Goal: Information Seeking & Learning: Find specific page/section

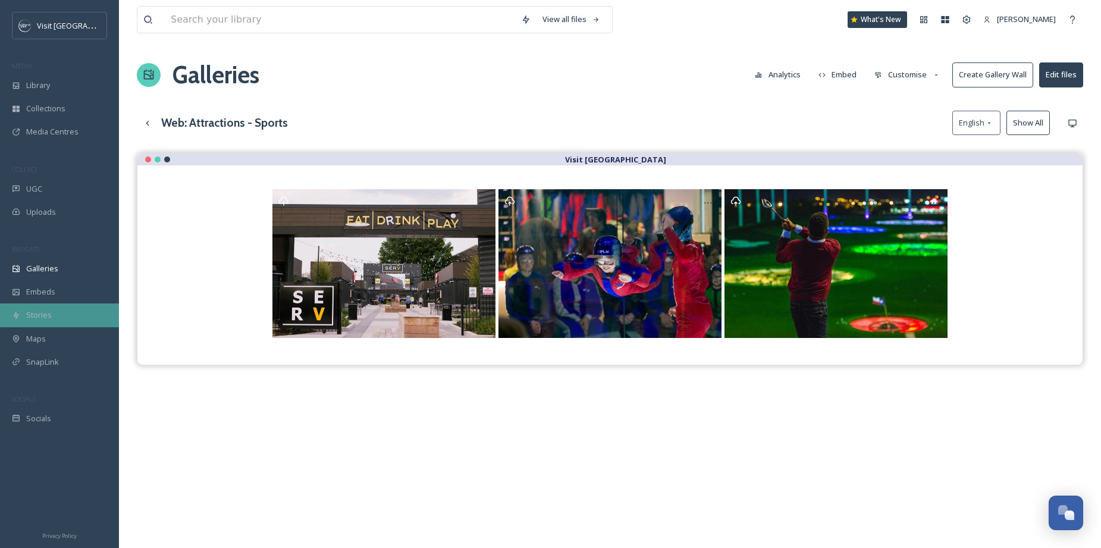
click at [37, 312] on span "Stories" at bounding box center [39, 314] width 26 height 11
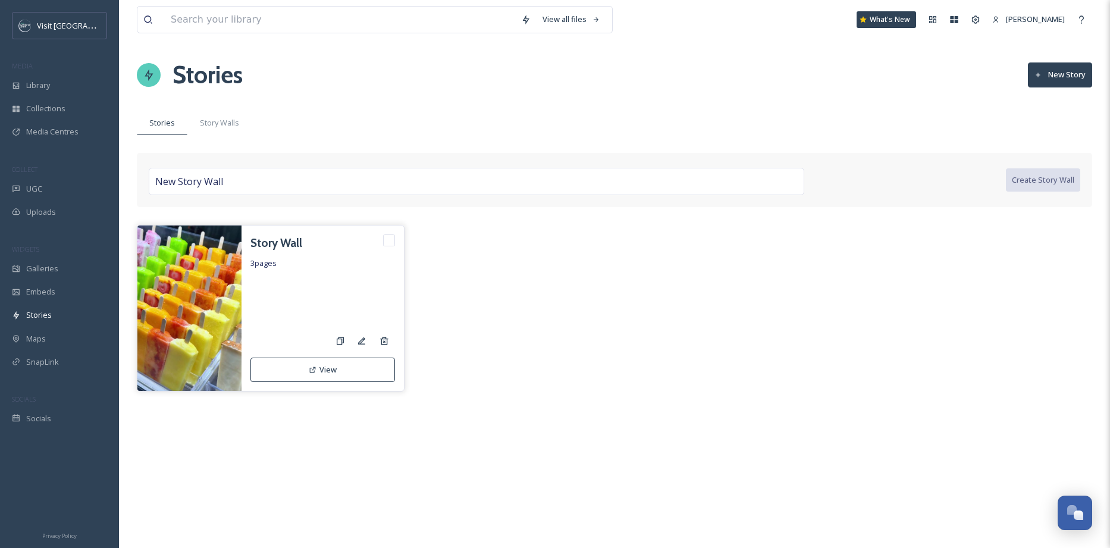
click at [275, 248] on h3 "Story Wall" at bounding box center [276, 242] width 52 height 17
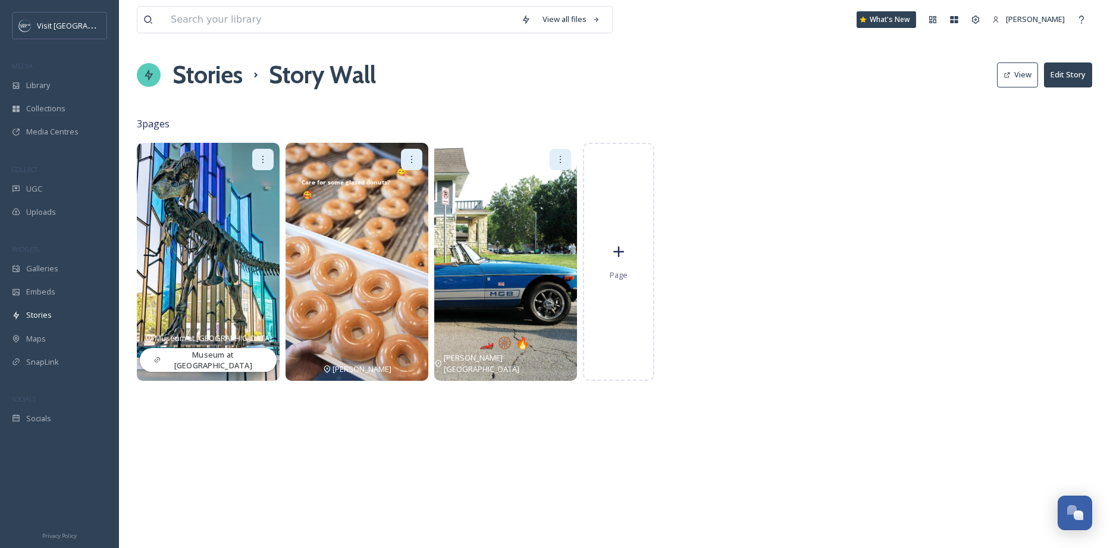
click at [522, 262] on img at bounding box center [505, 262] width 143 height 238
click at [535, 225] on img at bounding box center [505, 262] width 143 height 238
click at [223, 219] on img at bounding box center [208, 262] width 143 height 238
click at [561, 166] on div at bounding box center [559, 159] width 21 height 21
click at [574, 115] on div "View all files What's New [PERSON_NAME] Stories Story Wall View Edit Story 3 pa…" at bounding box center [614, 274] width 991 height 548
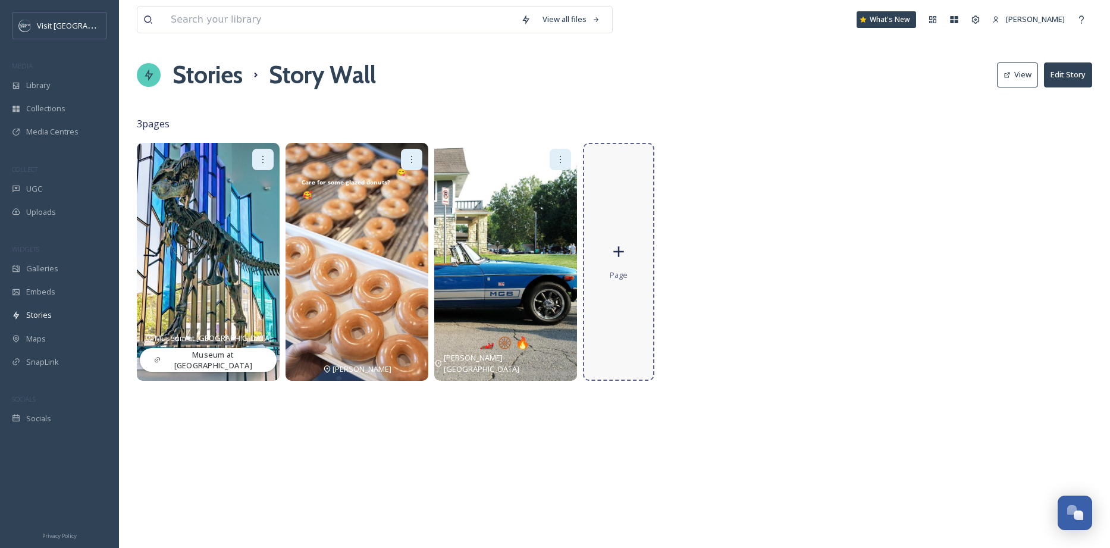
click at [638, 251] on div "Page" at bounding box center [618, 262] width 71 height 238
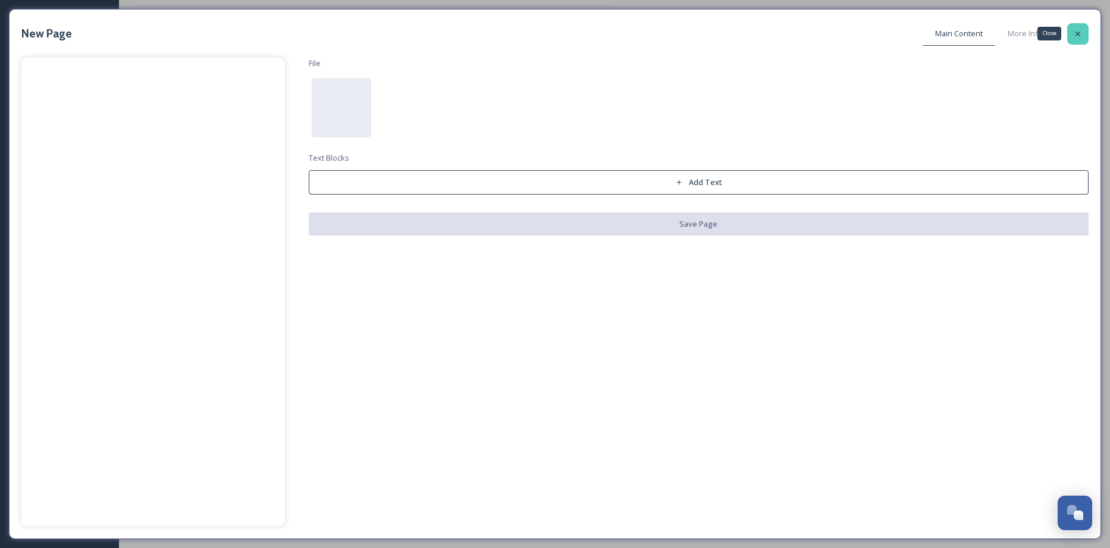
click at [1078, 30] on icon at bounding box center [1078, 34] width 10 height 10
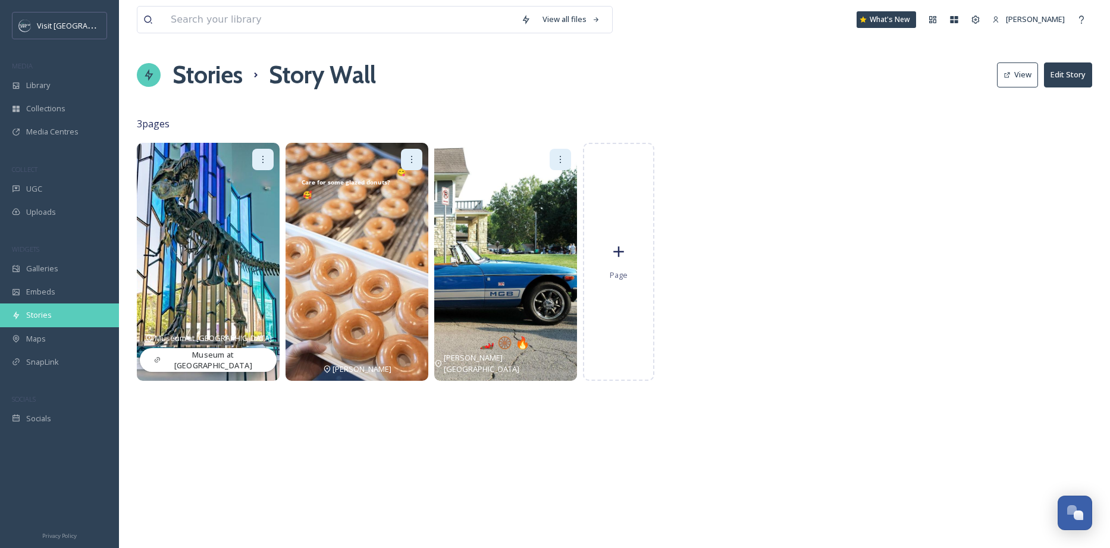
click at [42, 309] on span "Stories" at bounding box center [39, 314] width 26 height 11
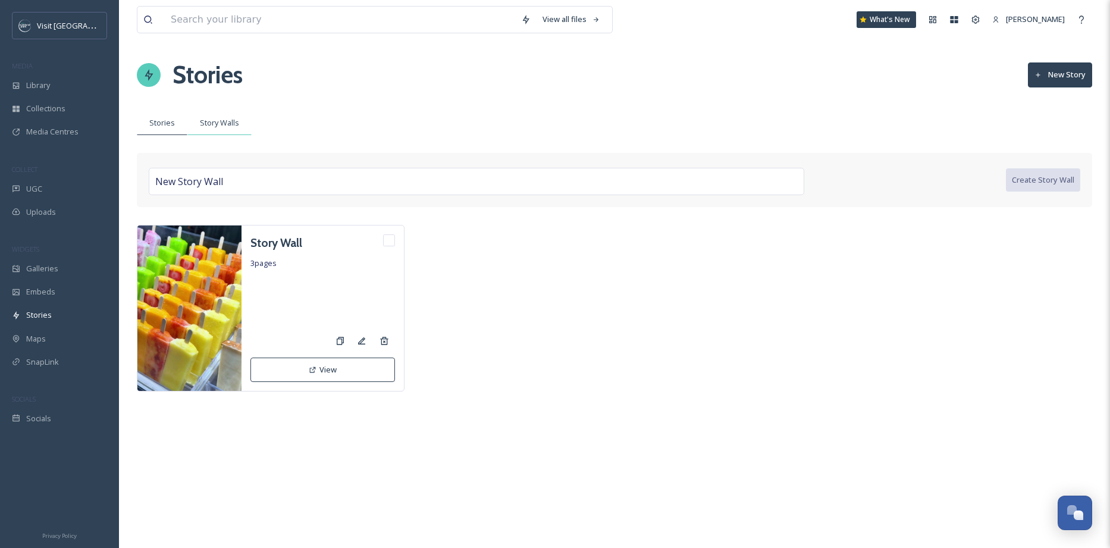
click at [219, 130] on div "Story Walls" at bounding box center [219, 123] width 64 height 24
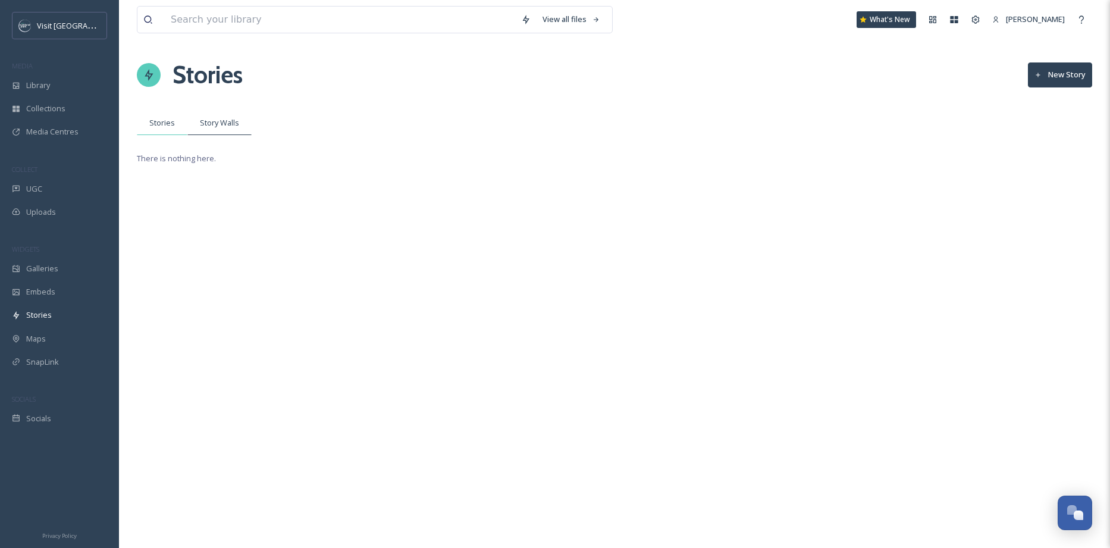
click at [156, 123] on span "Stories" at bounding box center [162, 122] width 26 height 11
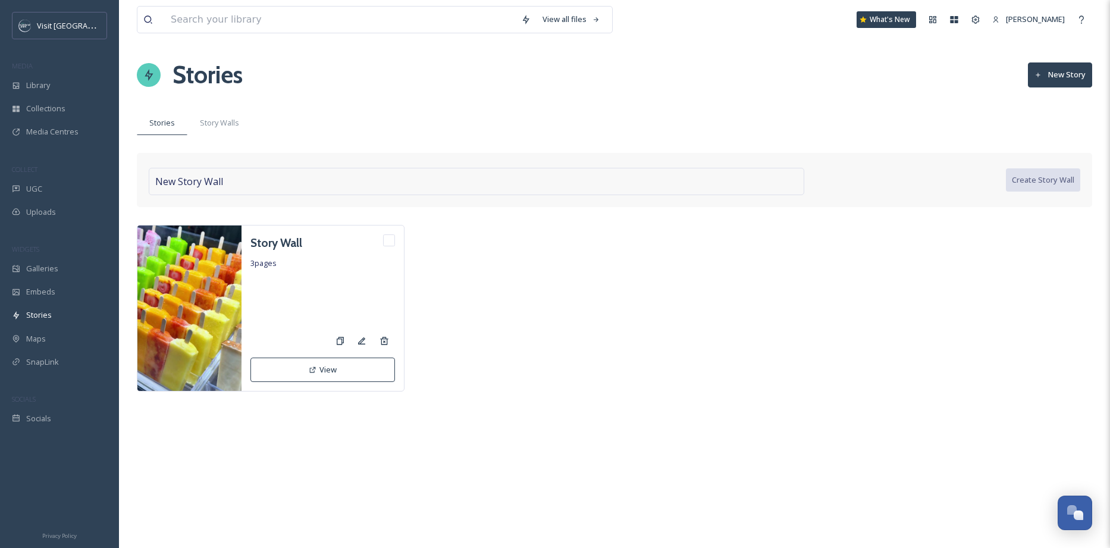
click at [253, 182] on div "New Story Wall" at bounding box center [476, 181] width 655 height 27
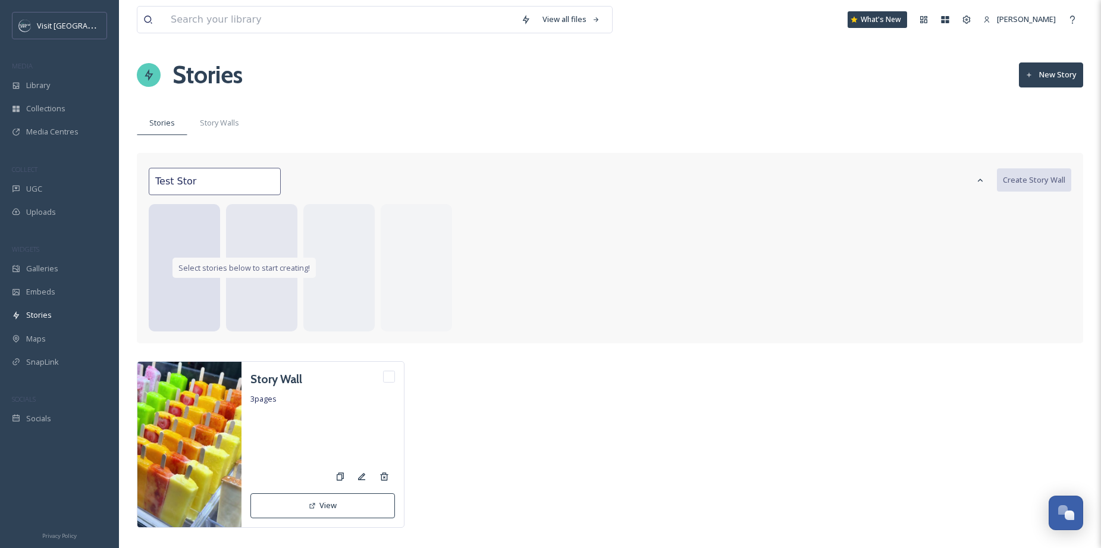
type input "Test Story"
click at [276, 269] on span "Select stories below to start creating!" at bounding box center [243, 267] width 131 height 11
click at [988, 182] on div at bounding box center [979, 179] width 21 height 21
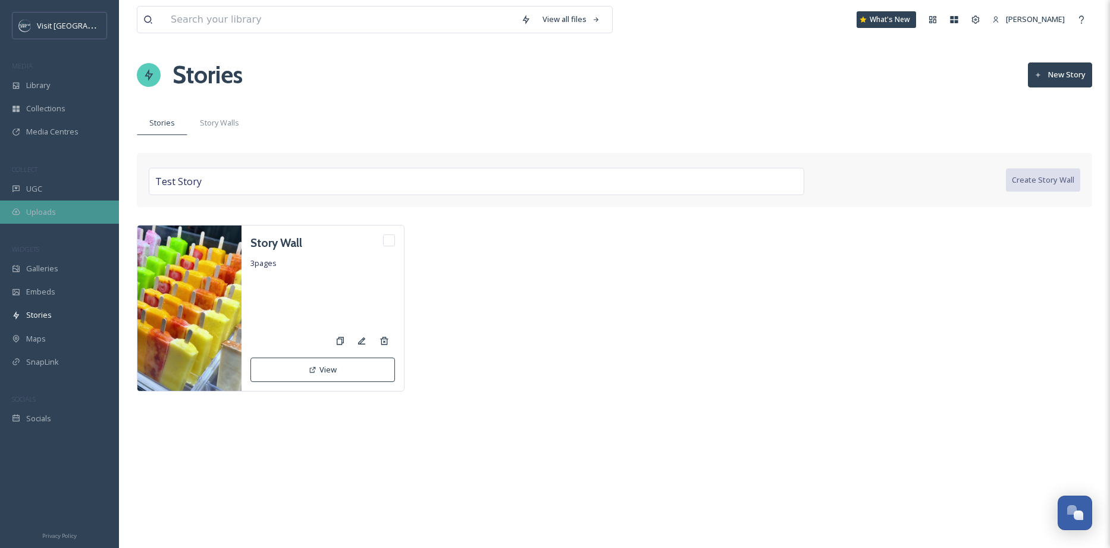
click at [52, 210] on span "Uploads" at bounding box center [41, 211] width 30 height 11
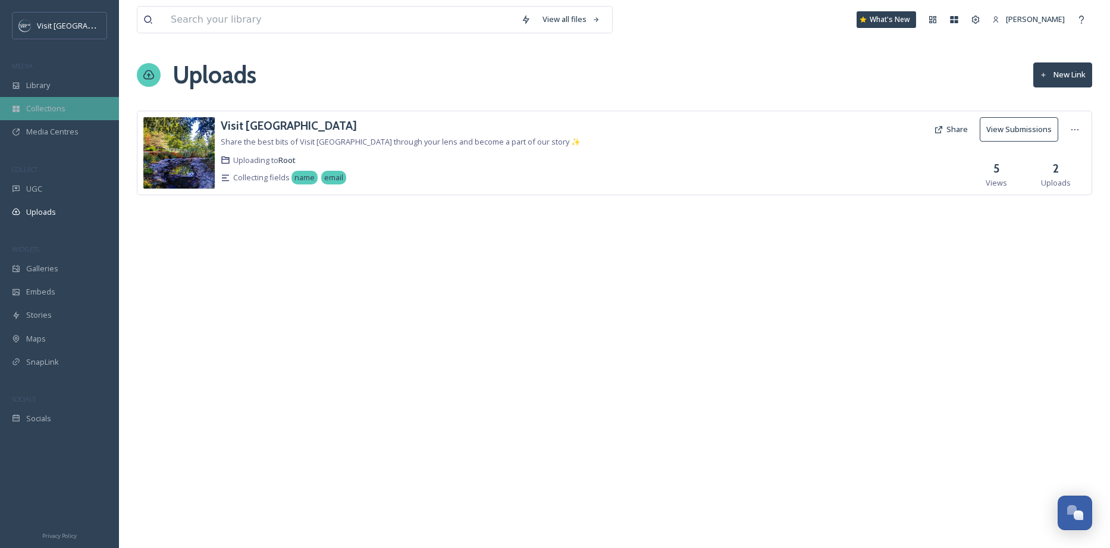
click at [43, 103] on span "Collections" at bounding box center [45, 108] width 39 height 11
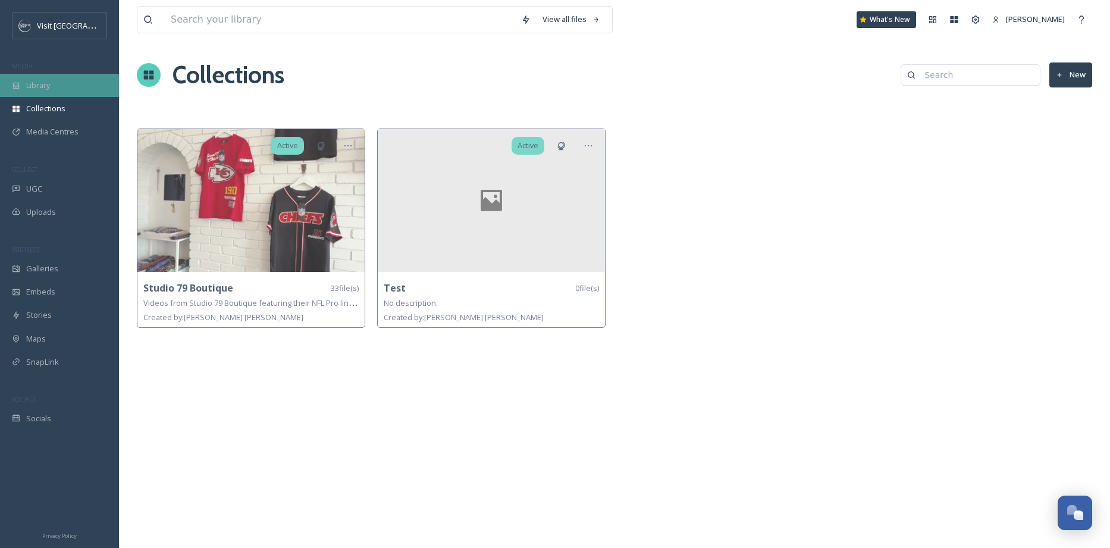
click at [42, 89] on span "Library" at bounding box center [38, 85] width 24 height 11
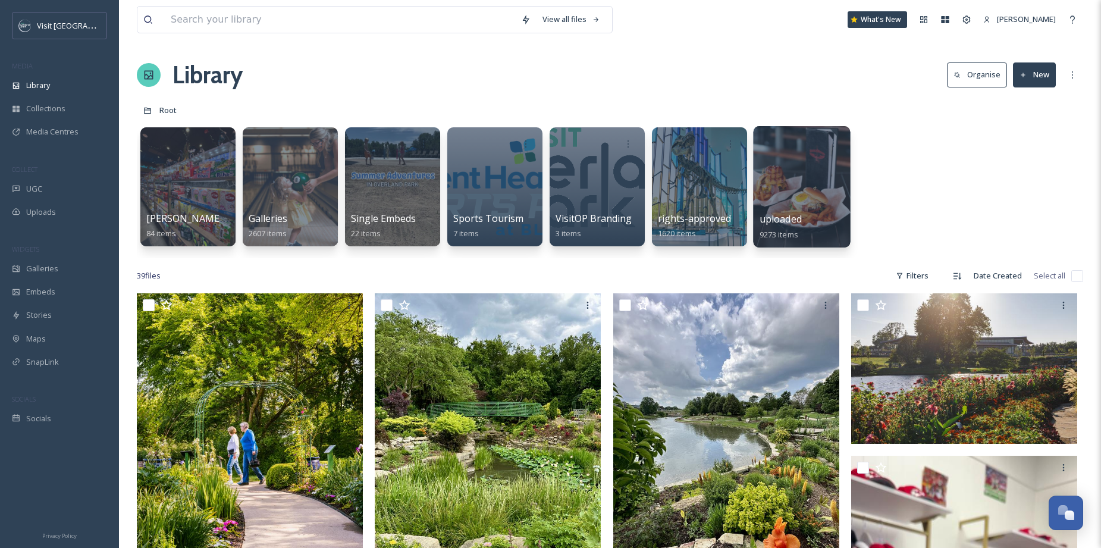
click at [812, 186] on div at bounding box center [801, 186] width 97 height 121
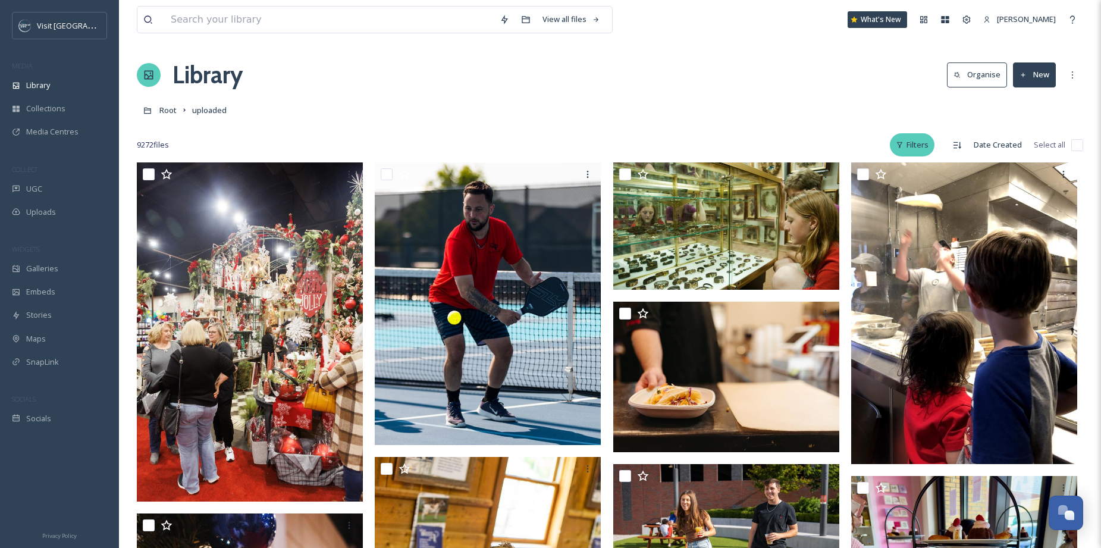
click at [913, 146] on div "Filters" at bounding box center [912, 144] width 45 height 23
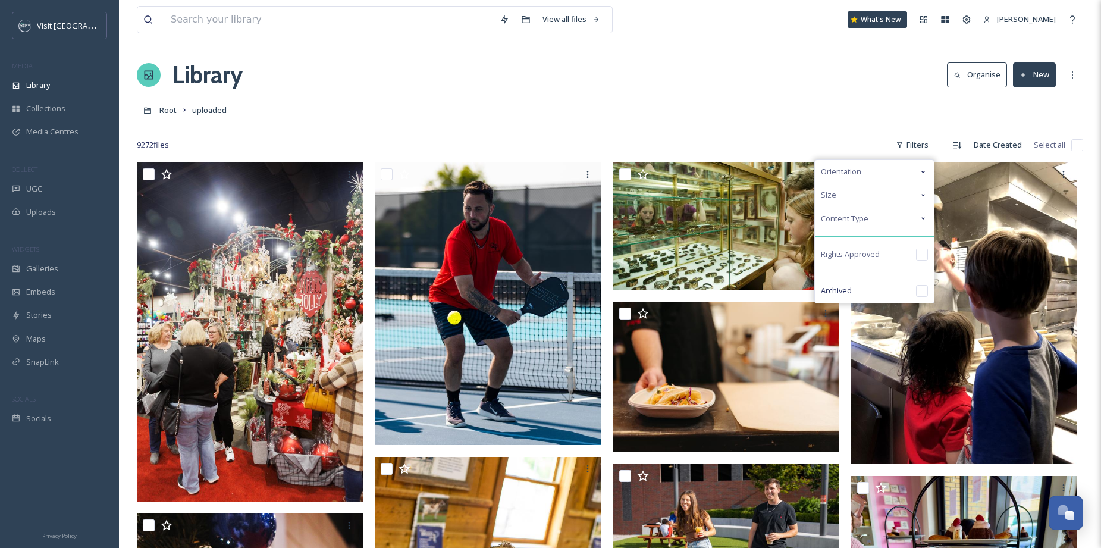
click at [922, 219] on icon at bounding box center [923, 218] width 10 height 10
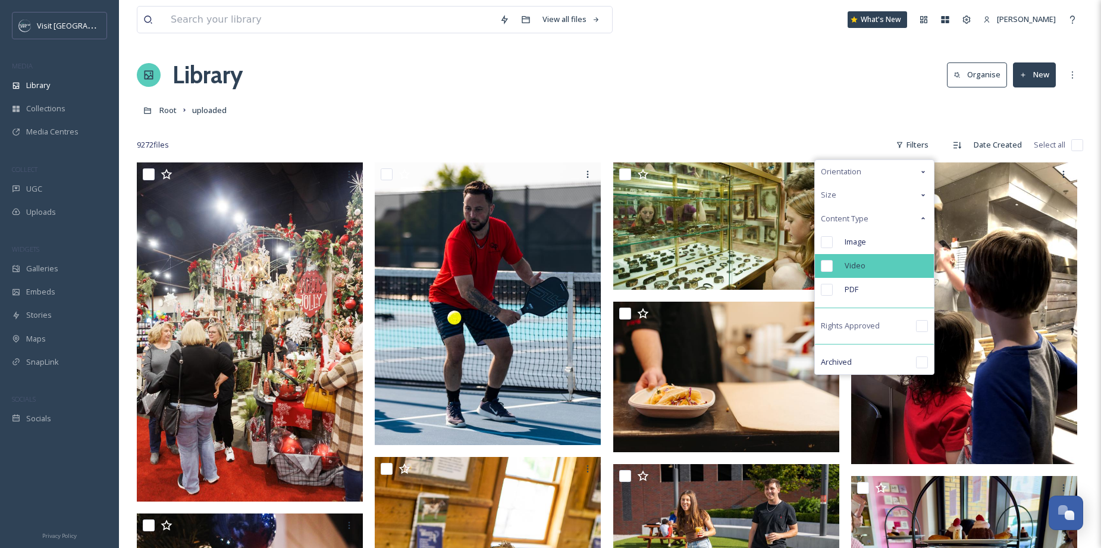
click at [826, 266] on input "checkbox" at bounding box center [827, 266] width 12 height 12
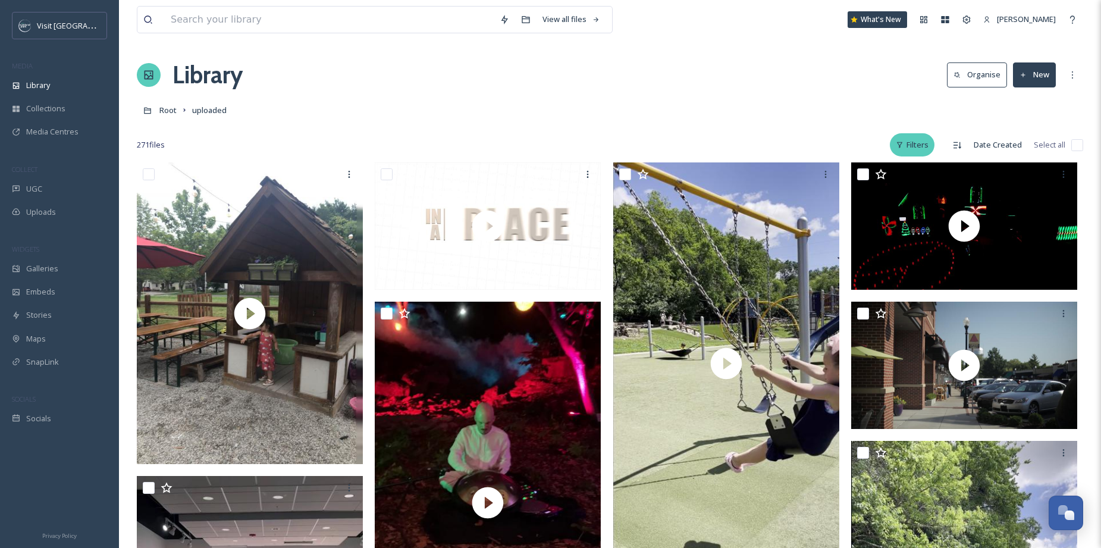
click at [919, 145] on div "Filters" at bounding box center [912, 144] width 45 height 23
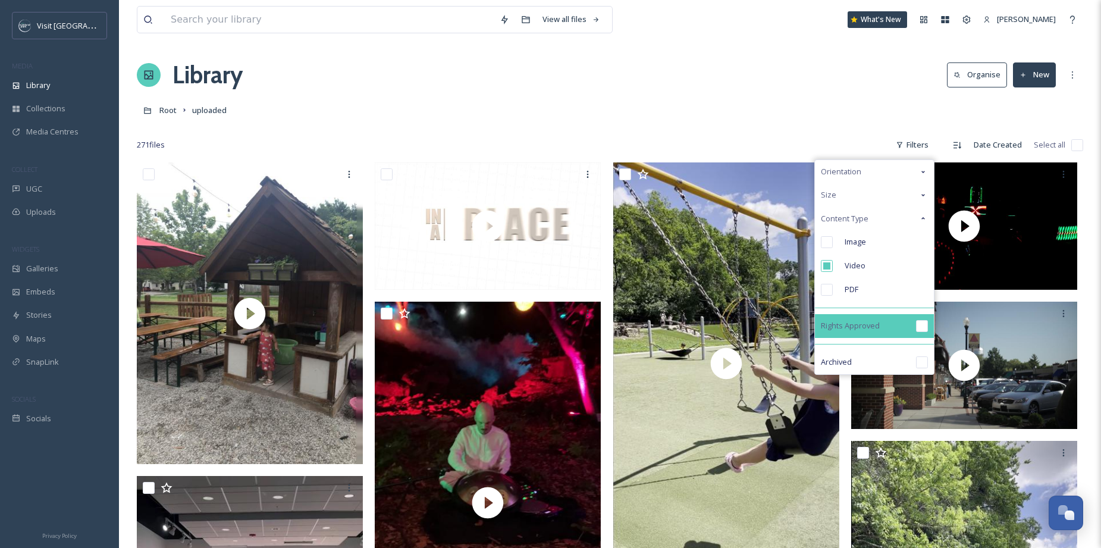
click at [924, 325] on input "checkbox" at bounding box center [922, 326] width 12 height 12
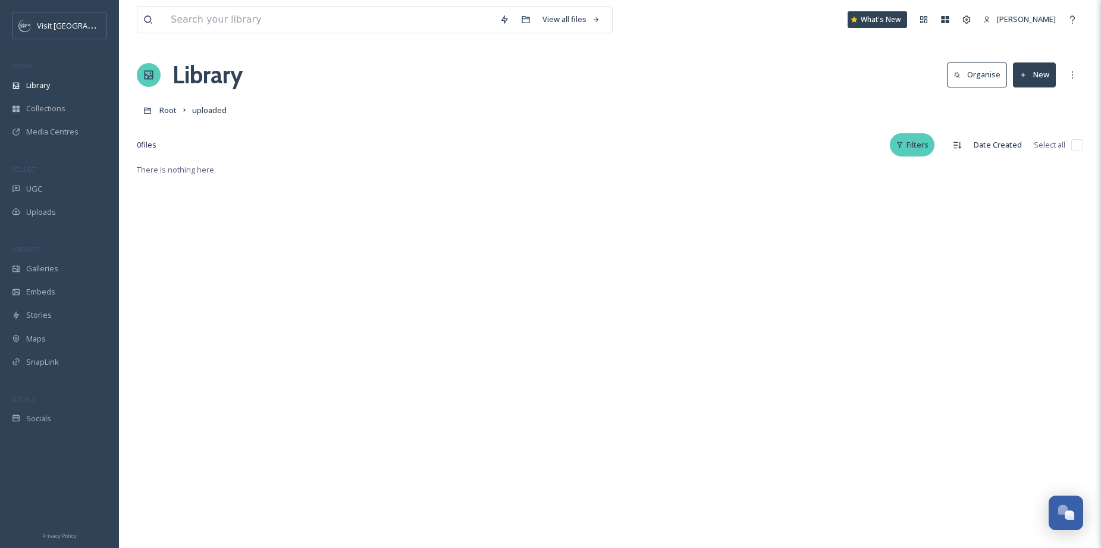
click at [926, 146] on div "Filters" at bounding box center [912, 144] width 45 height 23
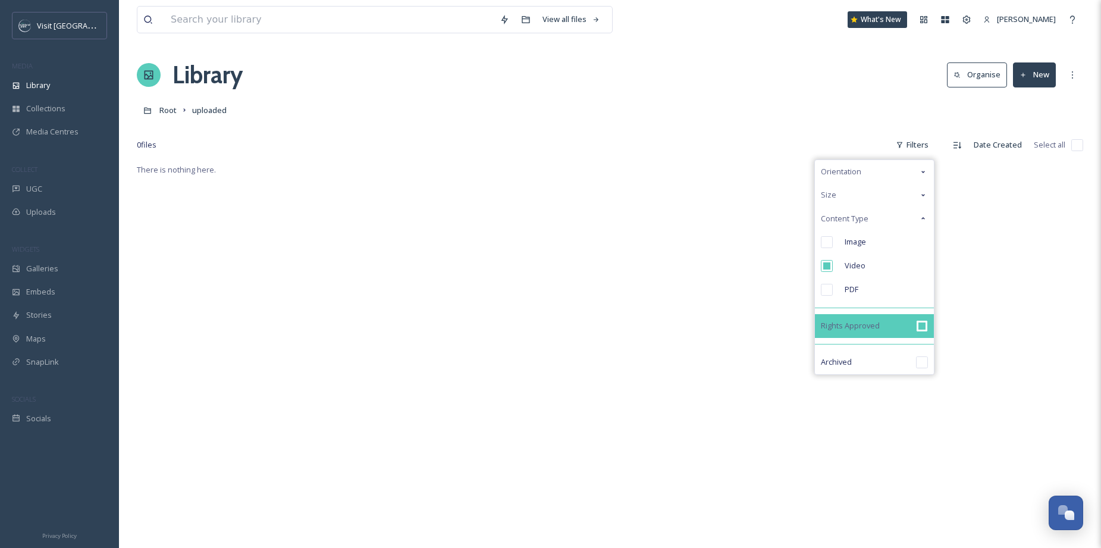
click at [917, 323] on input "checkbox" at bounding box center [922, 326] width 12 height 12
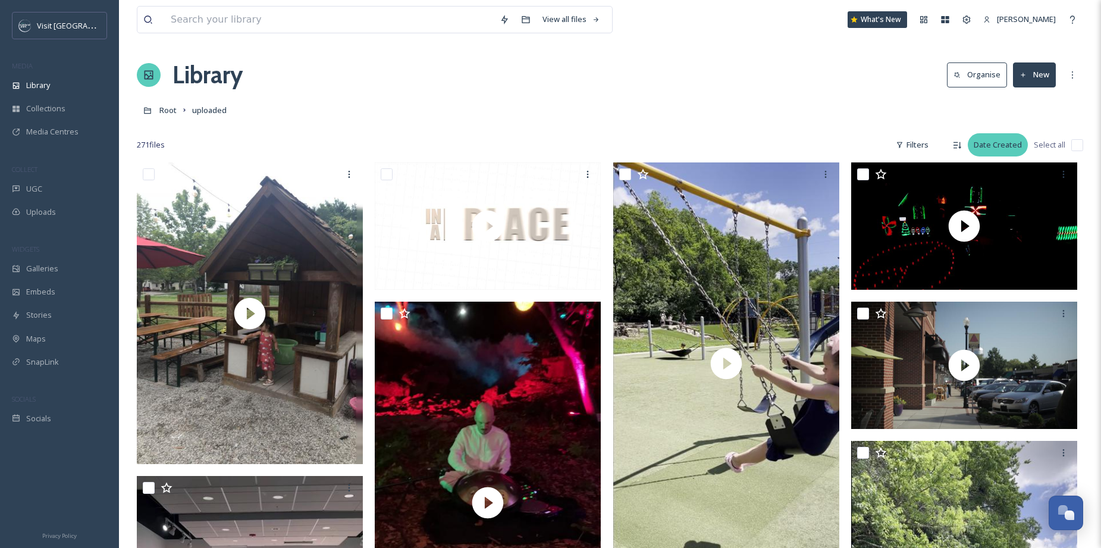
click at [1003, 137] on div "Date Created" at bounding box center [998, 144] width 60 height 23
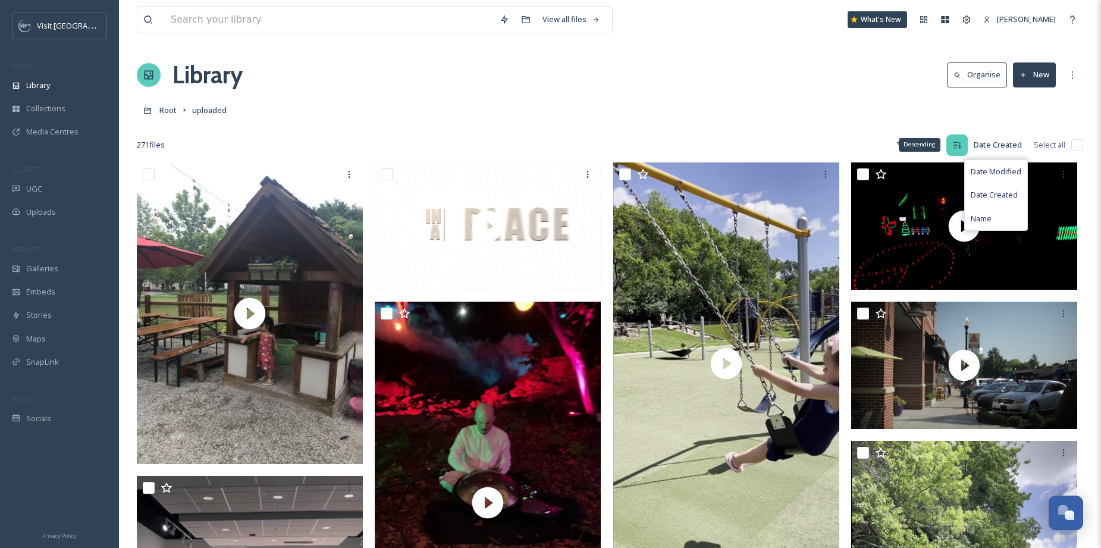
click at [962, 145] on icon at bounding box center [957, 145] width 10 height 10
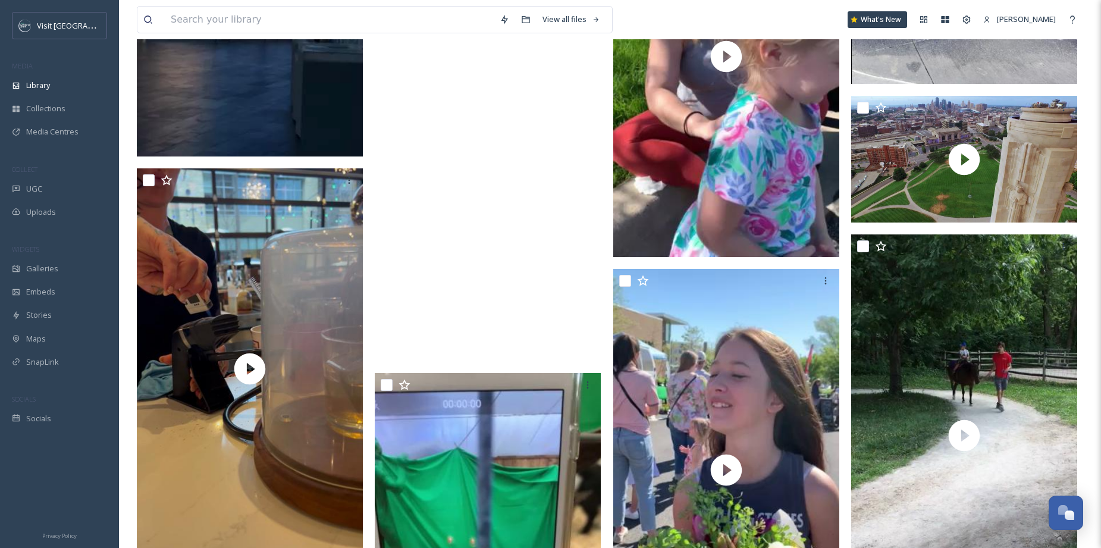
scroll to position [2160, 0]
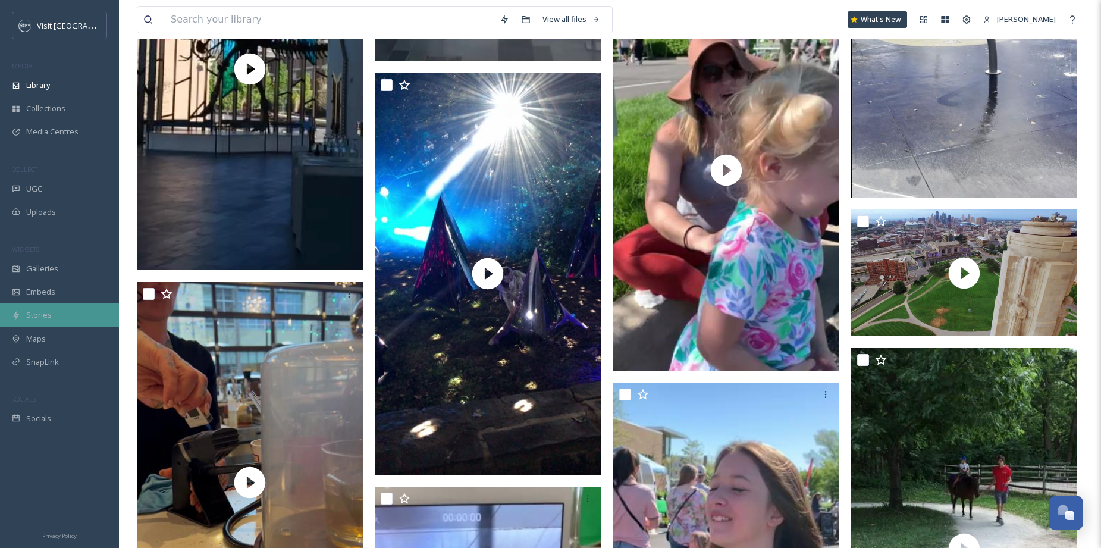
click at [58, 311] on div "Stories" at bounding box center [59, 314] width 119 height 23
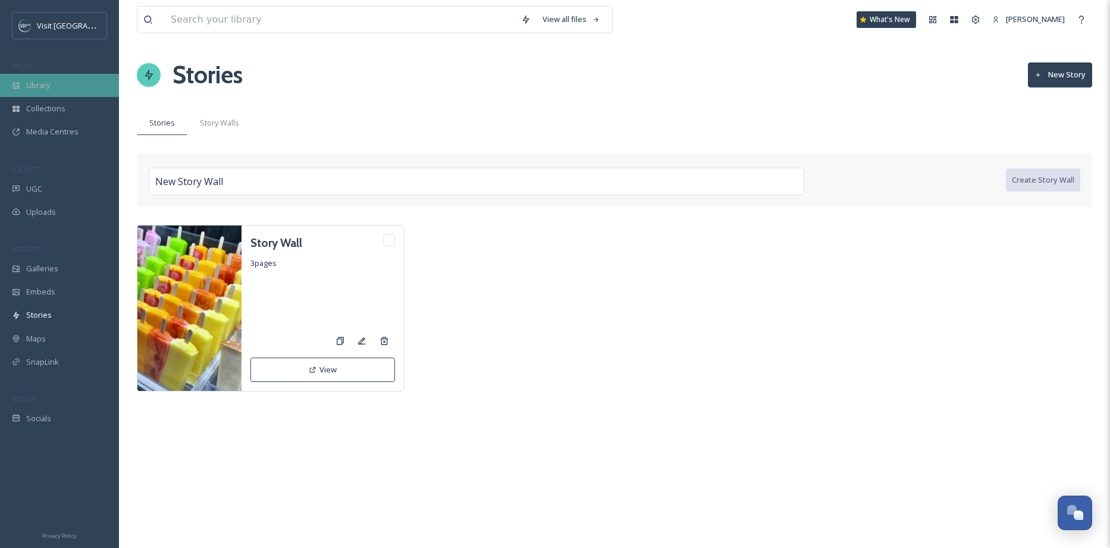
click at [50, 85] on span "Library" at bounding box center [38, 85] width 24 height 11
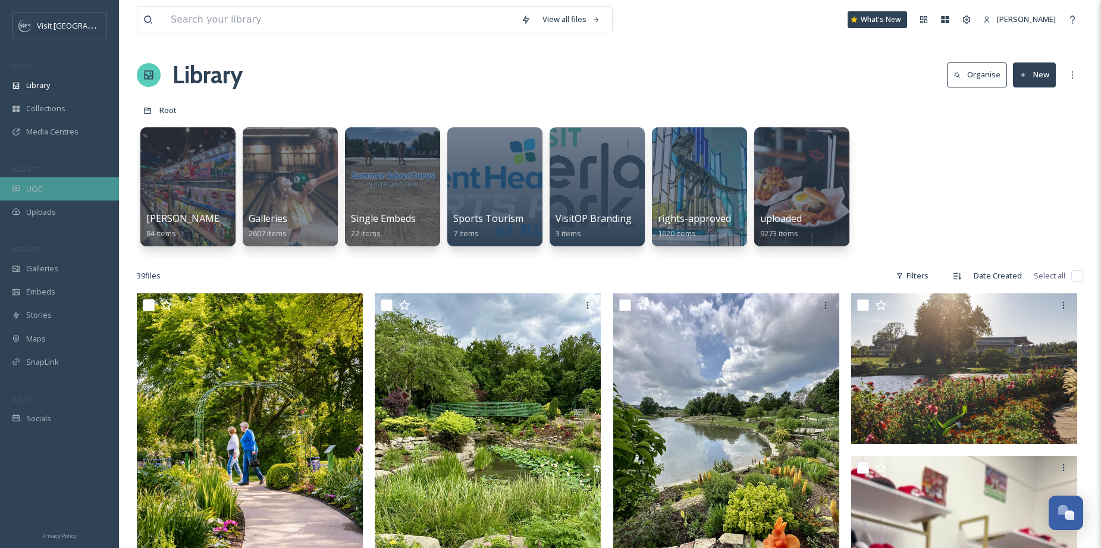
click at [64, 190] on div "UGC" at bounding box center [59, 188] width 119 height 23
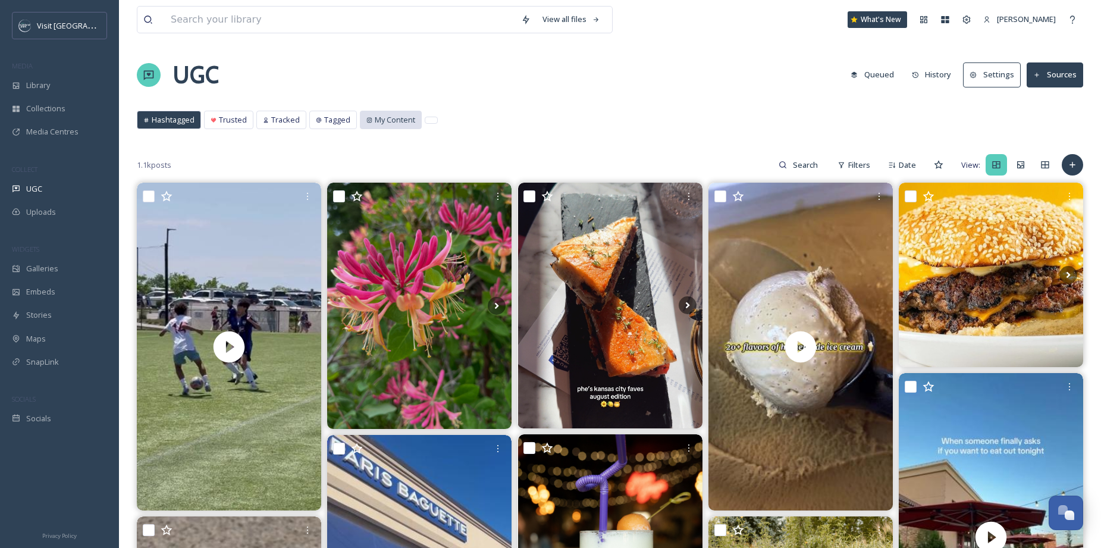
click at [388, 115] on span "My Content" at bounding box center [395, 119] width 40 height 11
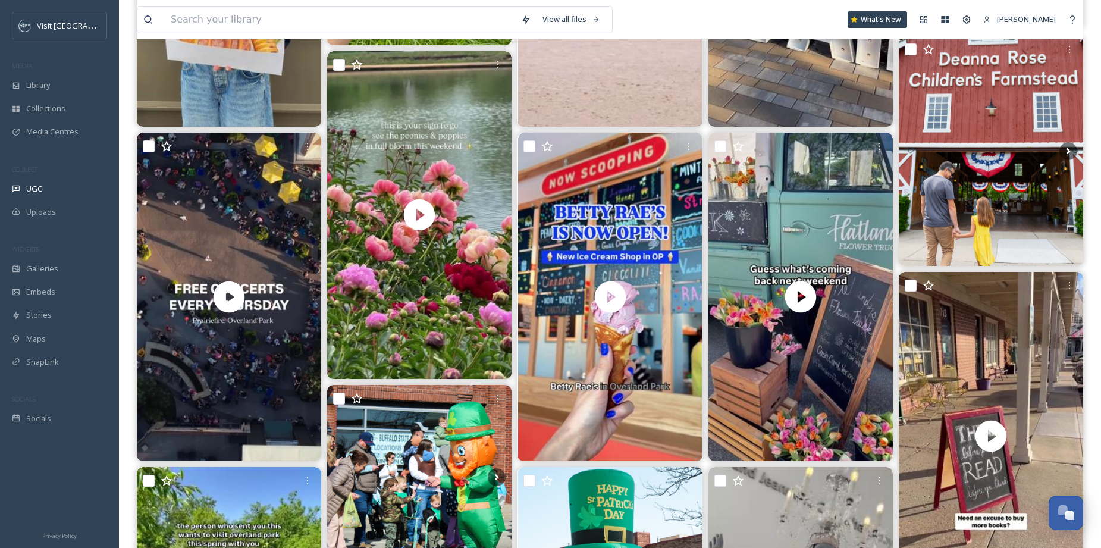
scroll to position [98, 0]
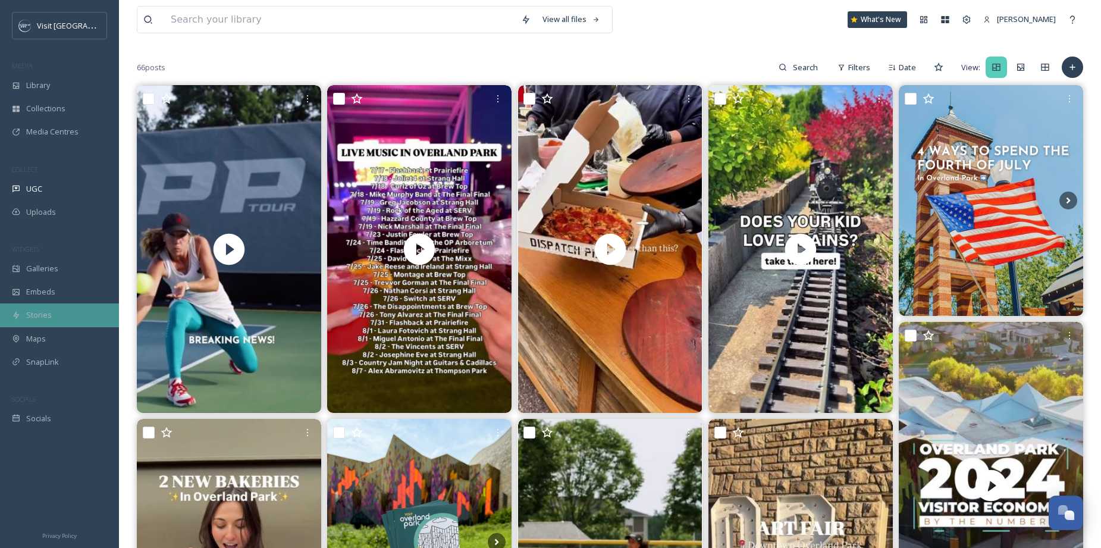
click at [43, 319] on span "Stories" at bounding box center [39, 314] width 26 height 11
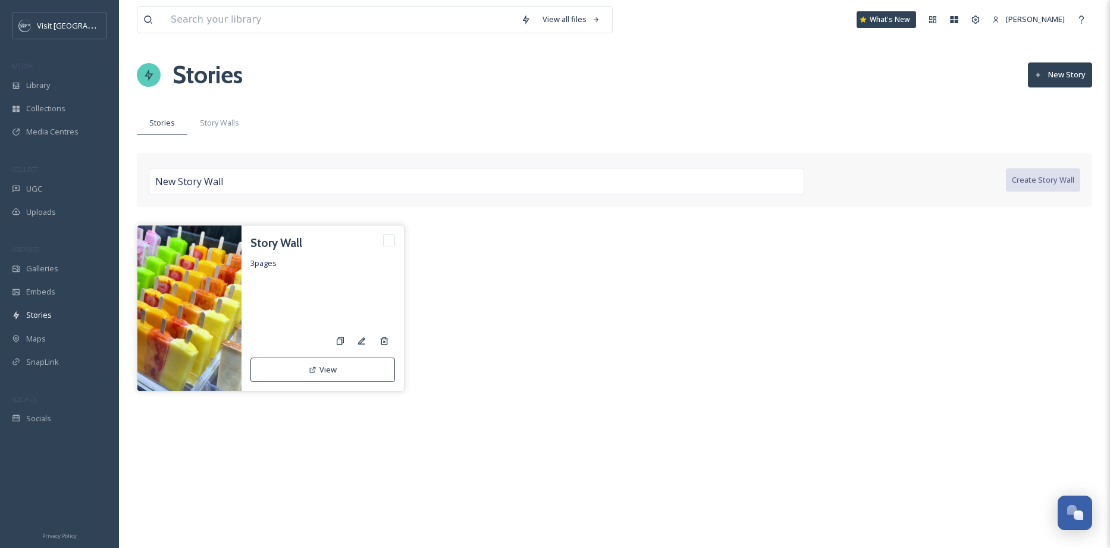
click at [291, 244] on h3 "Story Wall" at bounding box center [276, 242] width 52 height 17
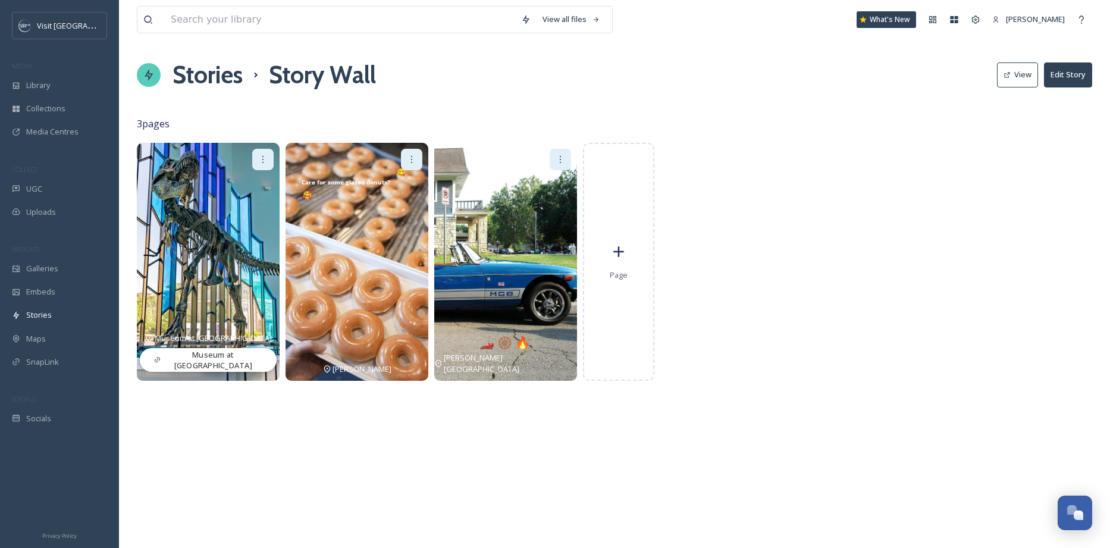
click at [335, 228] on img at bounding box center [356, 262] width 143 height 238
click at [632, 253] on div "Page" at bounding box center [618, 262] width 71 height 238
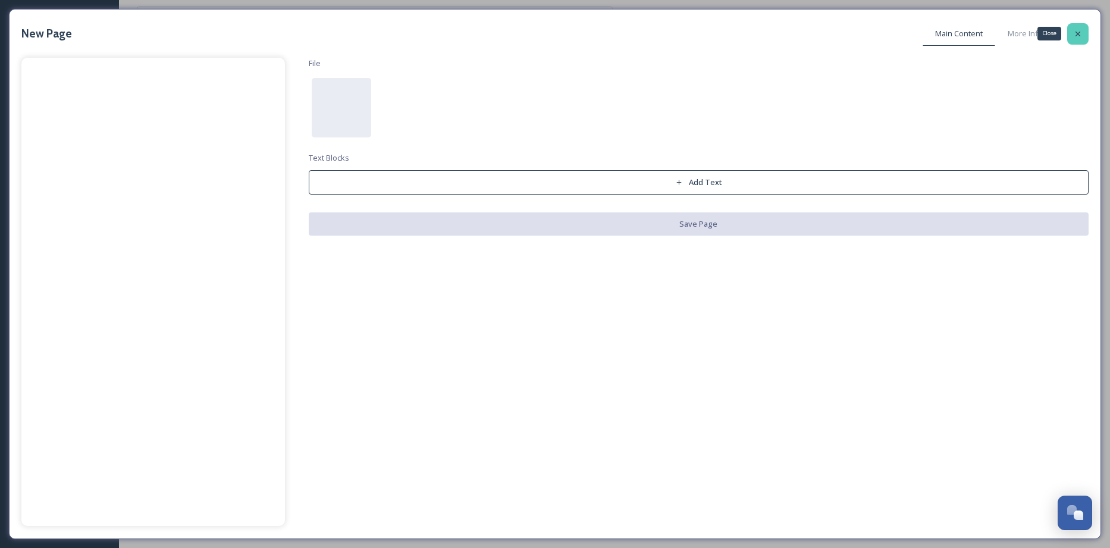
click at [1082, 34] on div "Close" at bounding box center [1077, 33] width 21 height 21
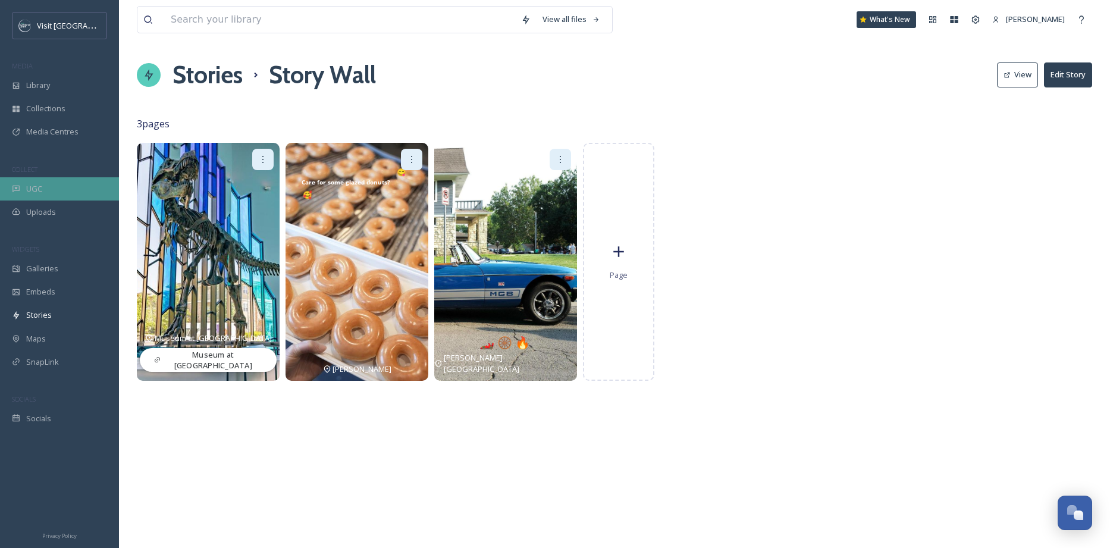
click at [50, 187] on div "UGC" at bounding box center [59, 188] width 119 height 23
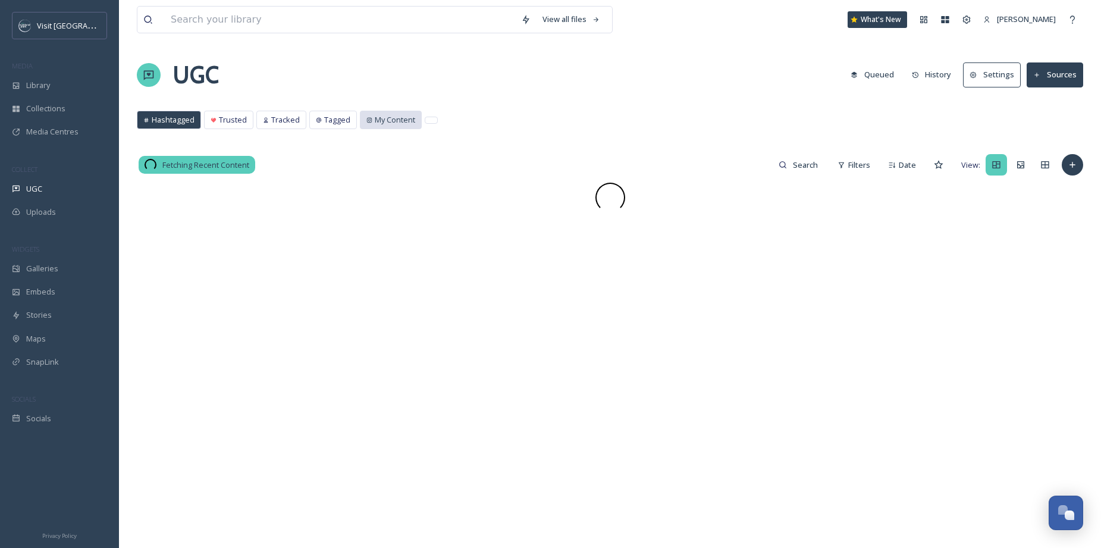
click at [384, 120] on span "My Content" at bounding box center [395, 119] width 40 height 11
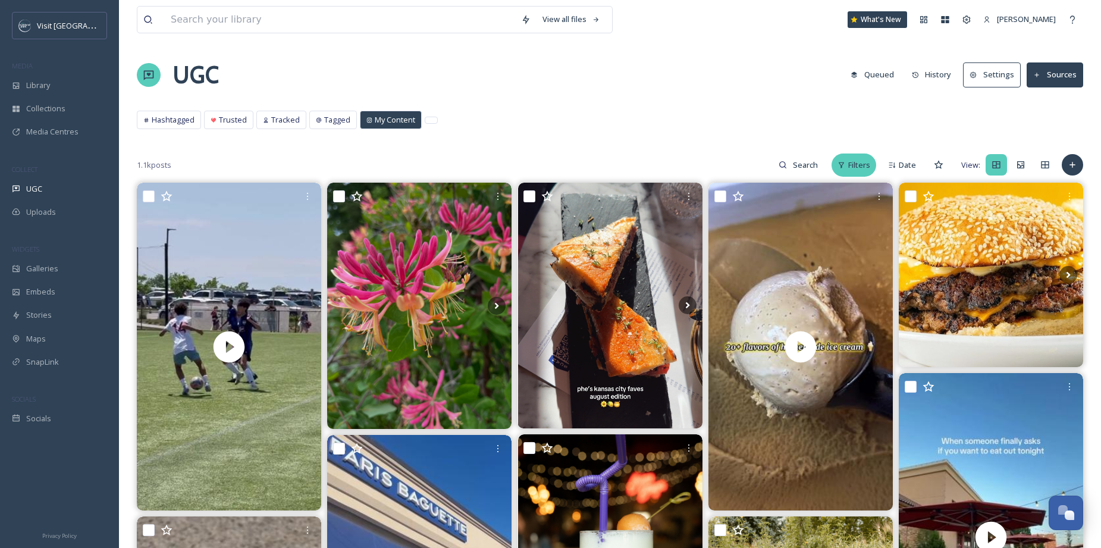
click at [866, 167] on span "Filters" at bounding box center [859, 164] width 22 height 11
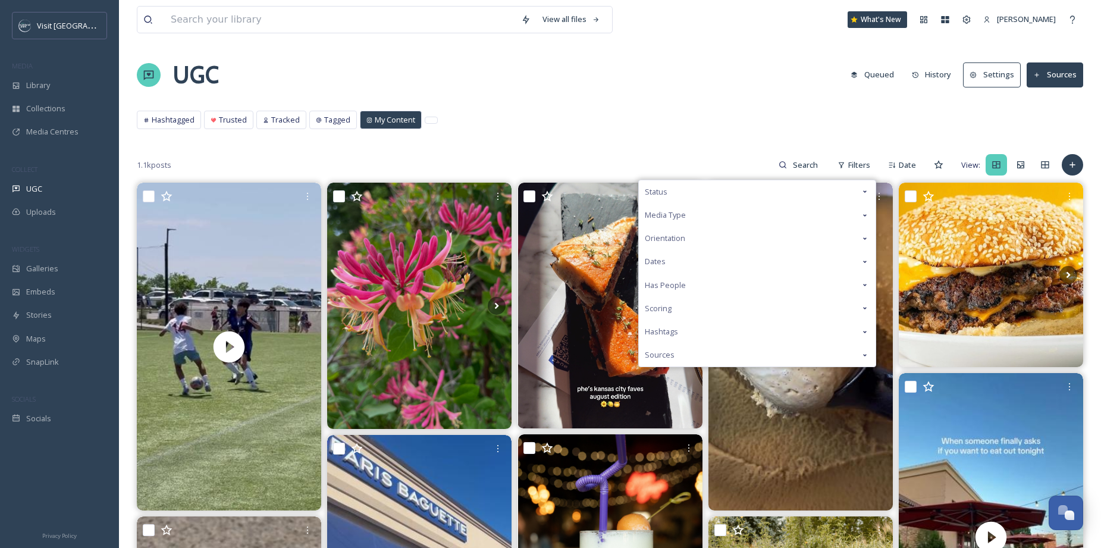
click at [666, 358] on span "Sources" at bounding box center [660, 354] width 30 height 11
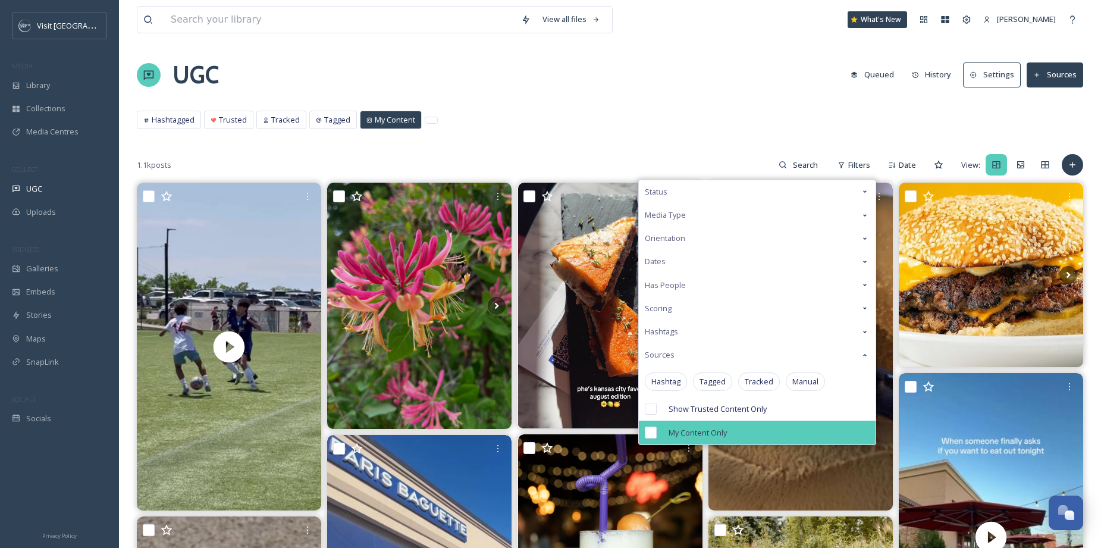
click at [655, 432] on input "checkbox" at bounding box center [651, 432] width 12 height 12
checkbox input "true"
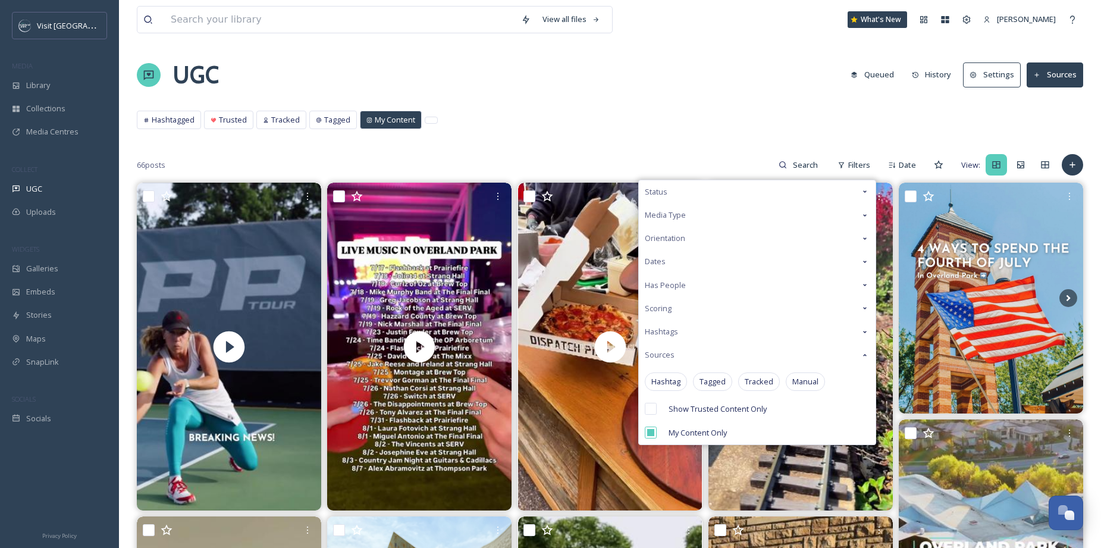
click at [703, 86] on div "UGC Queued History Settings Sources" at bounding box center [610, 75] width 946 height 36
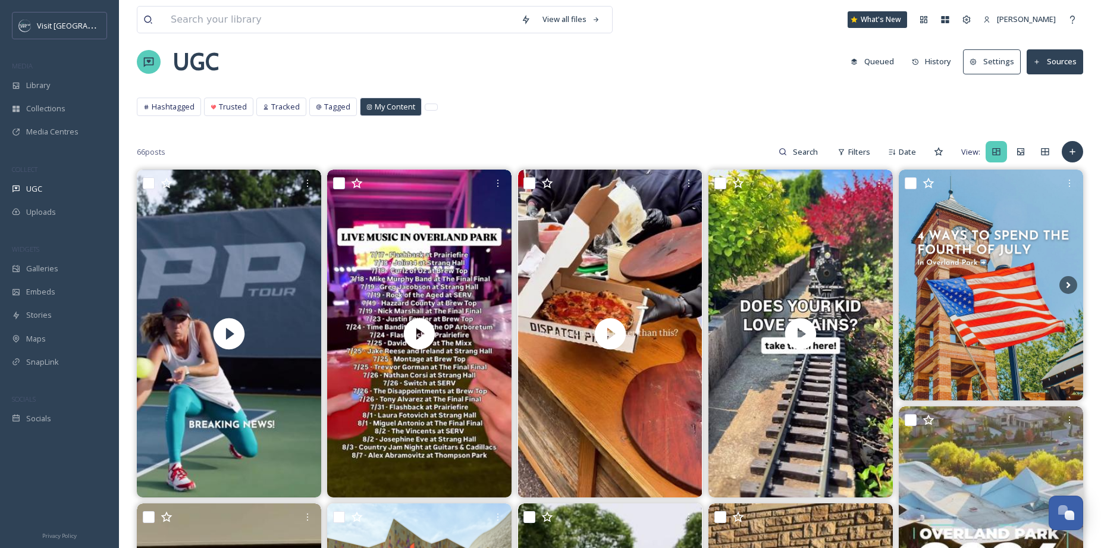
scroll to position [36, 0]
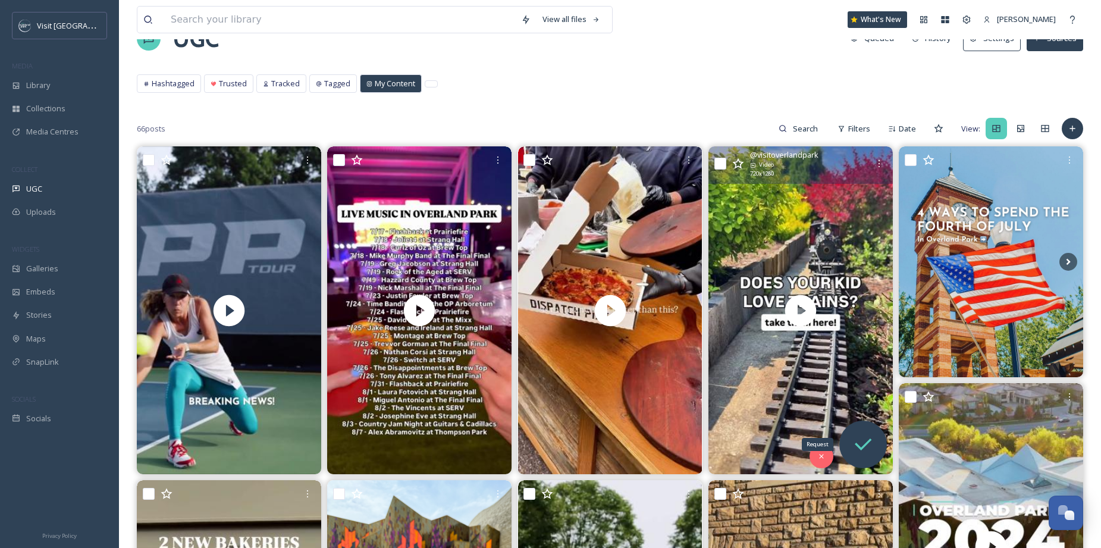
click at [859, 437] on icon at bounding box center [863, 444] width 24 height 24
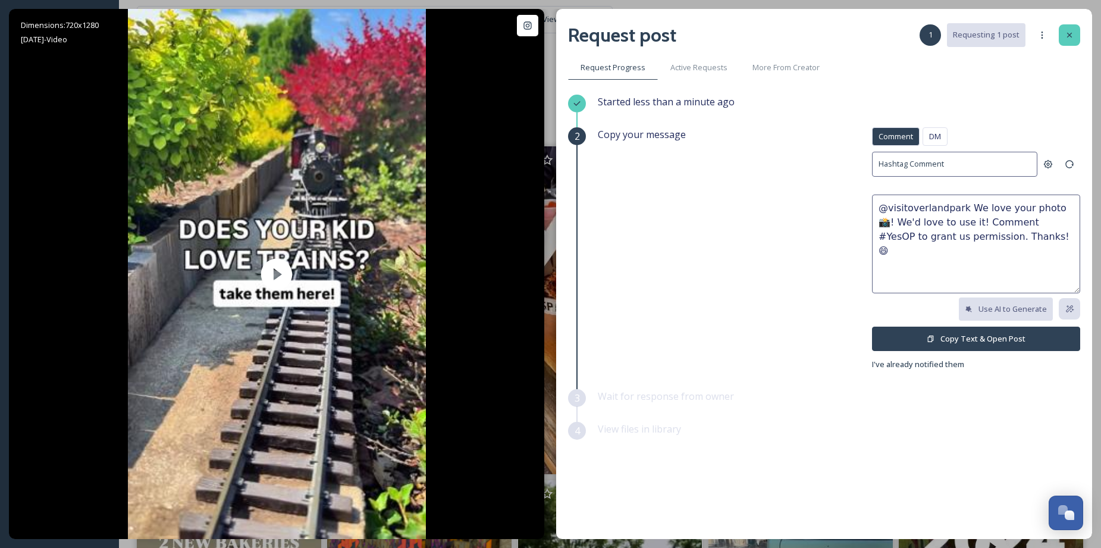
click at [1074, 29] on div at bounding box center [1068, 34] width 21 height 21
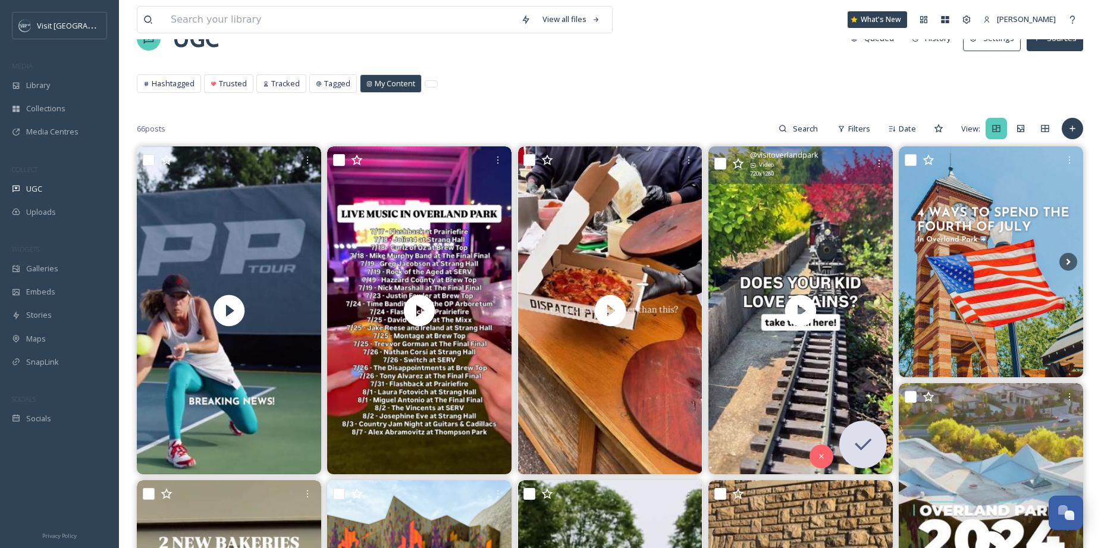
click at [722, 163] on input "checkbox" at bounding box center [720, 164] width 12 height 12
checkbox input "true"
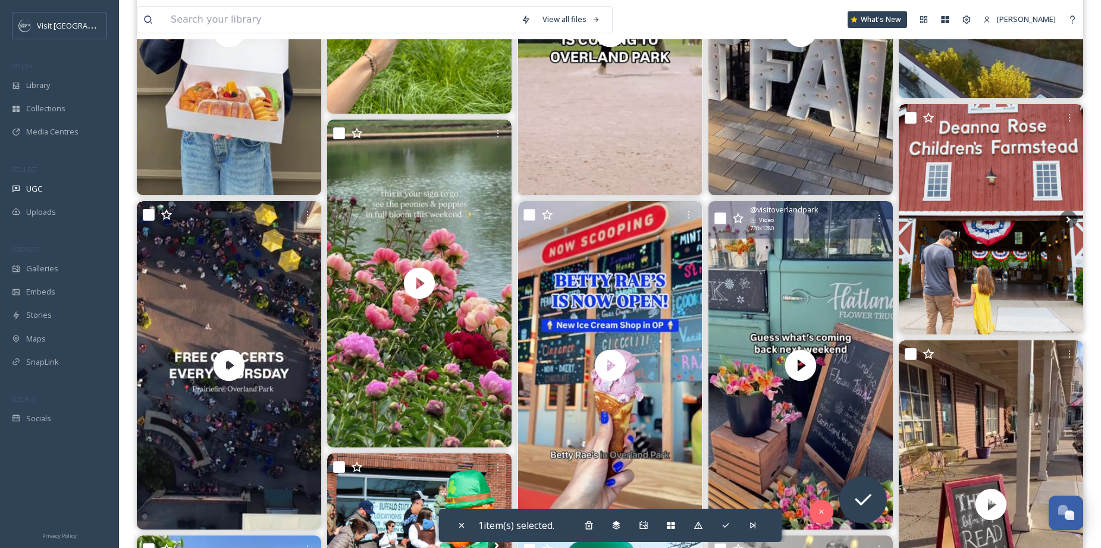
scroll to position [650, 0]
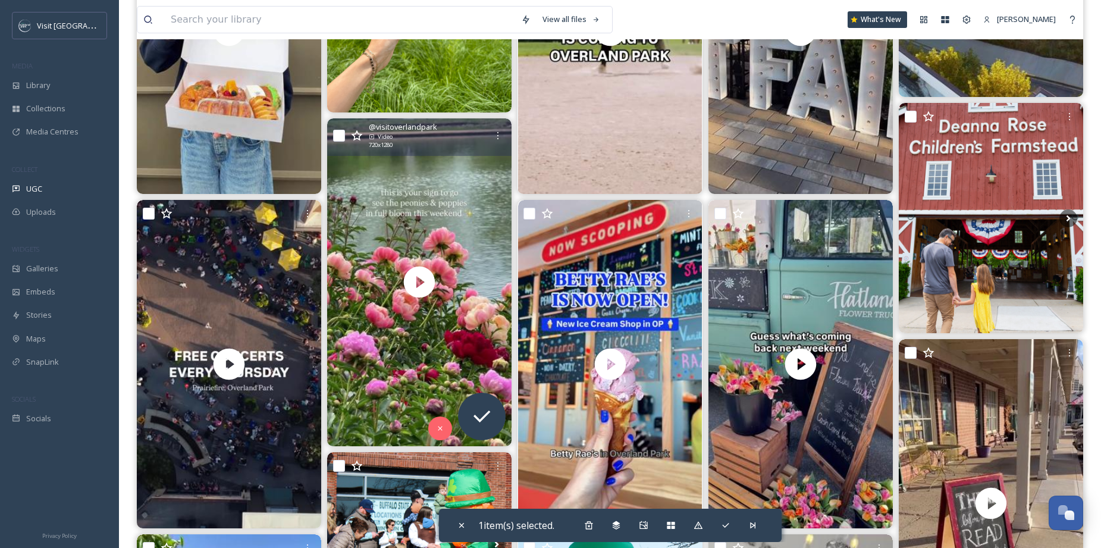
click at [340, 134] on input "checkbox" at bounding box center [339, 136] width 12 height 12
checkbox input "true"
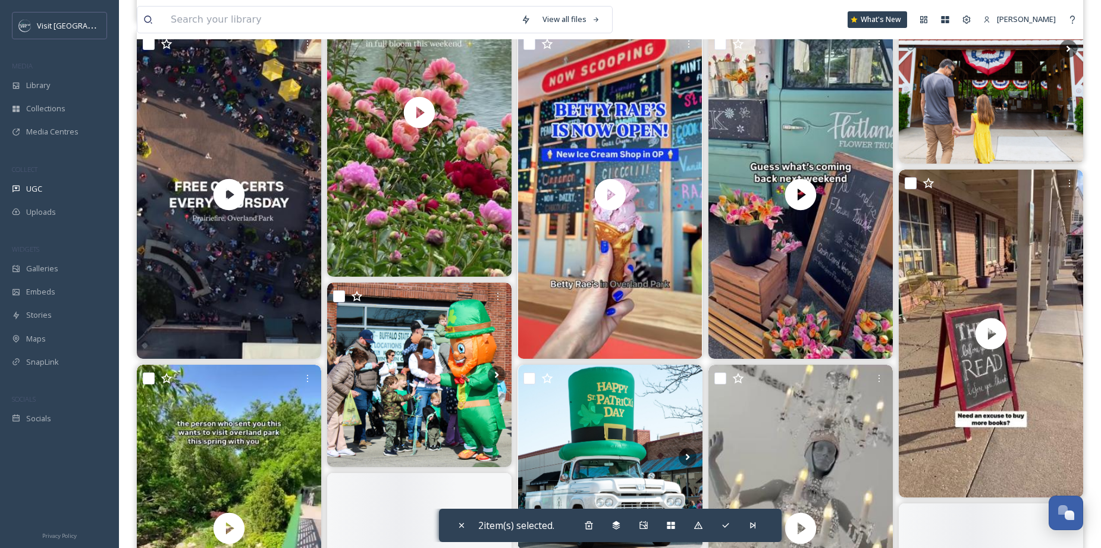
scroll to position [834, 0]
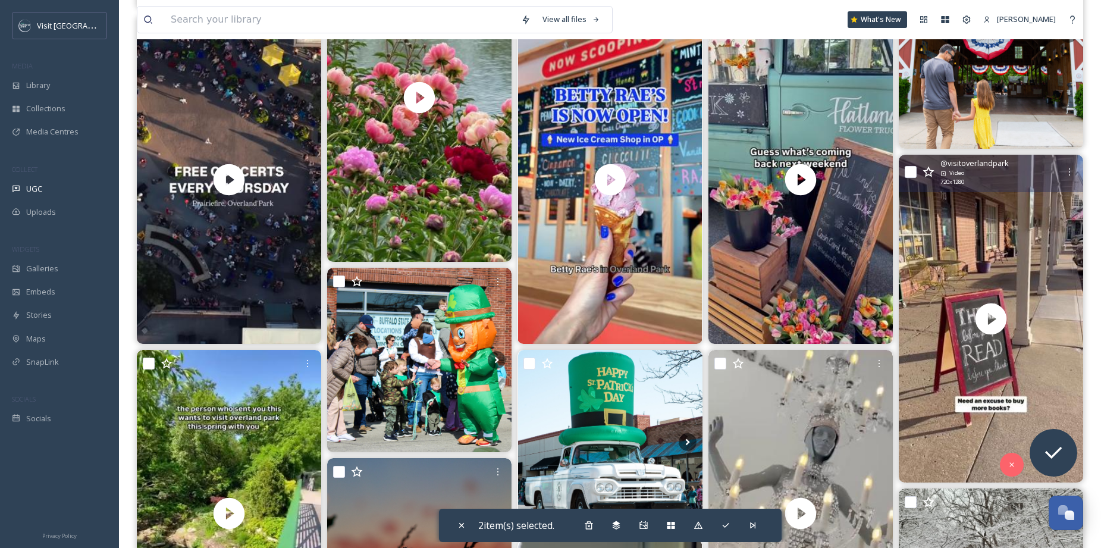
click at [906, 171] on input "checkbox" at bounding box center [910, 172] width 12 height 12
checkbox input "true"
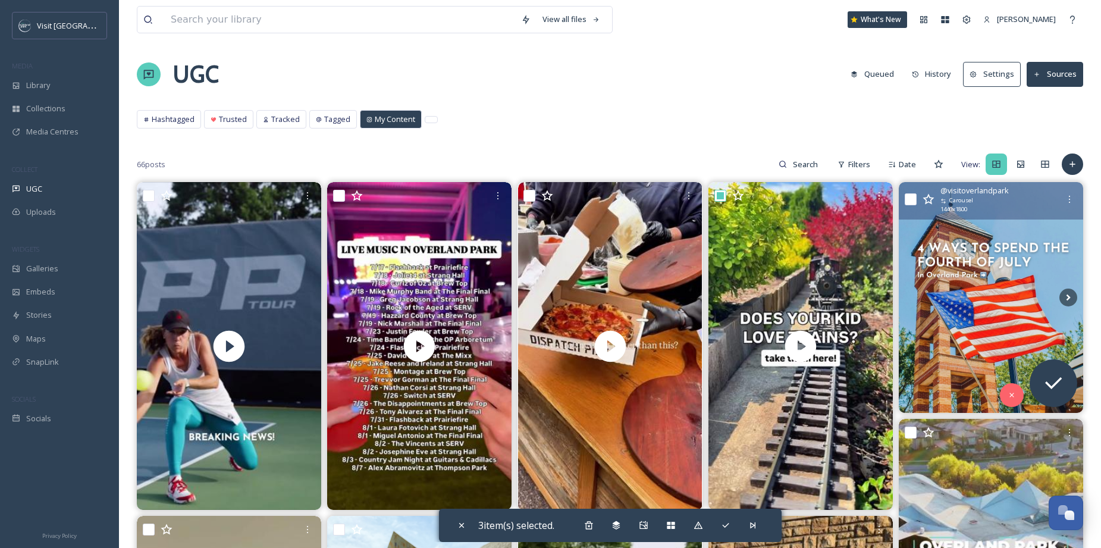
scroll to position [0, 0]
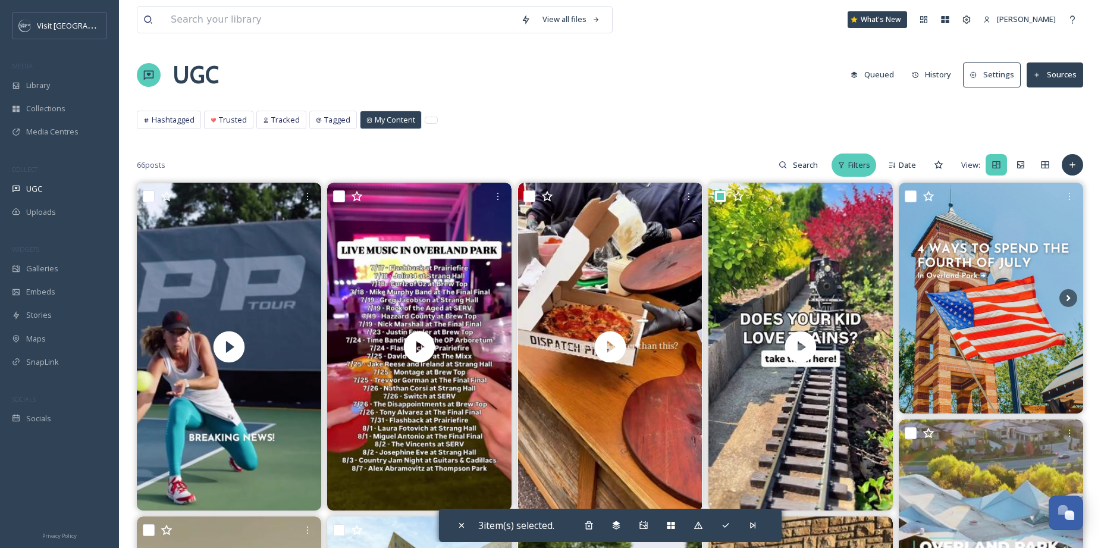
click at [862, 162] on span "Filters" at bounding box center [859, 164] width 22 height 11
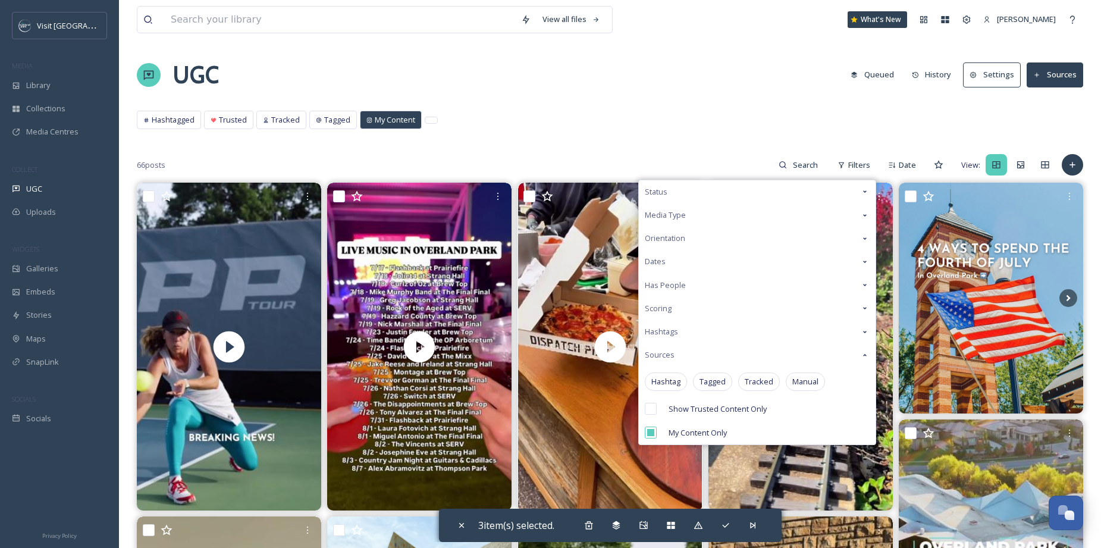
click at [793, 208] on div "Media Type" at bounding box center [757, 214] width 237 height 23
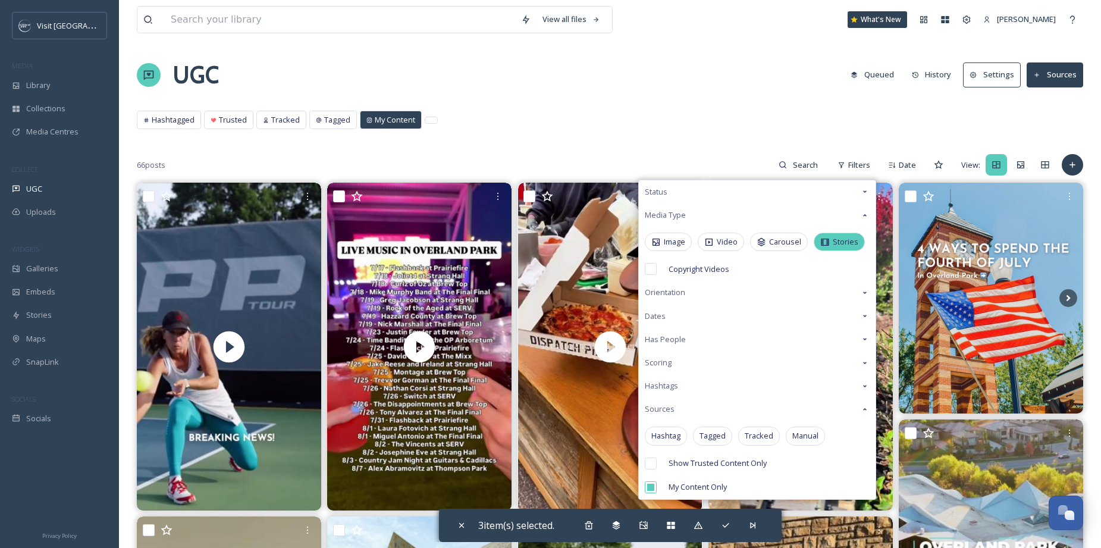
click at [825, 243] on icon at bounding box center [825, 242] width 10 height 10
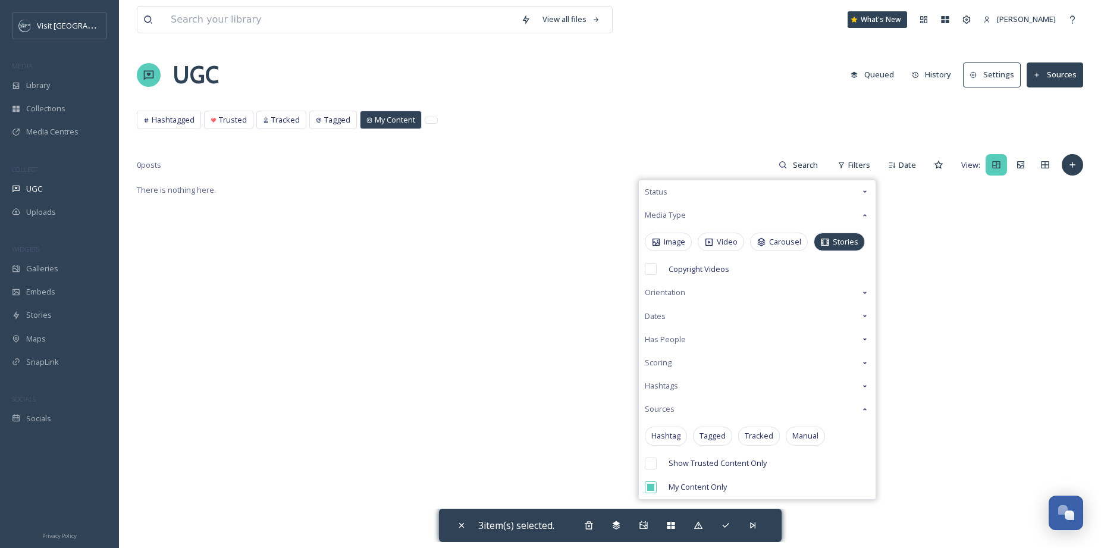
click at [826, 241] on icon at bounding box center [825, 241] width 8 height 7
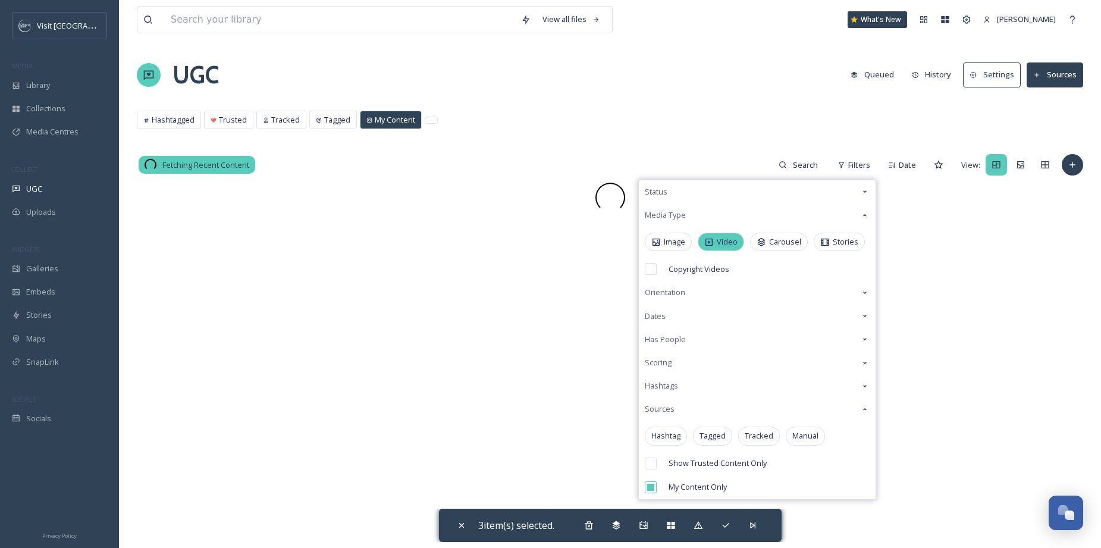
click at [717, 238] on span "Video" at bounding box center [727, 241] width 21 height 11
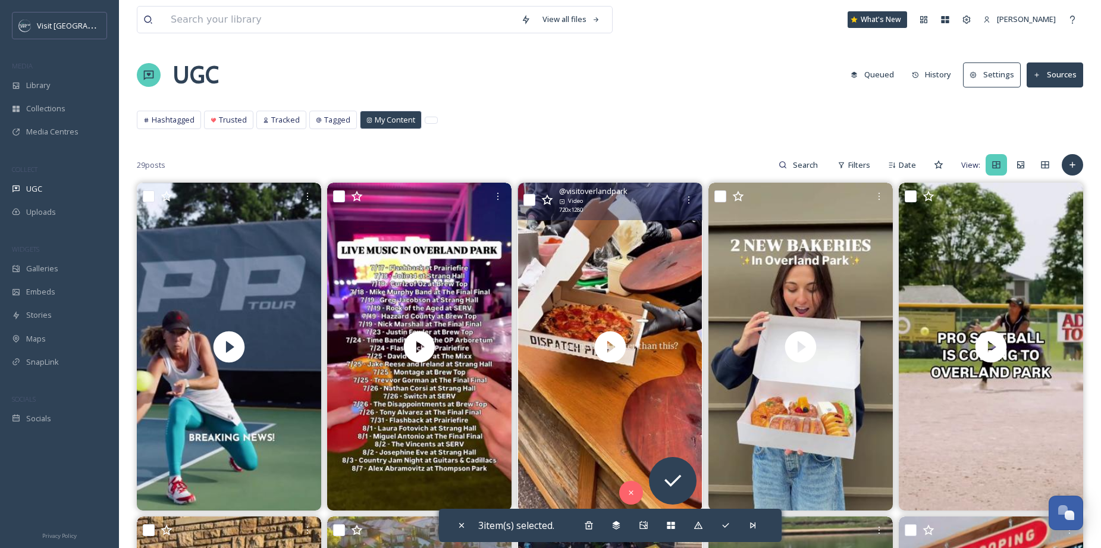
click at [529, 200] on input "checkbox" at bounding box center [529, 200] width 12 height 12
checkbox input "true"
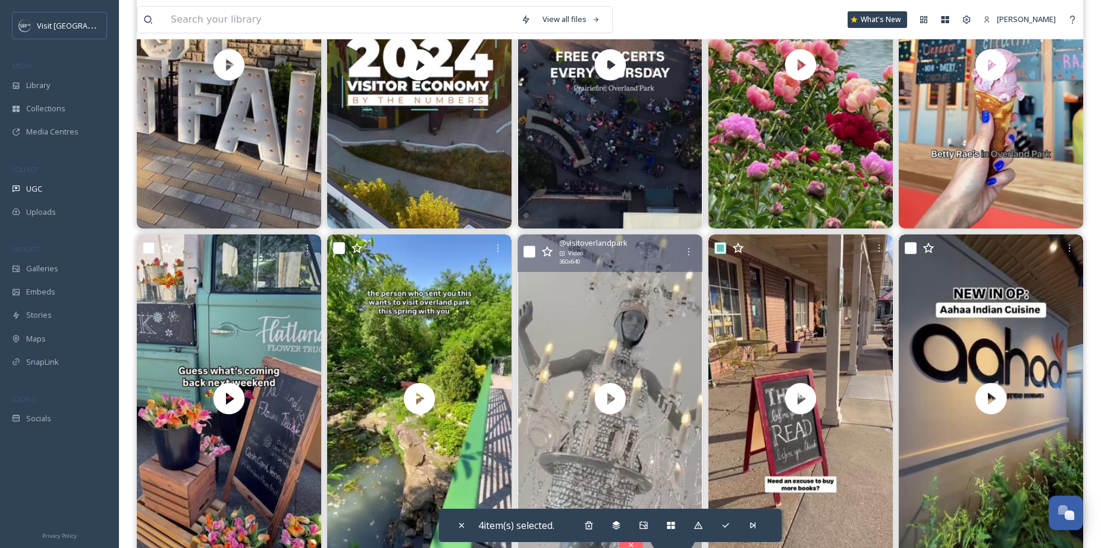
scroll to position [676, 0]
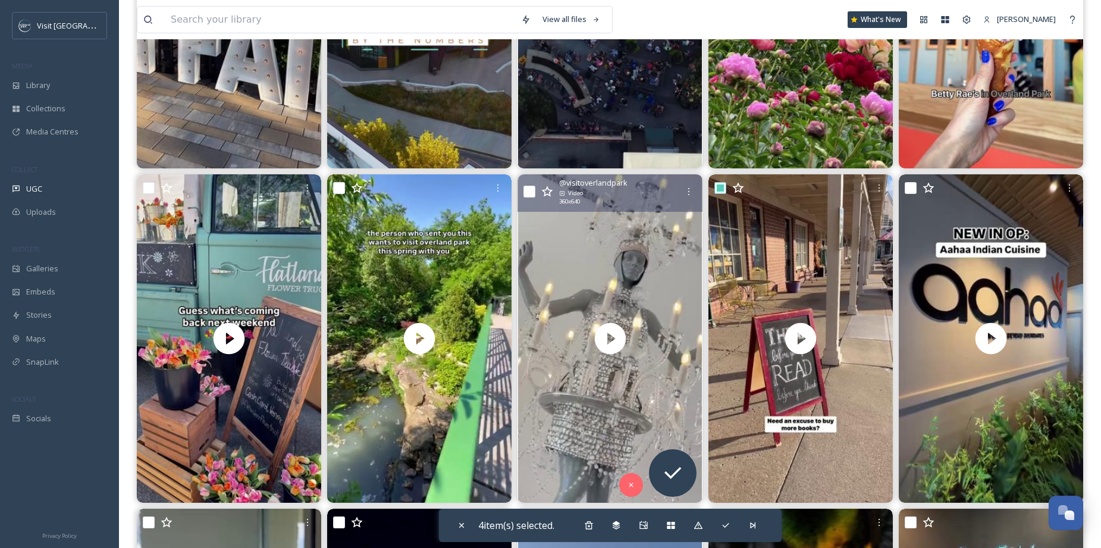
click at [526, 192] on input "checkbox" at bounding box center [529, 192] width 12 height 12
checkbox input "true"
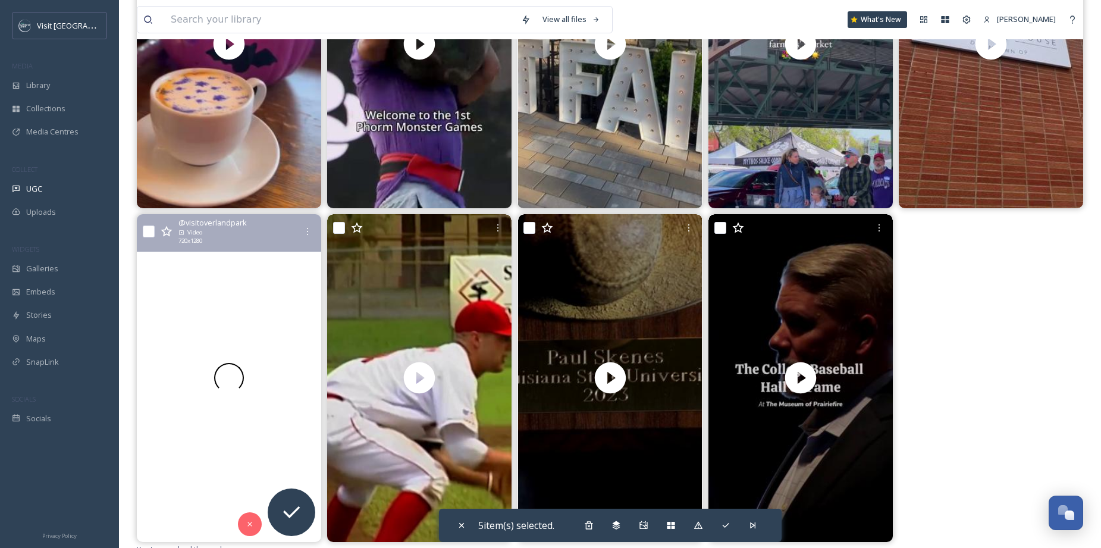
scroll to position [1408, 0]
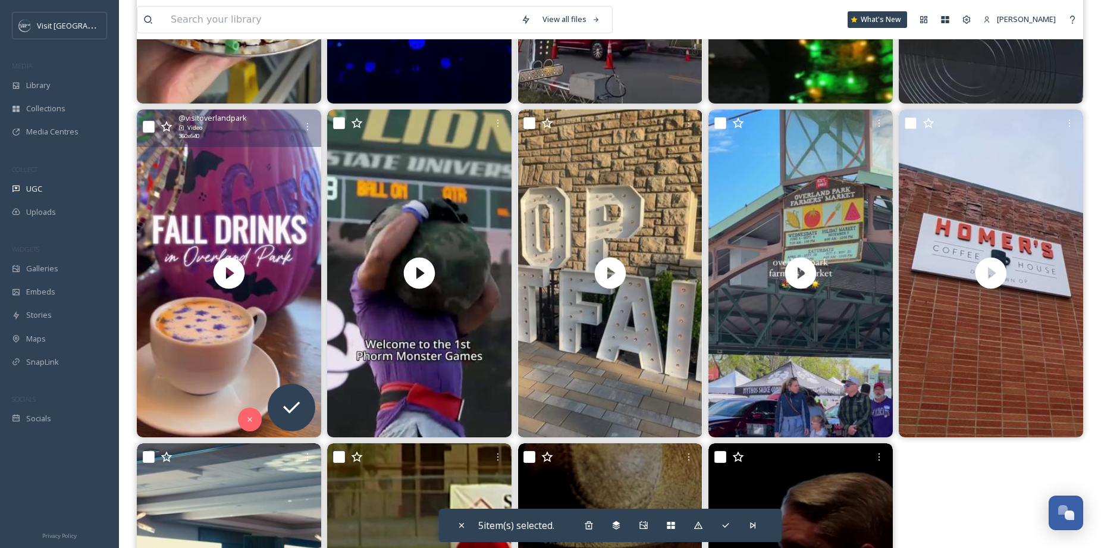
click at [150, 127] on input "checkbox" at bounding box center [149, 127] width 12 height 12
checkbox input "true"
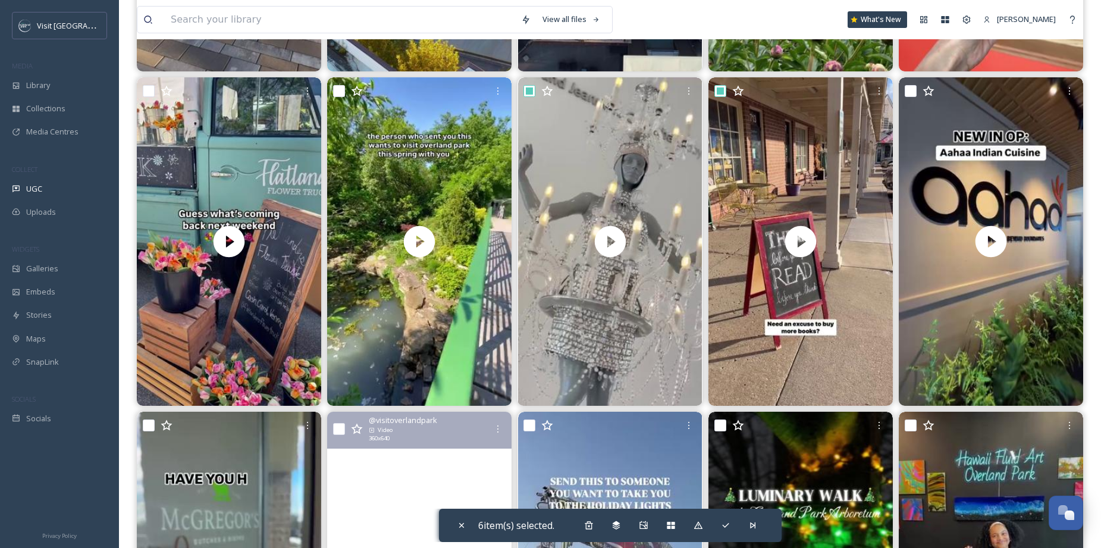
scroll to position [747, 0]
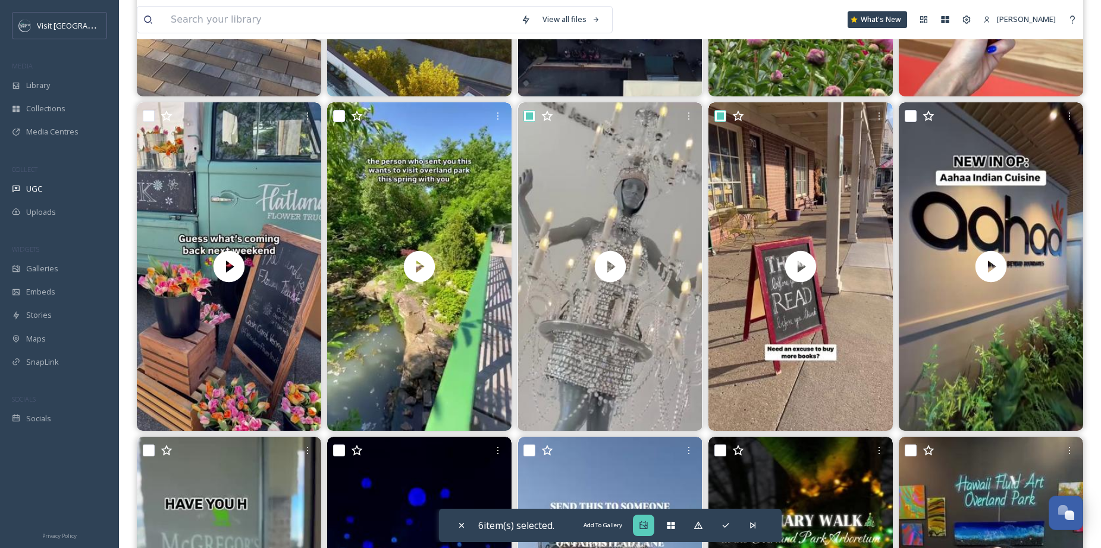
click at [644, 528] on icon at bounding box center [643, 525] width 8 height 8
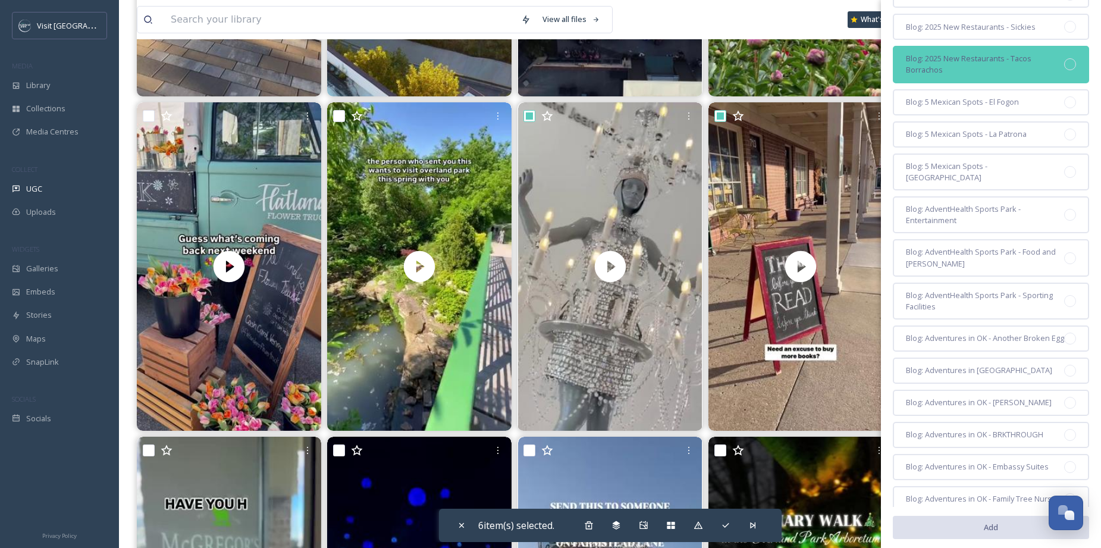
scroll to position [0, 0]
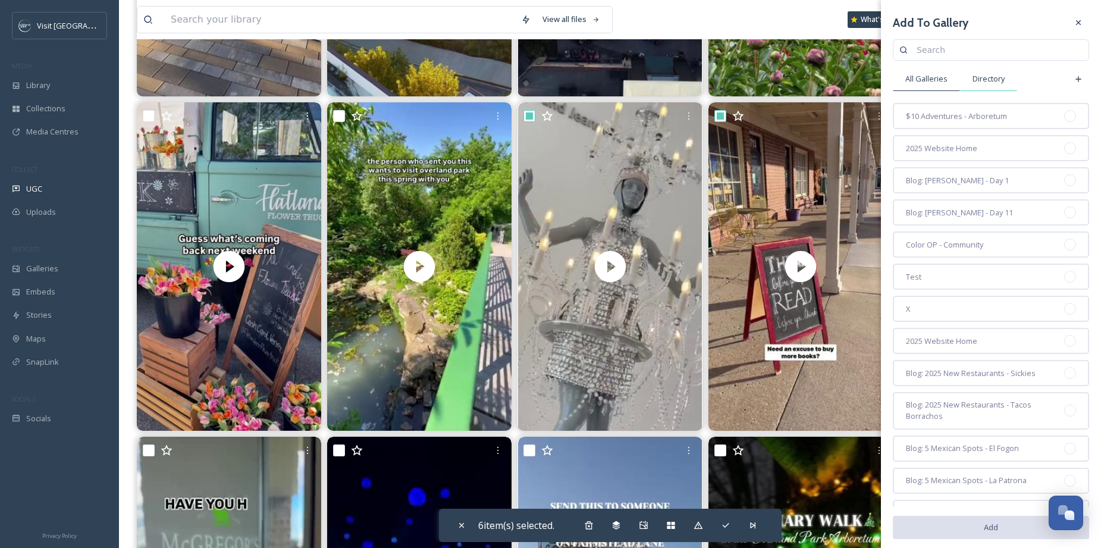
click at [988, 74] on span "Directory" at bounding box center [988, 78] width 32 height 11
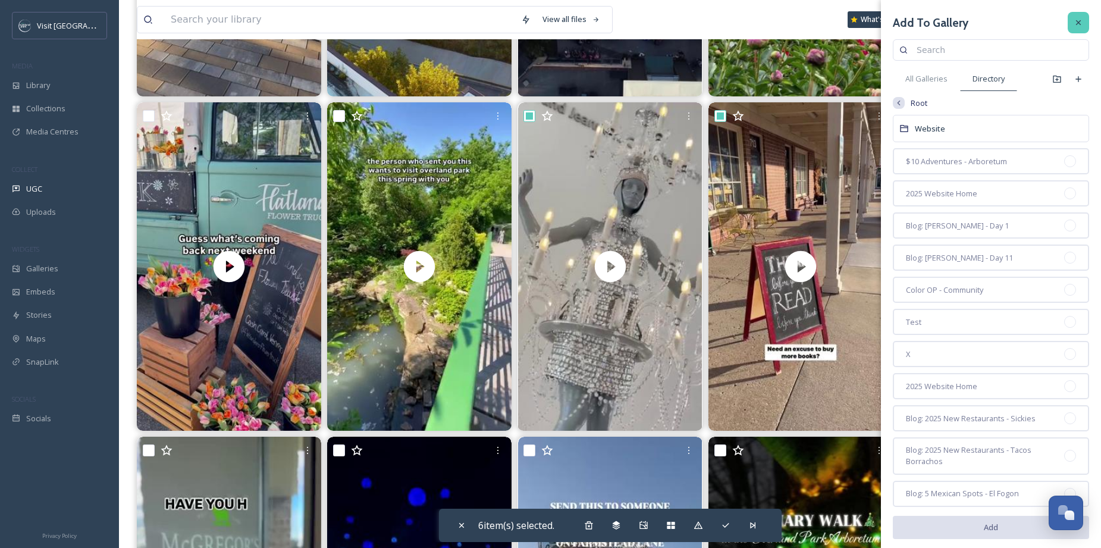
click at [1067, 27] on div at bounding box center [1077, 22] width 21 height 21
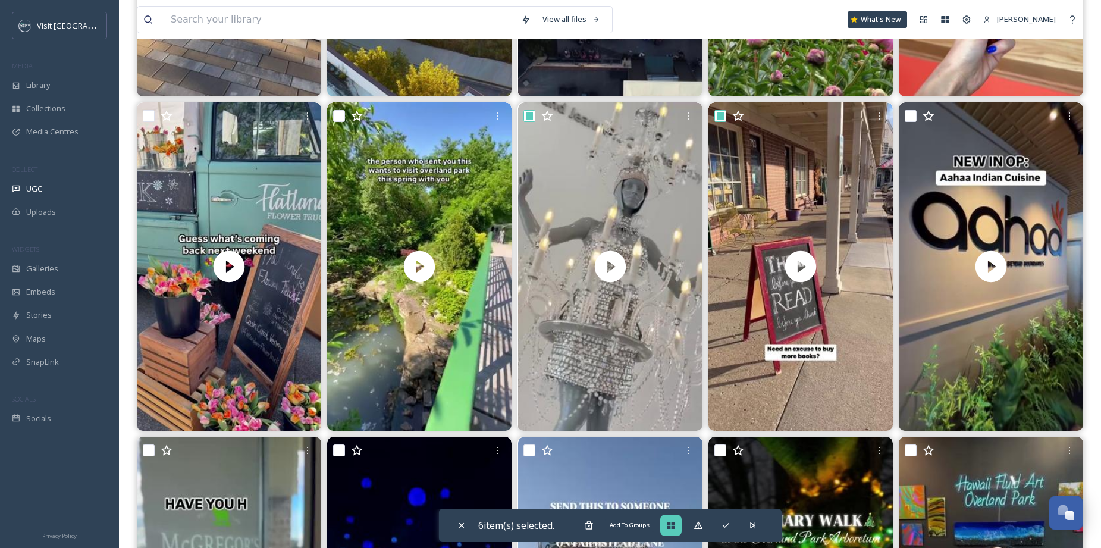
click at [670, 524] on icon at bounding box center [671, 525] width 8 height 7
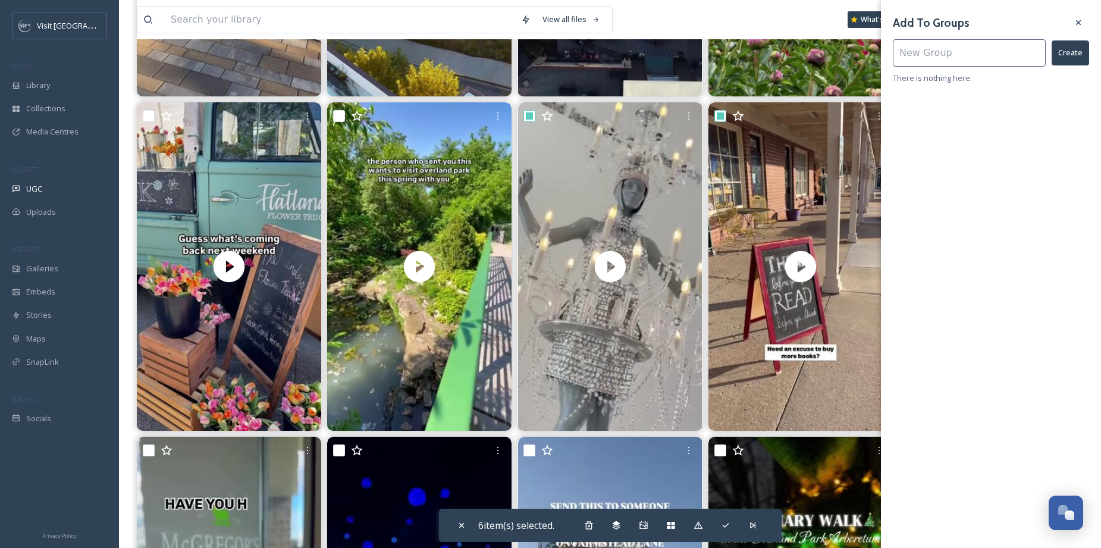
click at [1014, 58] on input at bounding box center [969, 52] width 153 height 27
click at [902, 55] on input "Vide" at bounding box center [969, 52] width 153 height 27
type input "Test Videos"
click at [1080, 55] on button "Create" at bounding box center [1069, 52] width 37 height 24
click at [972, 97] on div "Test Videos" at bounding box center [991, 90] width 196 height 34
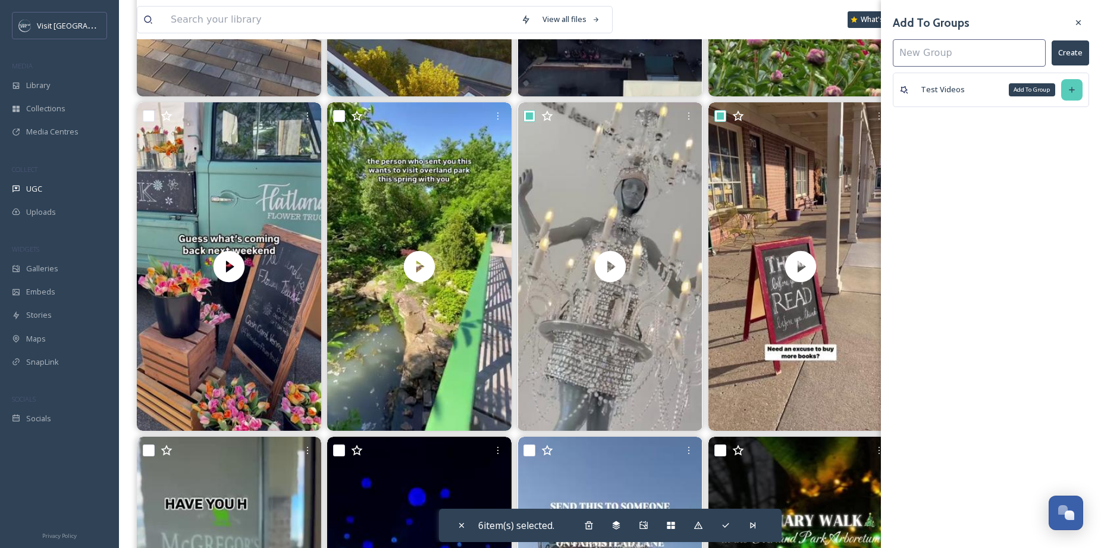
click at [1074, 92] on icon at bounding box center [1072, 90] width 10 height 10
click at [41, 319] on span "Stories" at bounding box center [39, 314] width 26 height 11
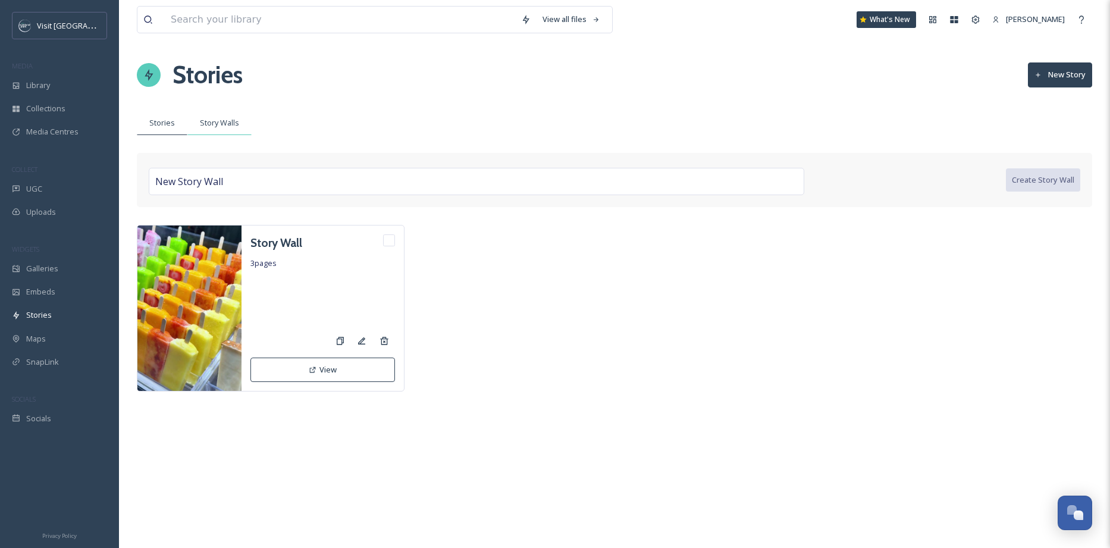
click at [215, 126] on span "Story Walls" at bounding box center [219, 122] width 39 height 11
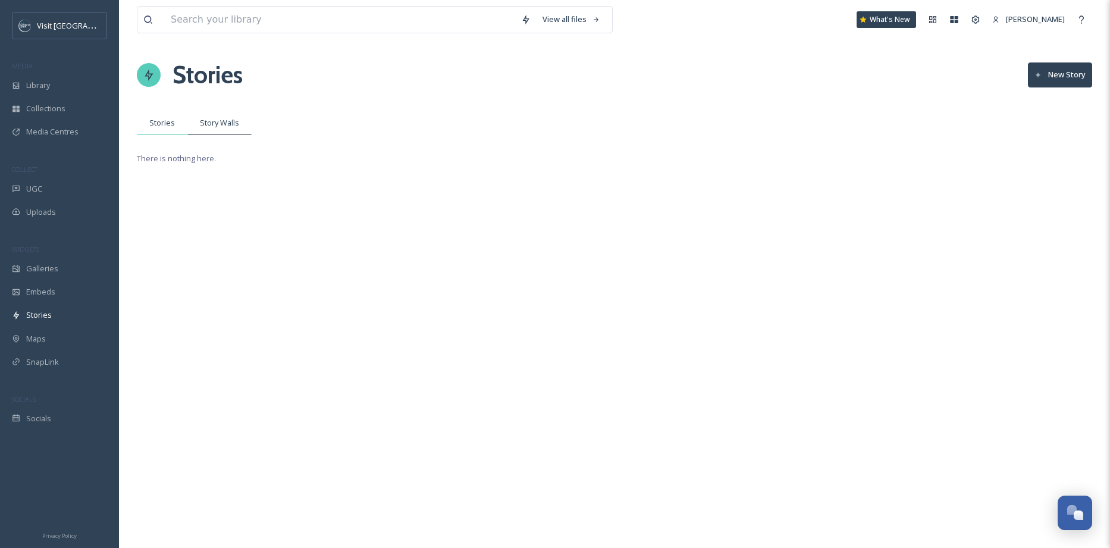
click at [173, 126] on span "Stories" at bounding box center [162, 122] width 26 height 11
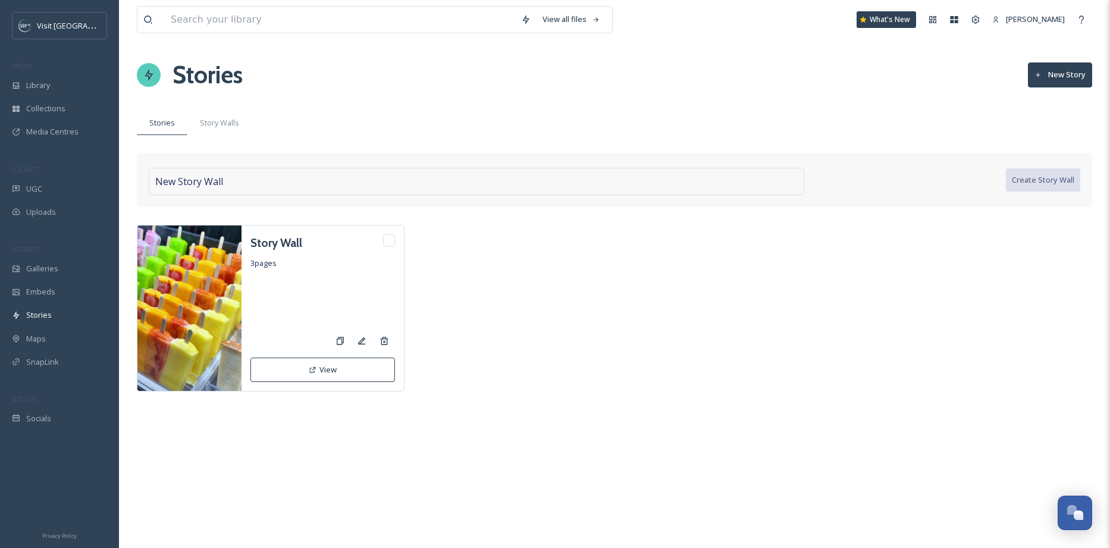
click at [610, 177] on div "New Story Wall" at bounding box center [476, 181] width 655 height 27
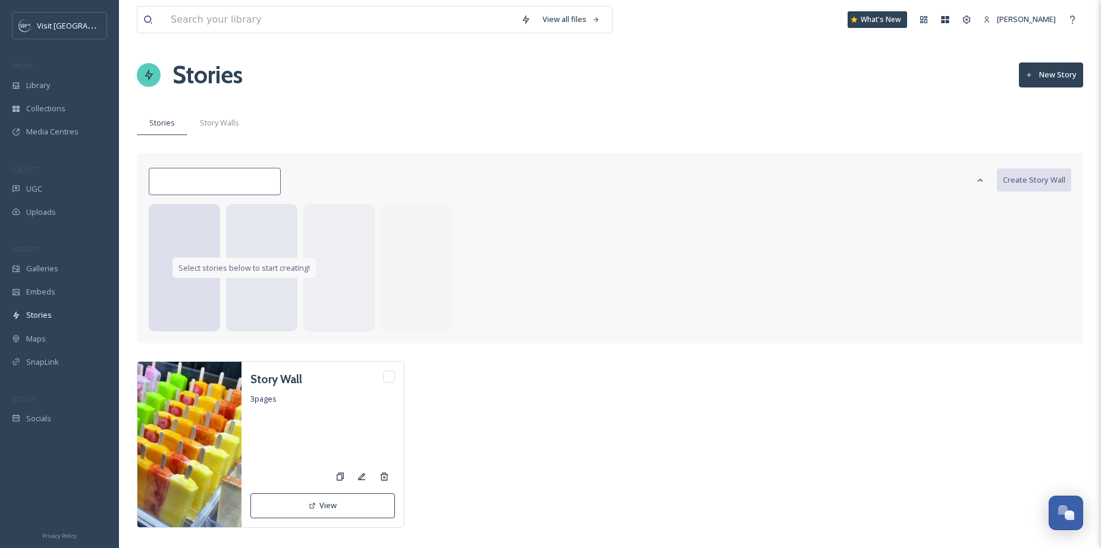
click at [213, 267] on span "Select stories below to start creating!" at bounding box center [243, 267] width 131 height 11
click at [208, 177] on span "New Story Wall" at bounding box center [189, 181] width 68 height 14
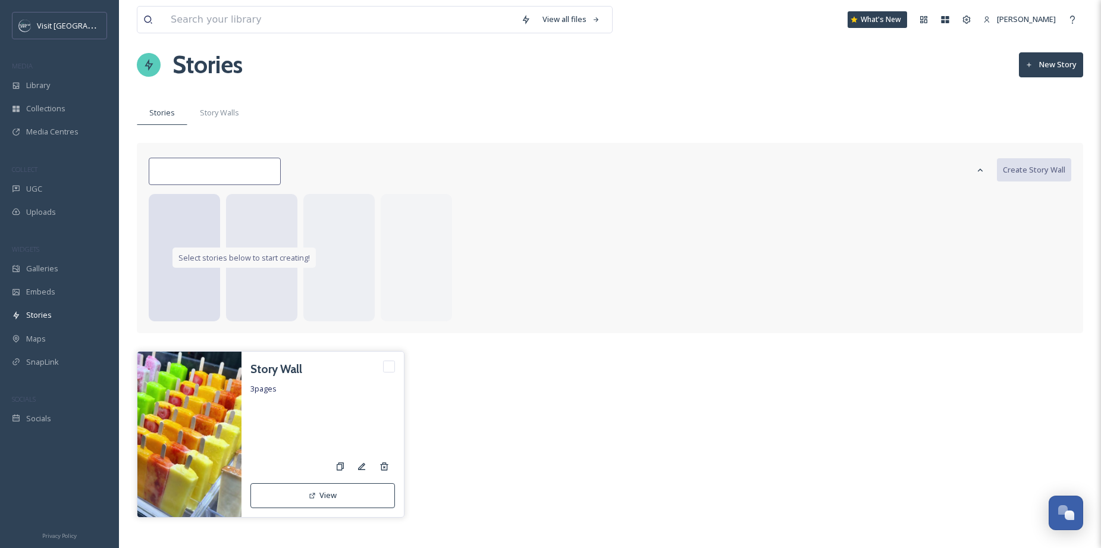
scroll to position [27, 0]
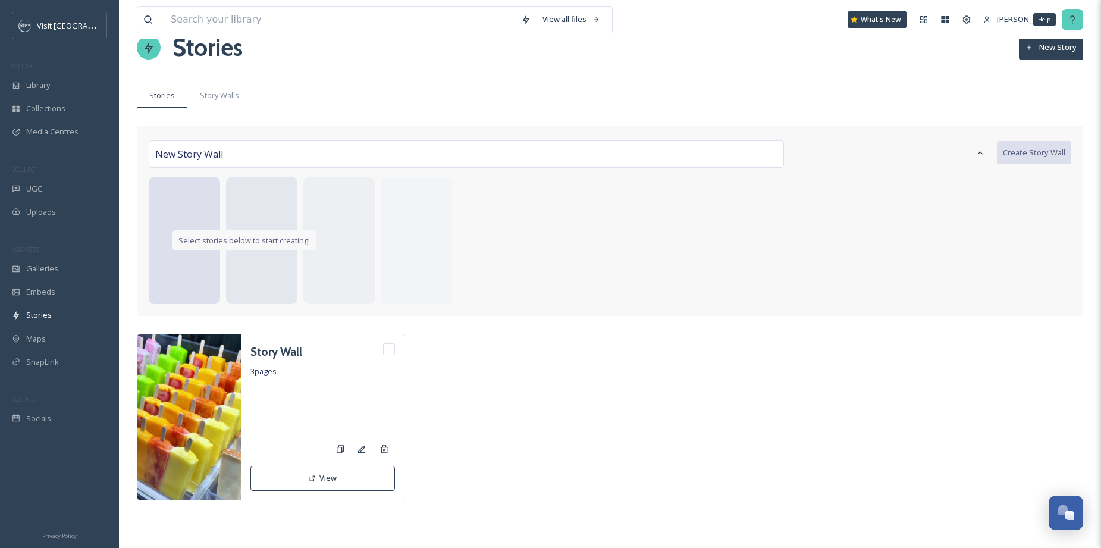
click at [1075, 14] on div "Help" at bounding box center [1071, 19] width 21 height 21
click at [386, 351] on input "checkbox" at bounding box center [389, 349] width 12 height 12
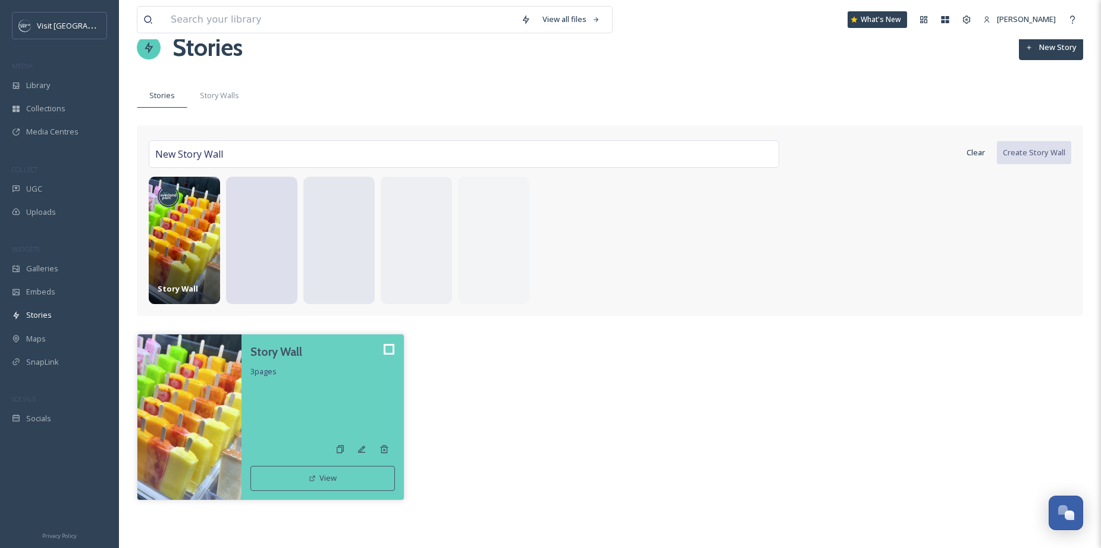
click at [386, 351] on input "checkbox" at bounding box center [389, 349] width 12 height 12
checkbox input "false"
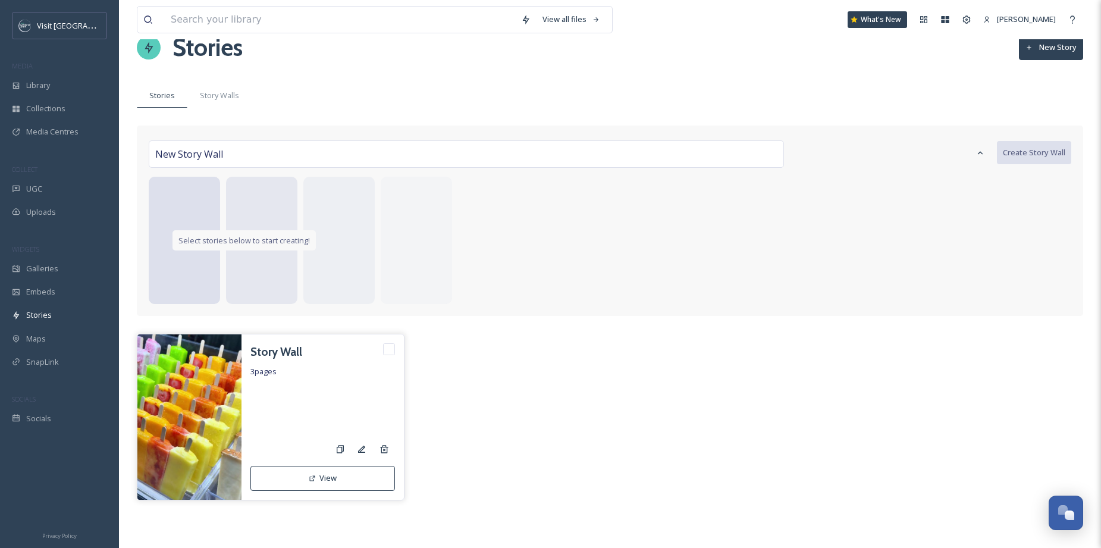
click at [352, 480] on button "View" at bounding box center [322, 478] width 145 height 24
click at [357, 454] on div "Edit" at bounding box center [362, 448] width 21 height 21
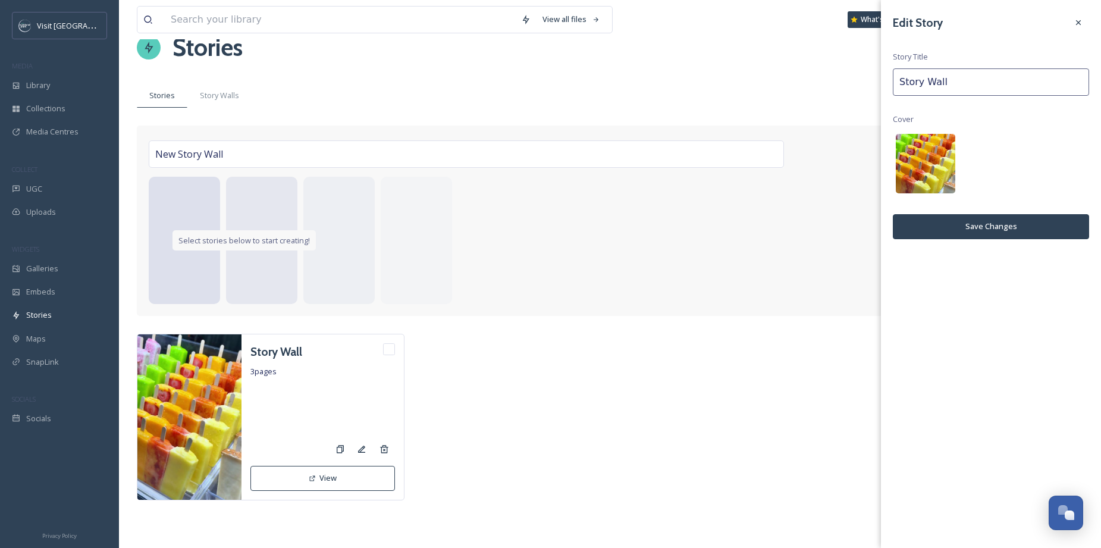
click at [935, 154] on img at bounding box center [925, 163] width 59 height 59
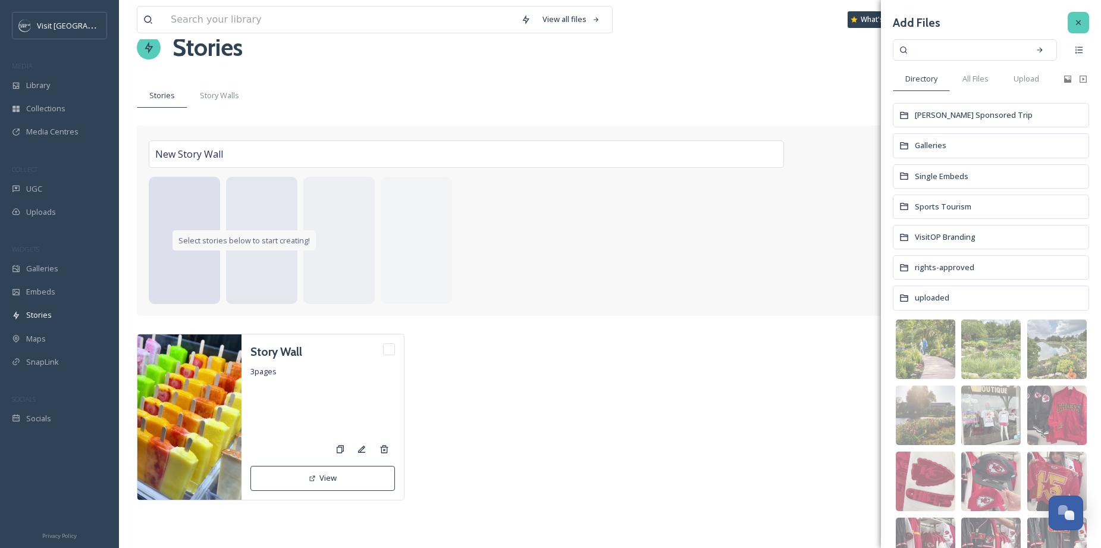
click at [1073, 26] on icon at bounding box center [1078, 23] width 10 height 10
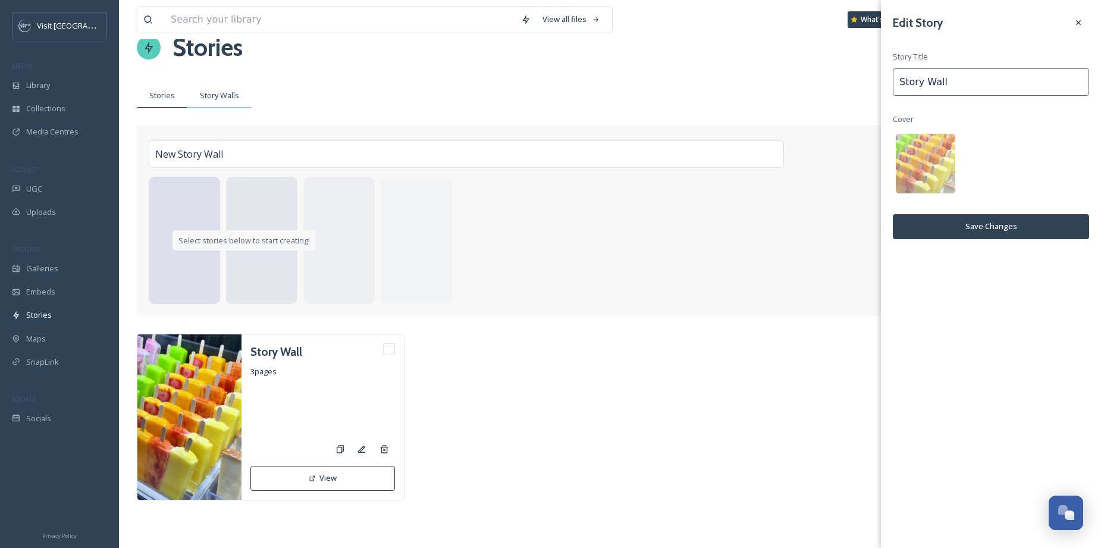
click at [230, 95] on span "Story Walls" at bounding box center [219, 95] width 39 height 11
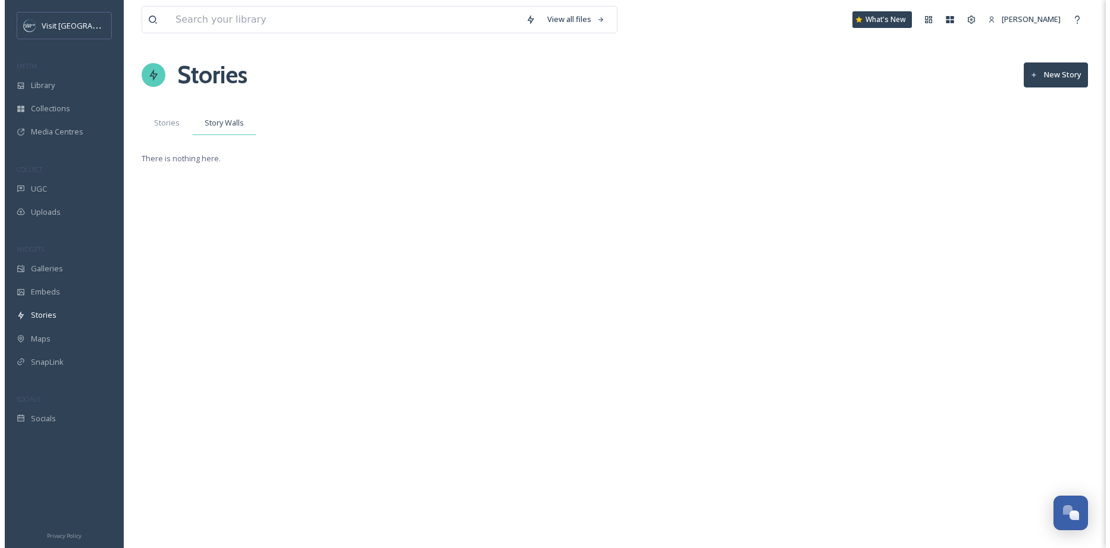
scroll to position [0, 0]
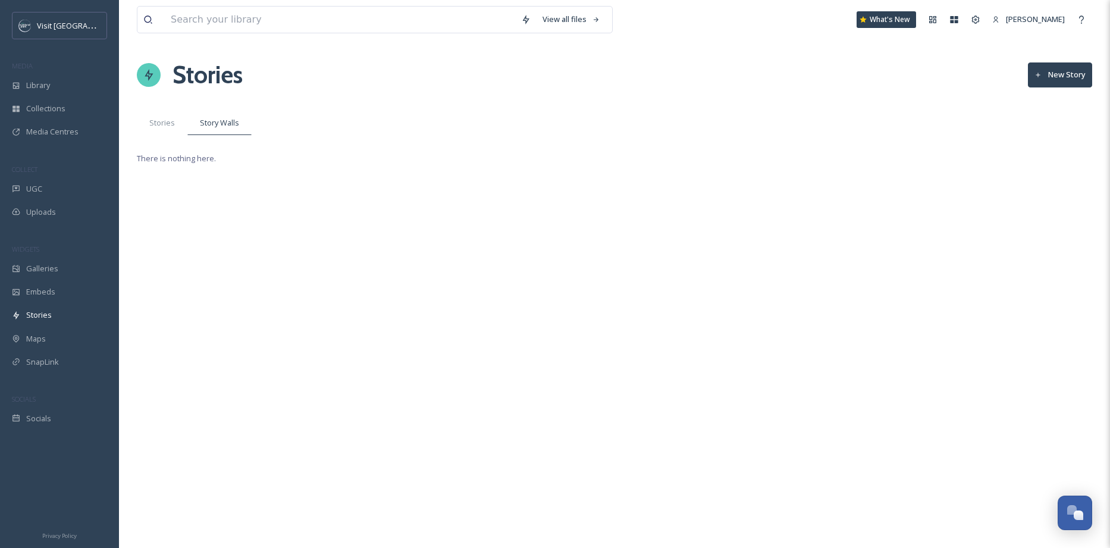
click at [1051, 74] on button "New Story" at bounding box center [1060, 74] width 64 height 24
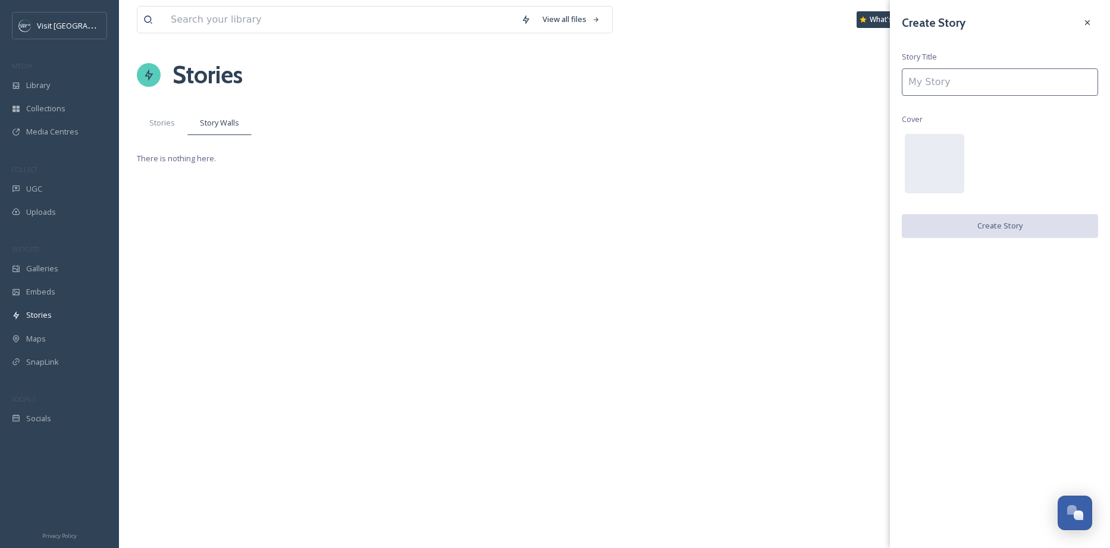
click at [1038, 83] on input at bounding box center [1000, 81] width 196 height 27
type input "Test Story"
click at [984, 225] on button "Create Story" at bounding box center [1000, 226] width 196 height 24
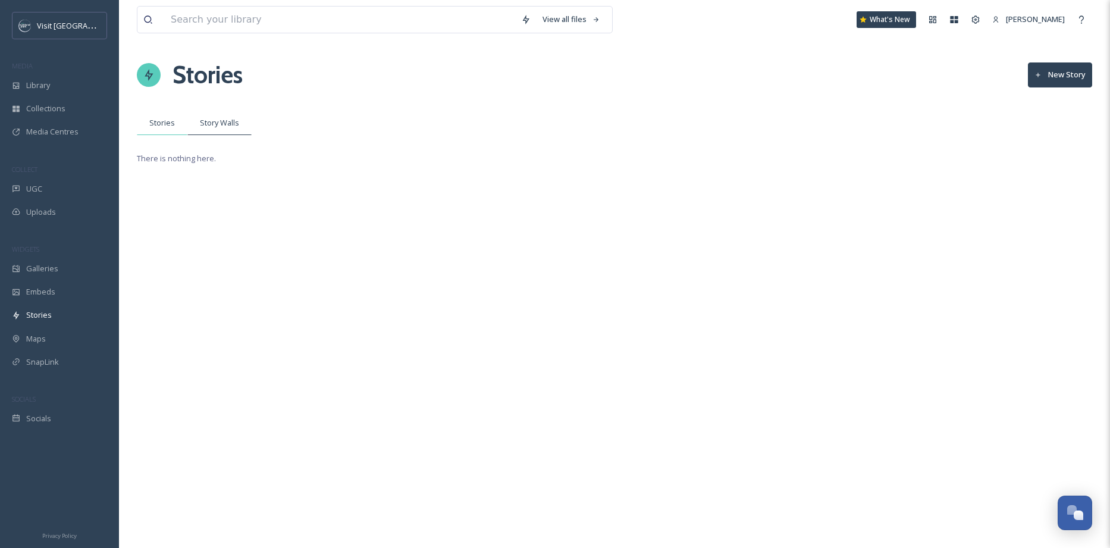
click at [169, 121] on span "Stories" at bounding box center [162, 122] width 26 height 11
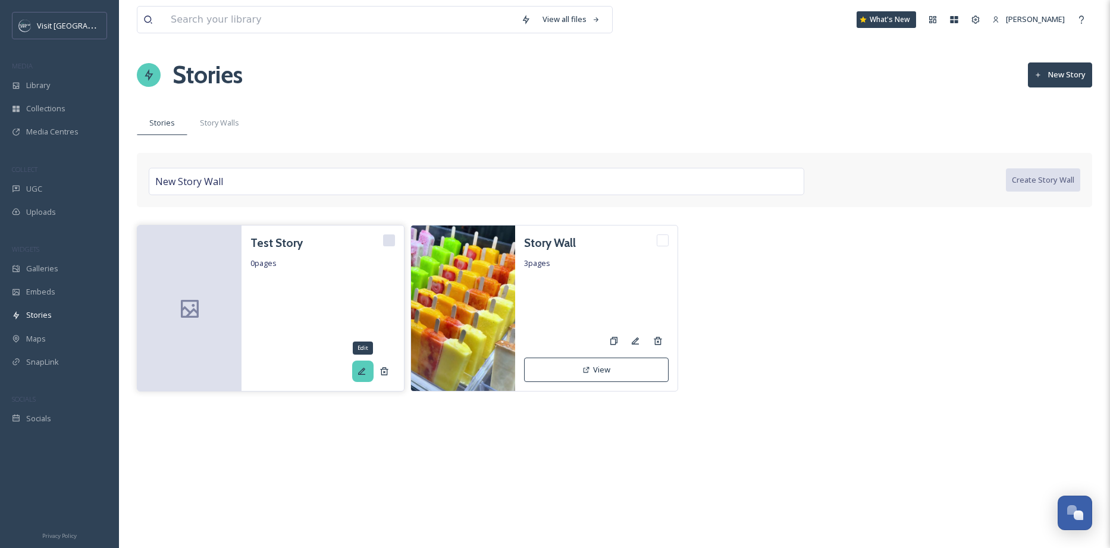
click at [363, 375] on icon at bounding box center [362, 371] width 10 height 10
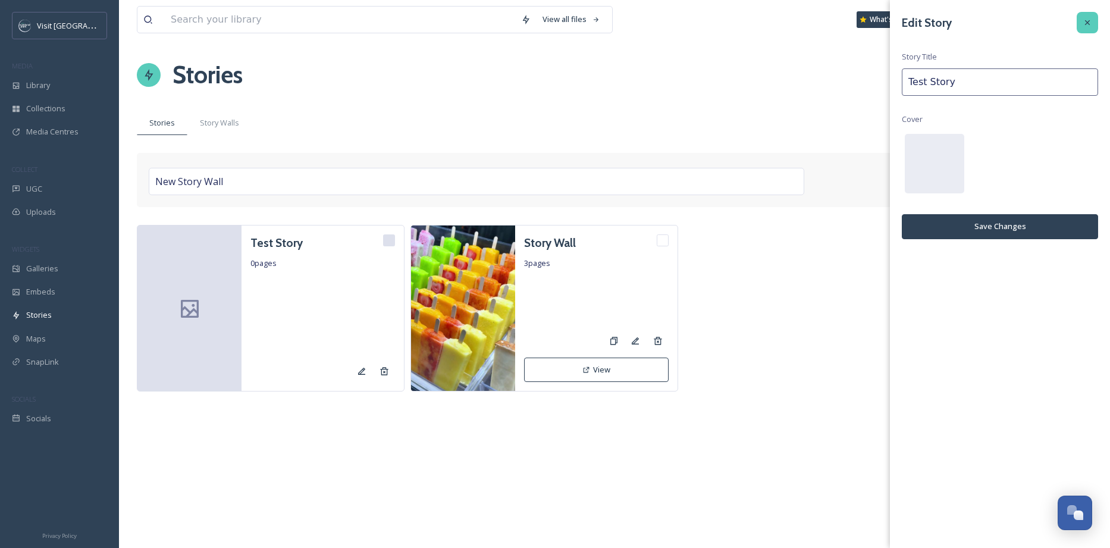
click at [1090, 24] on icon at bounding box center [1087, 23] width 10 height 10
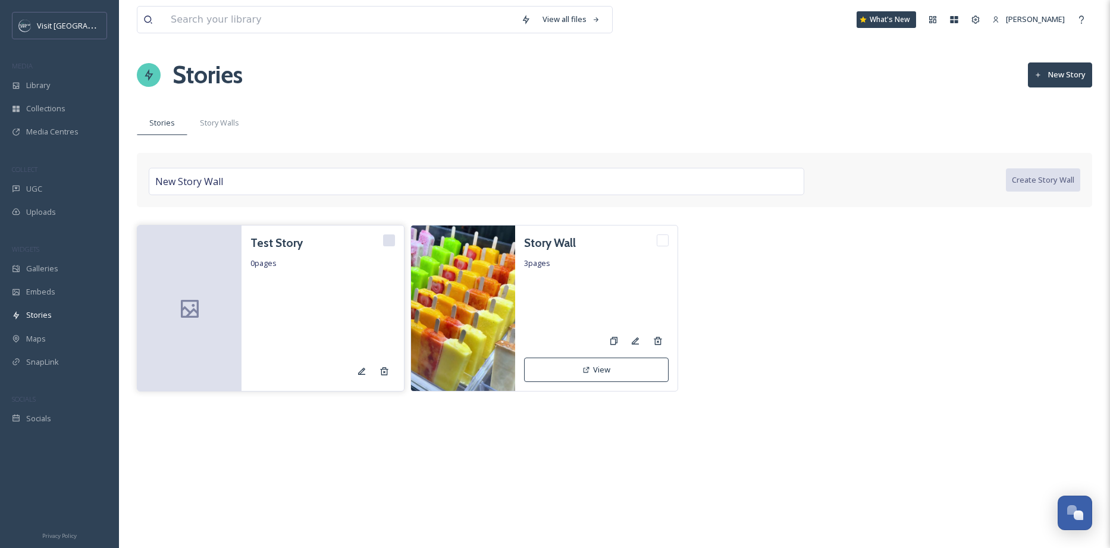
click at [273, 322] on div at bounding box center [322, 315] width 145 height 80
click at [143, 291] on div at bounding box center [189, 308] width 104 height 167
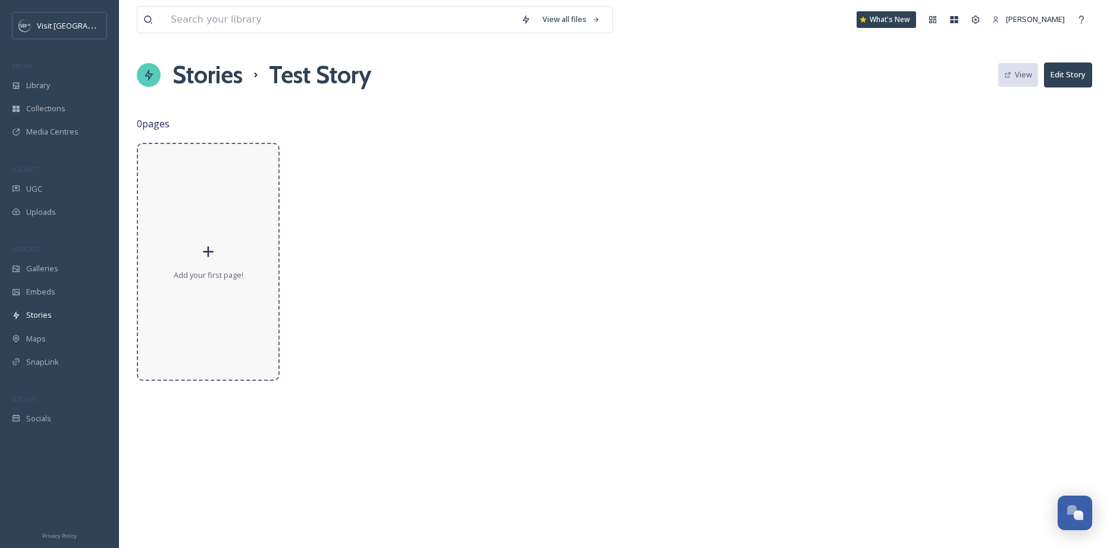
click at [202, 264] on div "Add your first page!" at bounding box center [208, 262] width 143 height 238
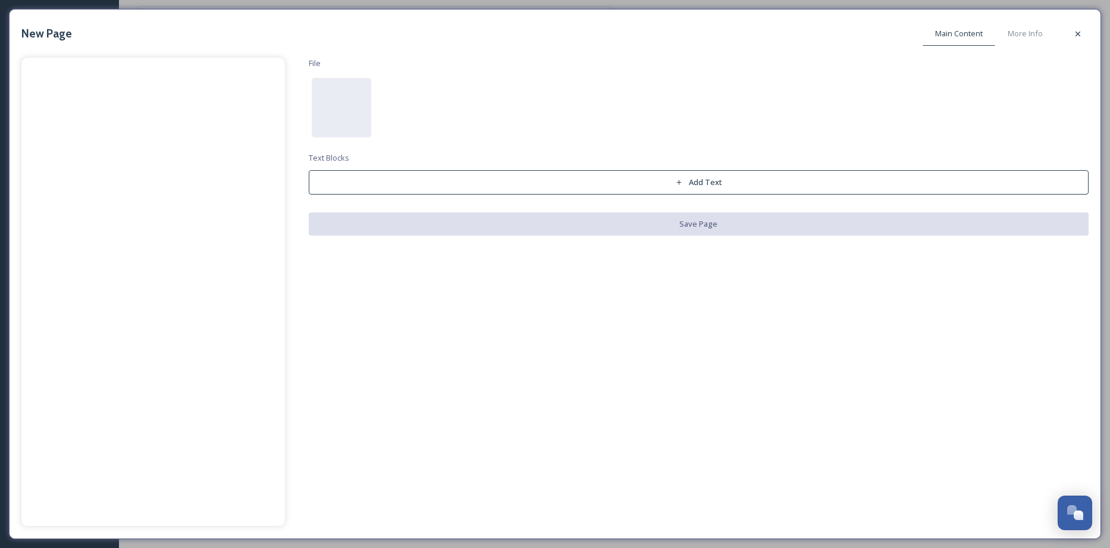
click at [463, 175] on button "Add Text" at bounding box center [699, 182] width 780 height 24
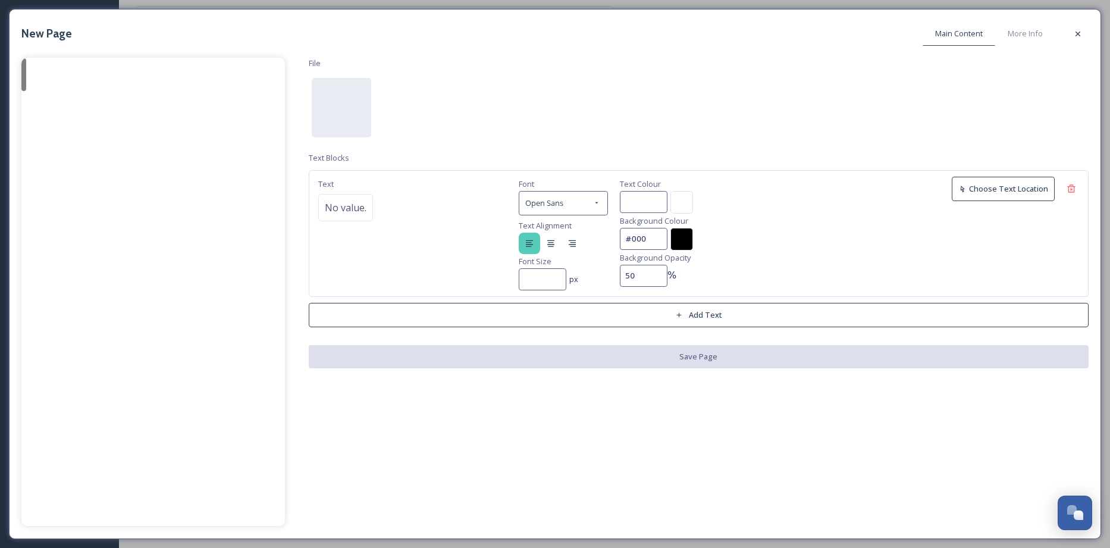
click at [536, 312] on button "Add Text" at bounding box center [699, 315] width 780 height 24
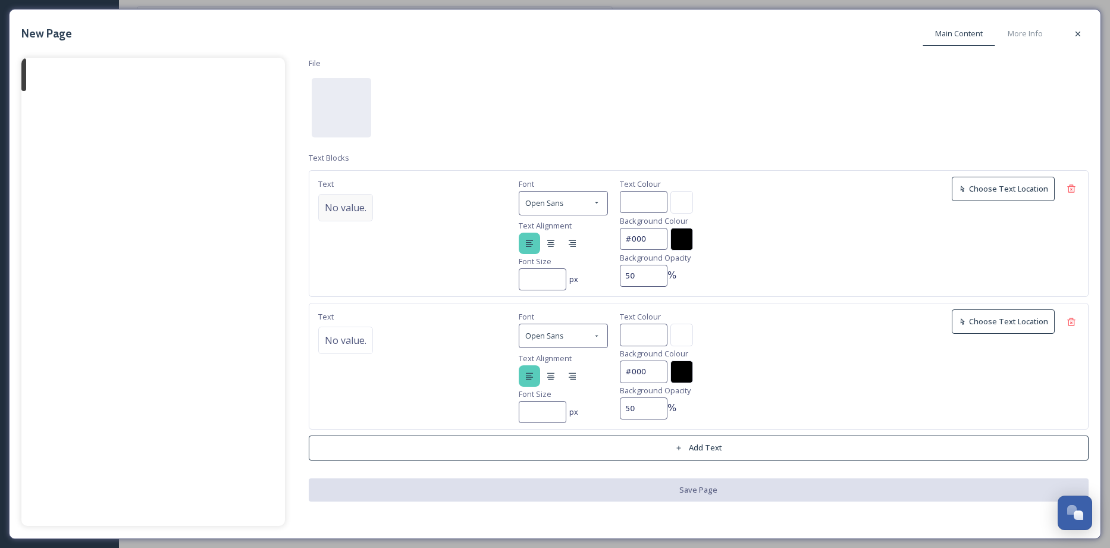
click at [354, 208] on span "No value." at bounding box center [346, 207] width 42 height 14
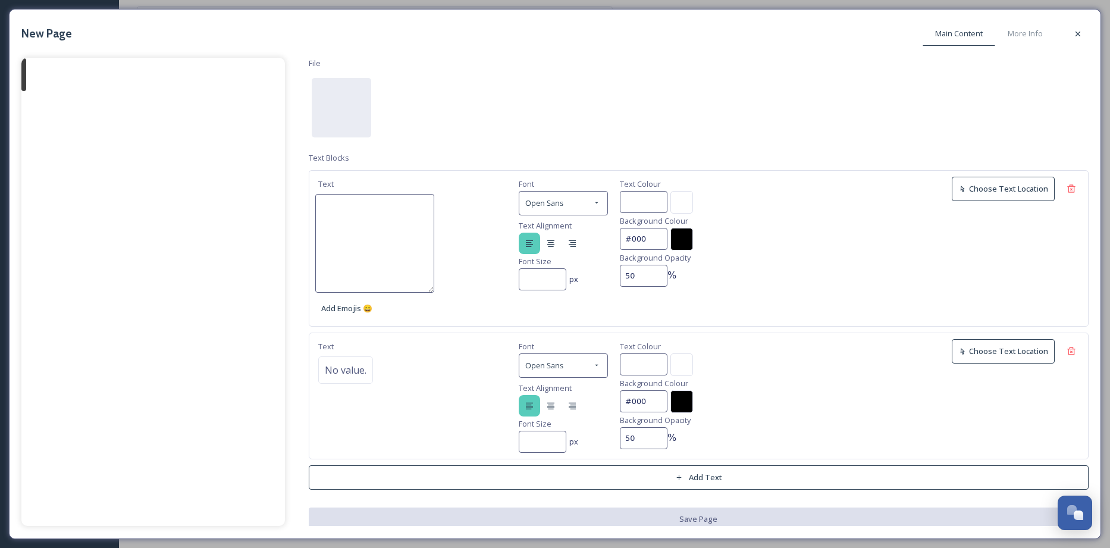
click at [354, 208] on textarea at bounding box center [374, 243] width 119 height 99
type textarea "T"
type textarea "Te"
type textarea "Tes"
type textarea "Test"
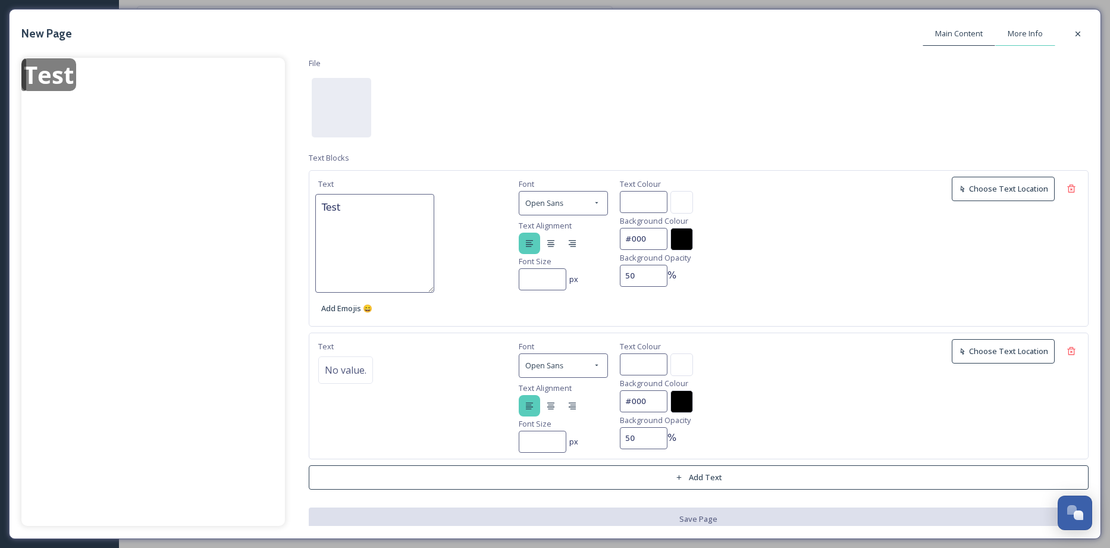
click at [1034, 31] on span "More Info" at bounding box center [1024, 33] width 35 height 11
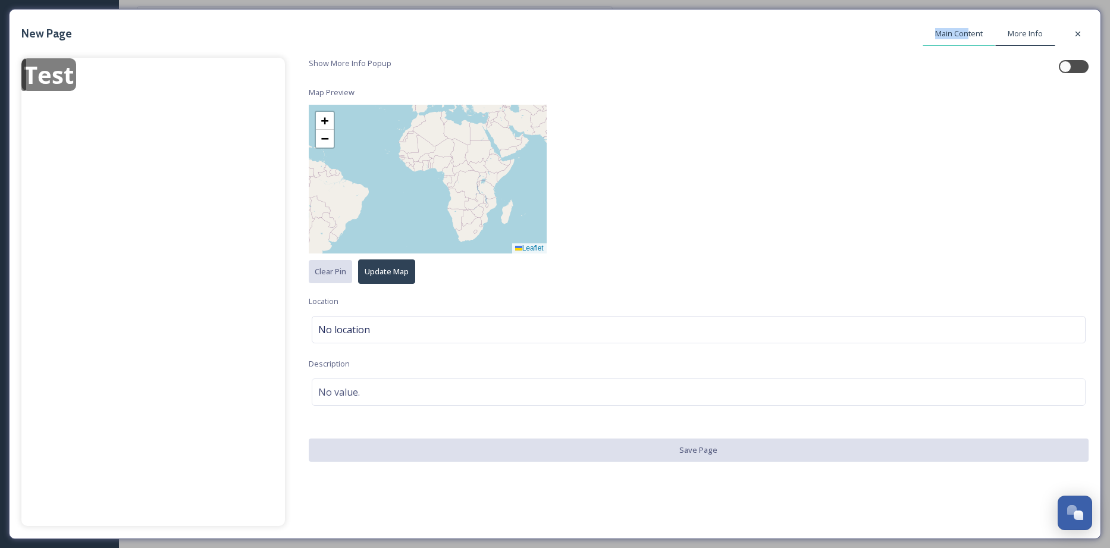
click at [968, 28] on span "Main Content" at bounding box center [959, 33] width 48 height 11
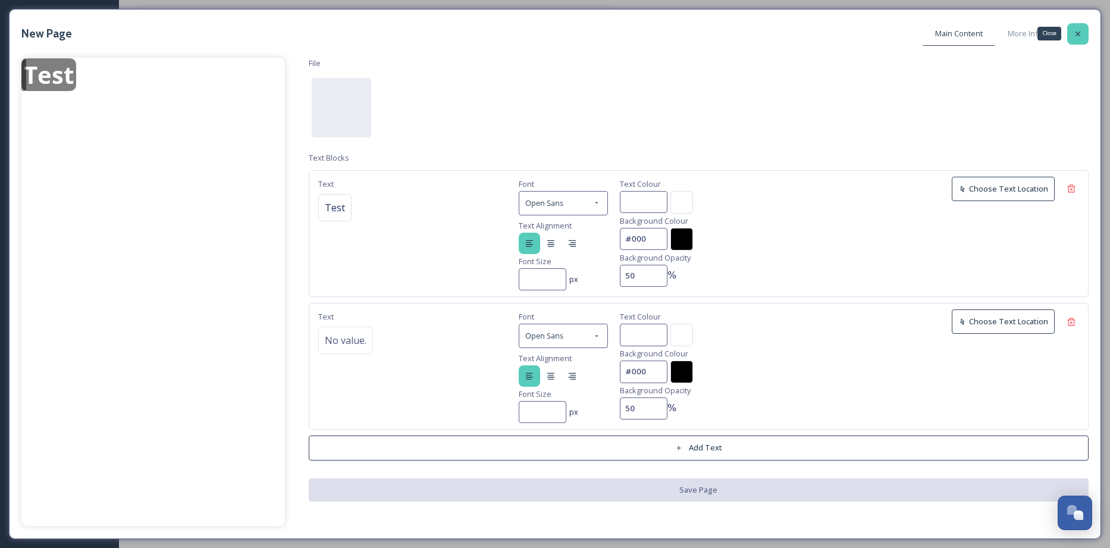
click at [1077, 29] on icon at bounding box center [1078, 34] width 10 height 10
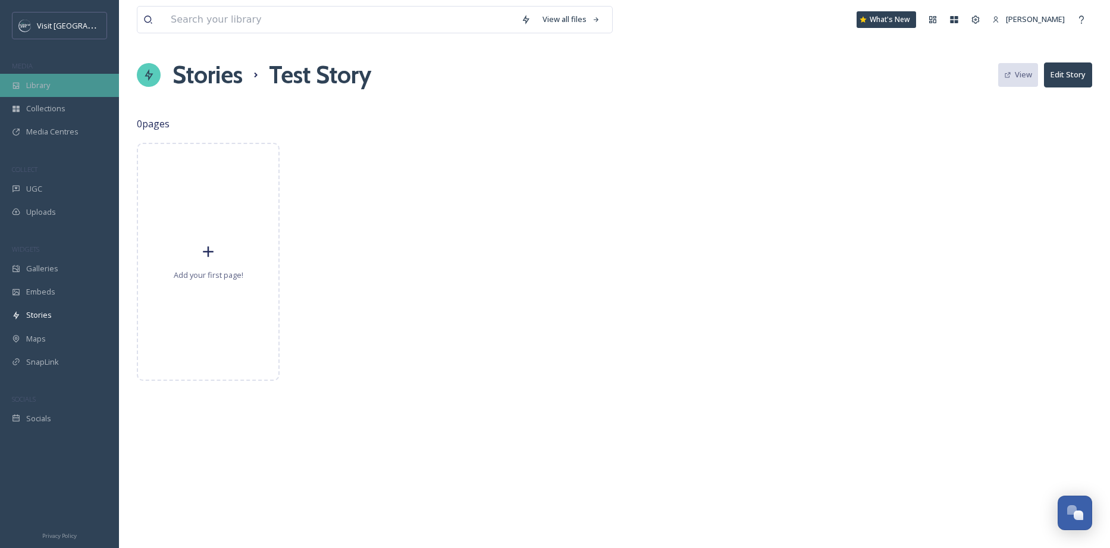
click at [45, 87] on span "Library" at bounding box center [38, 85] width 24 height 11
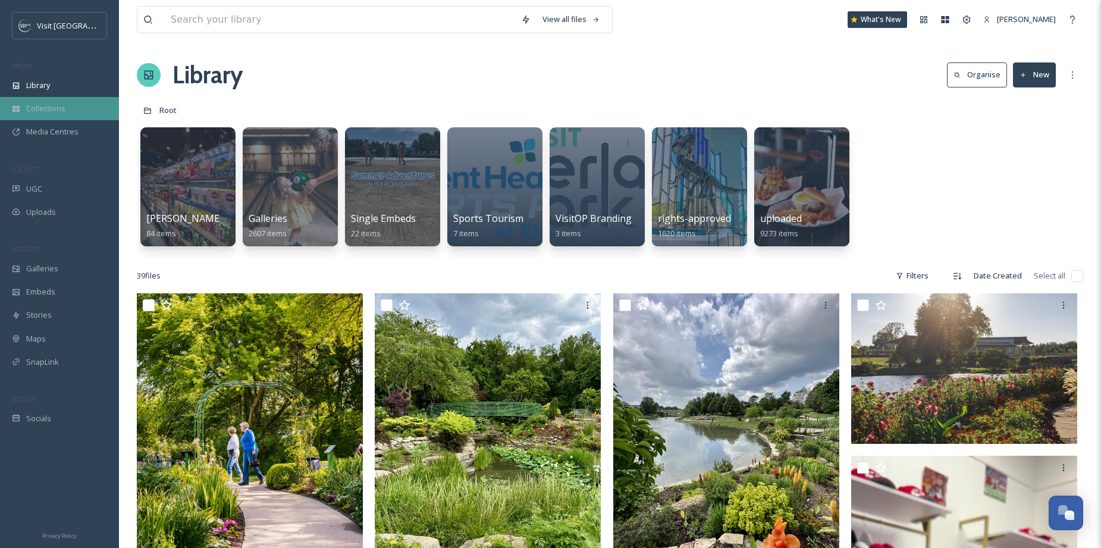
click at [52, 115] on div "Collections" at bounding box center [59, 108] width 119 height 23
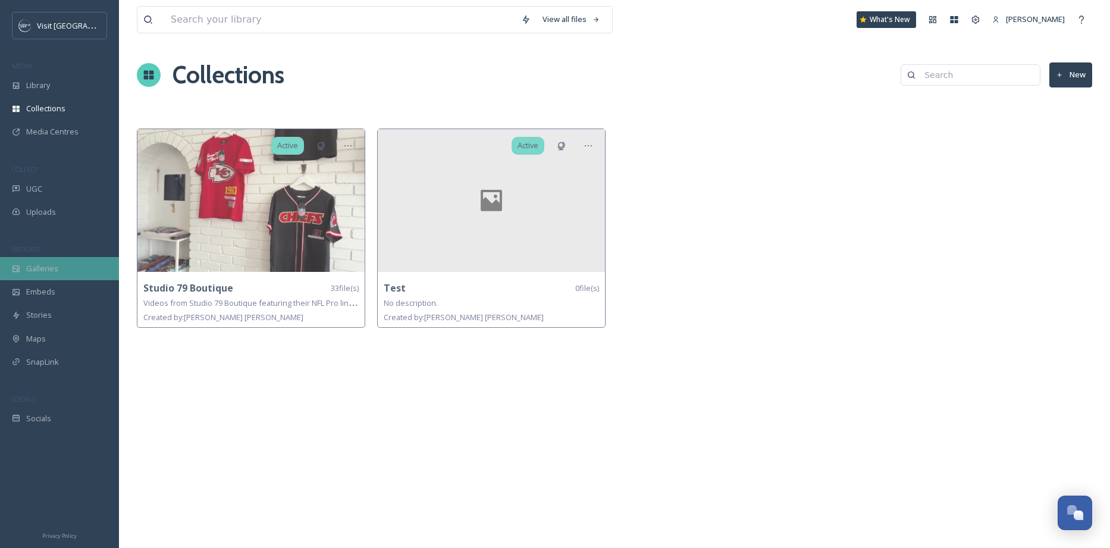
click at [47, 272] on span "Galleries" at bounding box center [42, 268] width 32 height 11
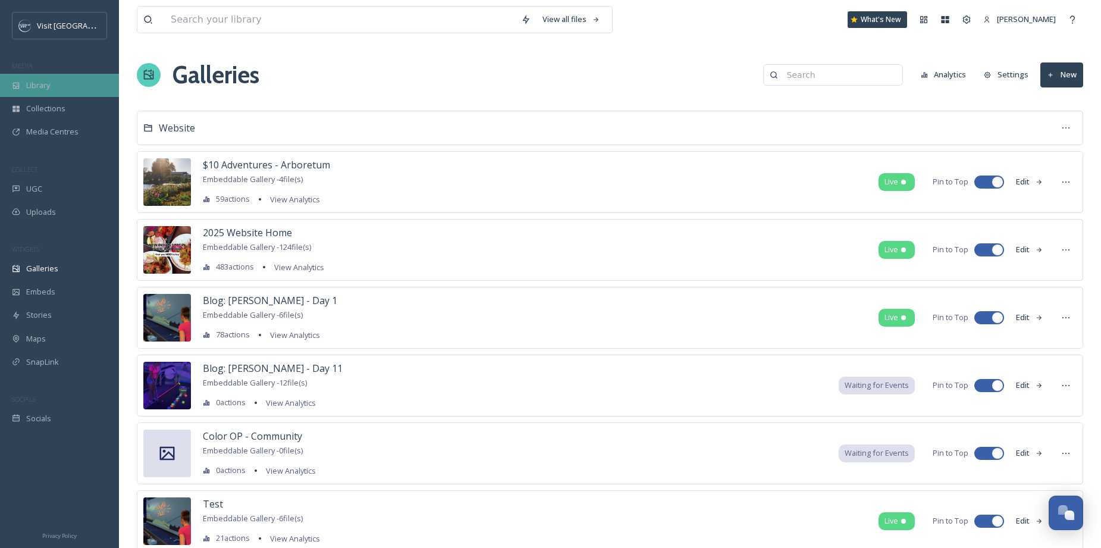
click at [39, 86] on span "Library" at bounding box center [38, 85] width 24 height 11
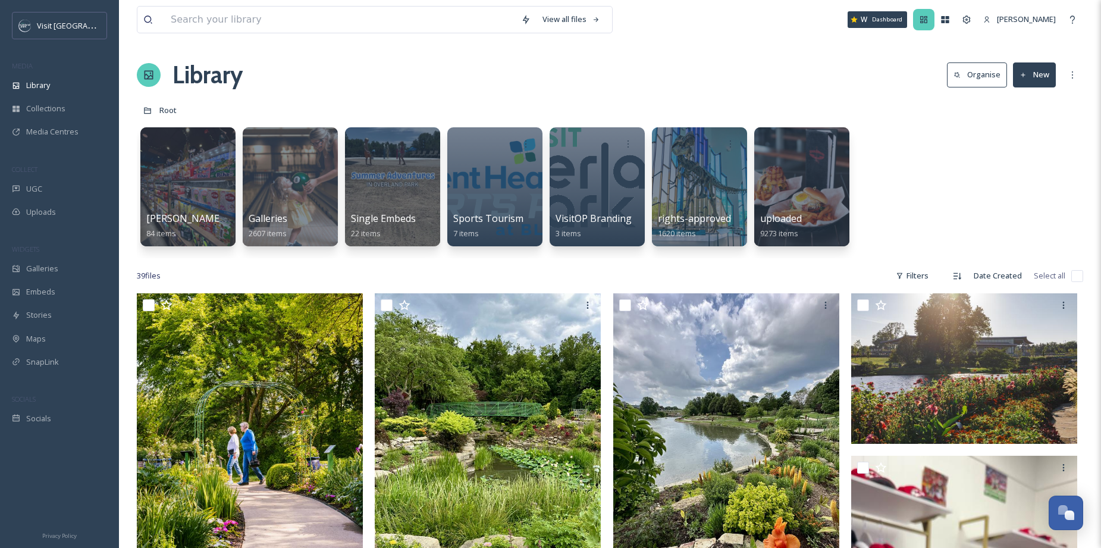
click at [928, 18] on icon at bounding box center [924, 20] width 10 height 10
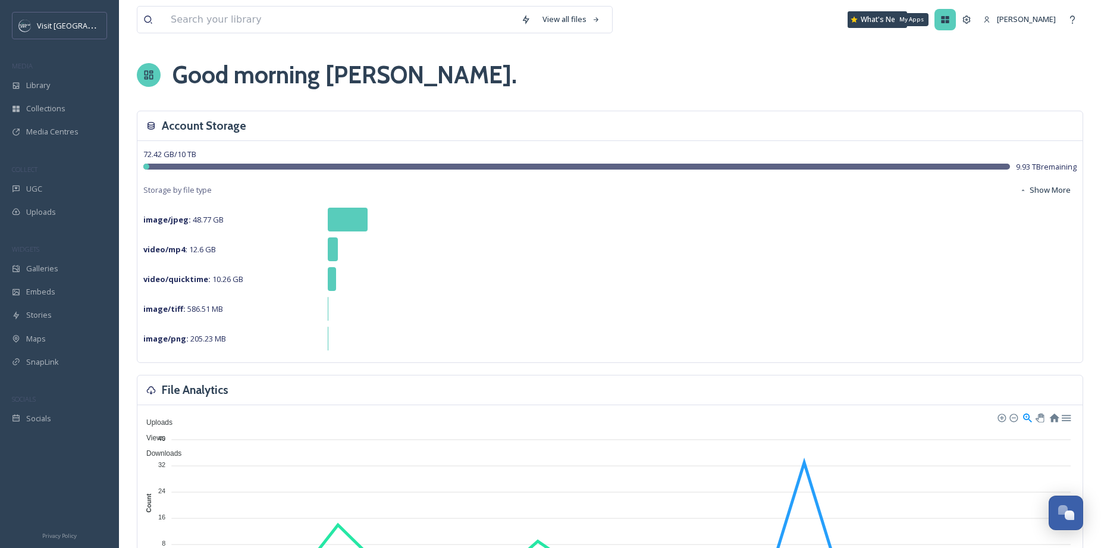
click at [947, 20] on icon at bounding box center [945, 20] width 10 height 10
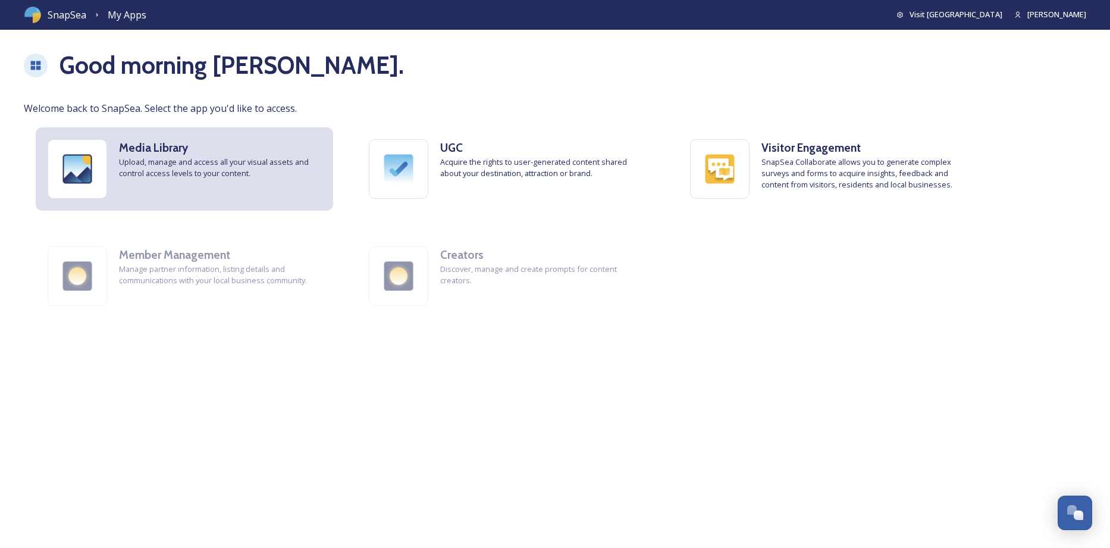
click at [281, 155] on h3 "Media Library" at bounding box center [220, 147] width 202 height 17
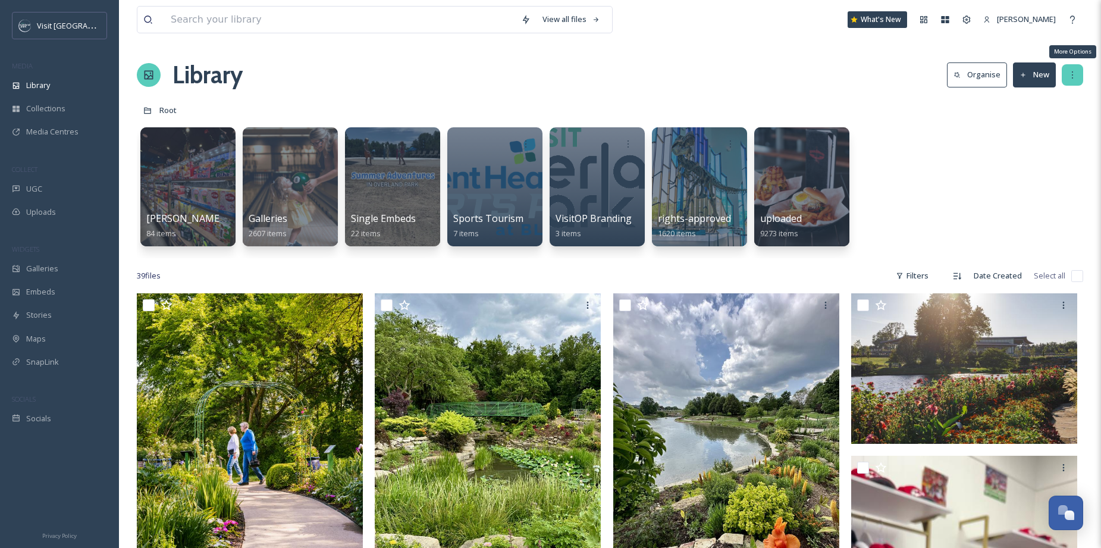
click at [1074, 77] on icon at bounding box center [1072, 75] width 10 height 10
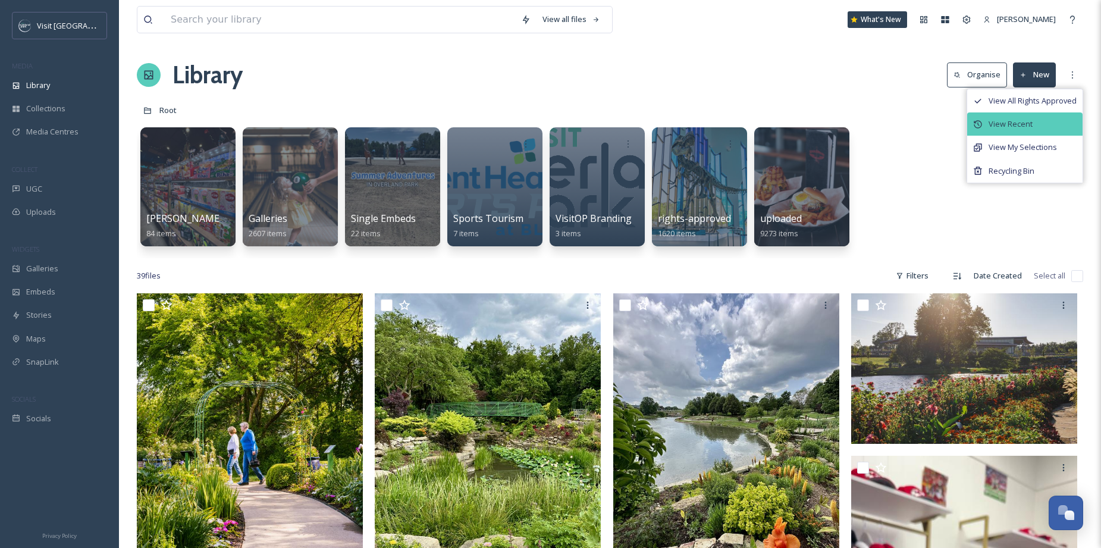
click at [1045, 120] on div "View Recent" at bounding box center [1024, 123] width 115 height 23
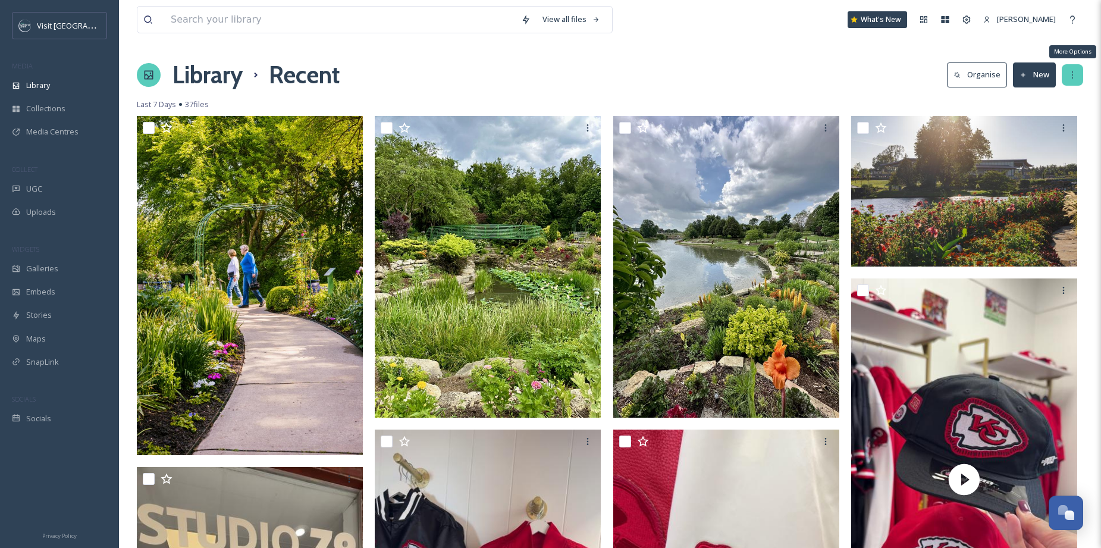
click at [1070, 74] on icon at bounding box center [1072, 75] width 10 height 10
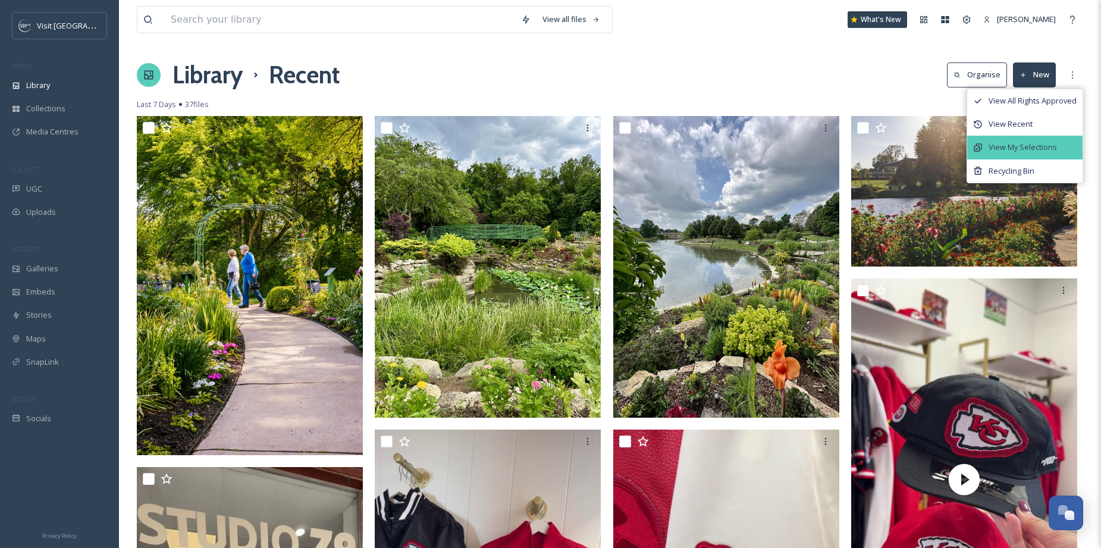
click at [1032, 158] on div "View My Selections" at bounding box center [1024, 147] width 115 height 23
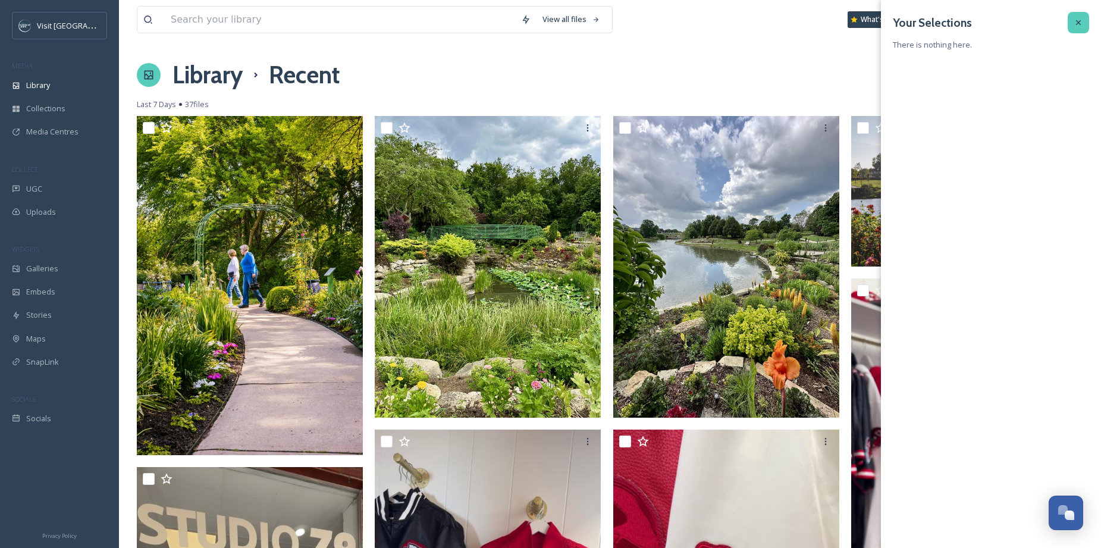
click at [1072, 21] on div at bounding box center [1077, 22] width 21 height 21
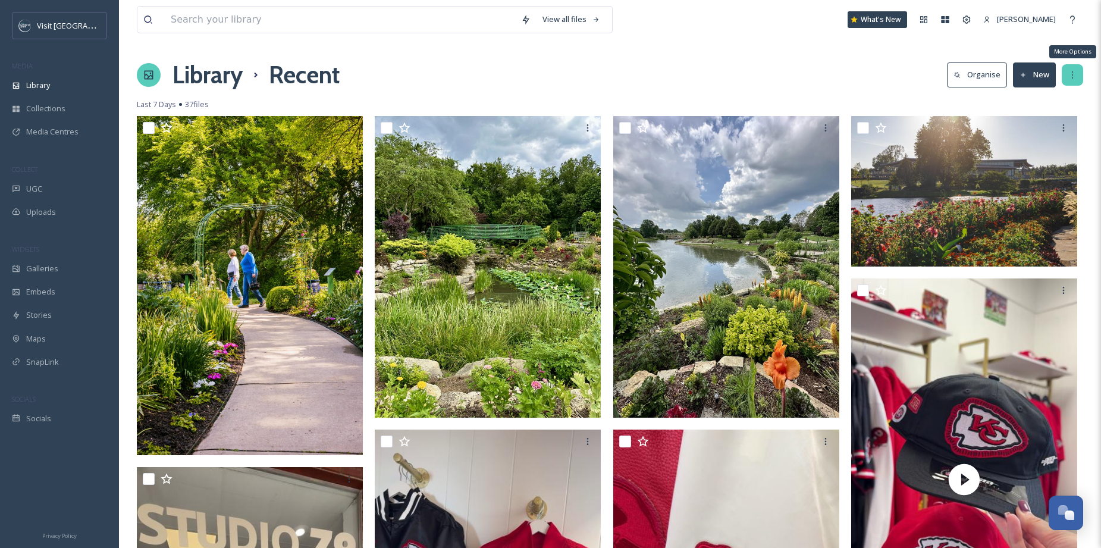
click at [1072, 71] on icon at bounding box center [1072, 75] width 10 height 10
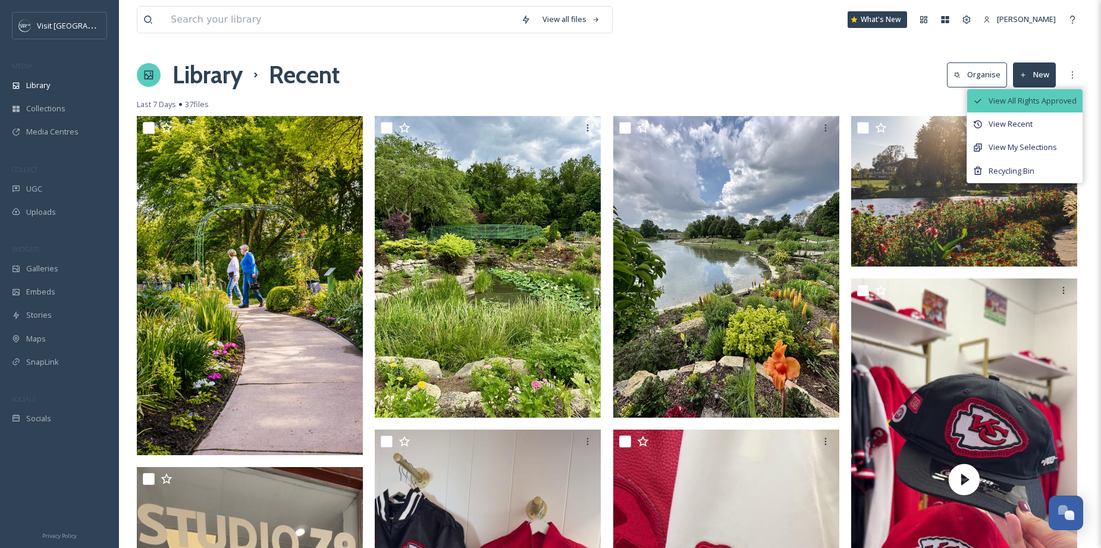
click at [1064, 99] on span "View All Rights Approved" at bounding box center [1032, 100] width 88 height 11
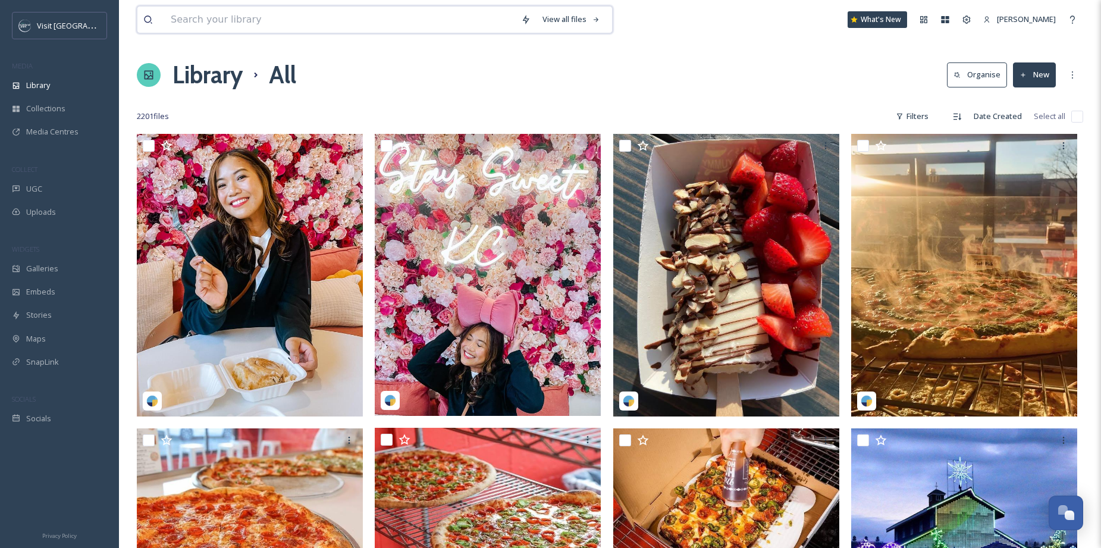
click at [396, 27] on input at bounding box center [340, 20] width 350 height 26
type input "nerman museum"
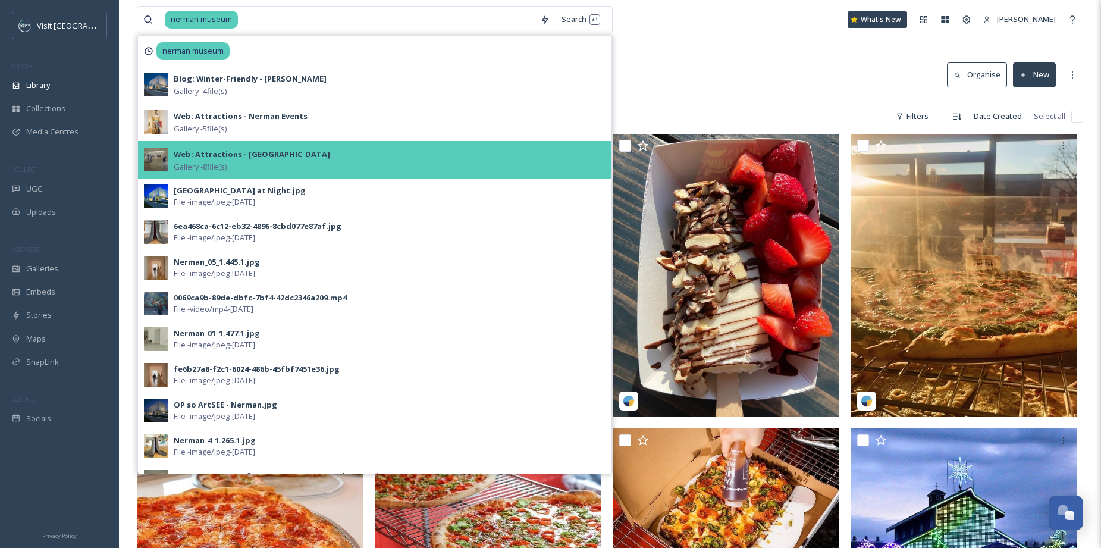
click at [212, 161] on span "Gallery - 8 file(s)" at bounding box center [200, 166] width 53 height 11
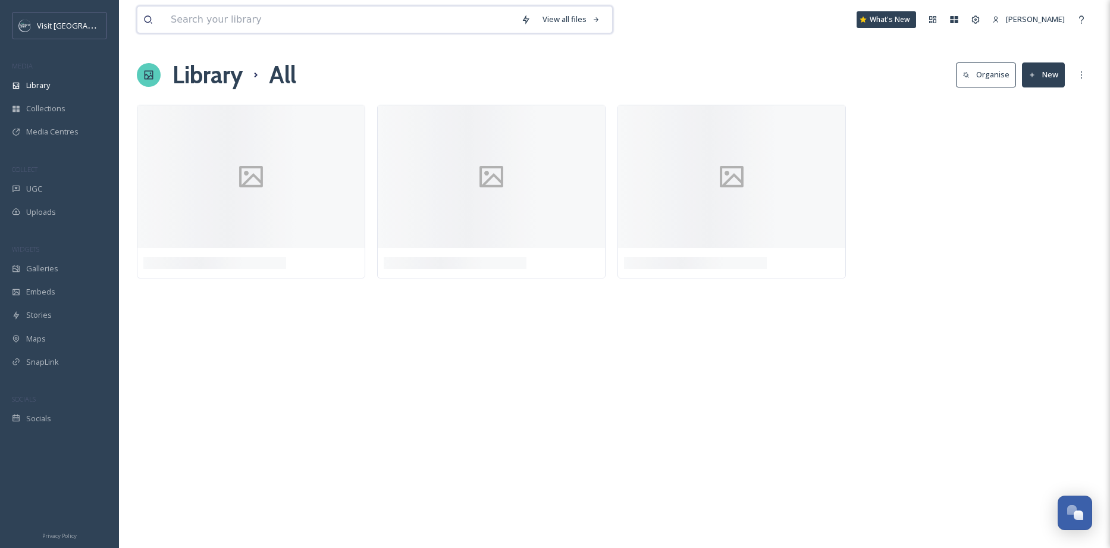
click at [246, 20] on input at bounding box center [340, 20] width 350 height 26
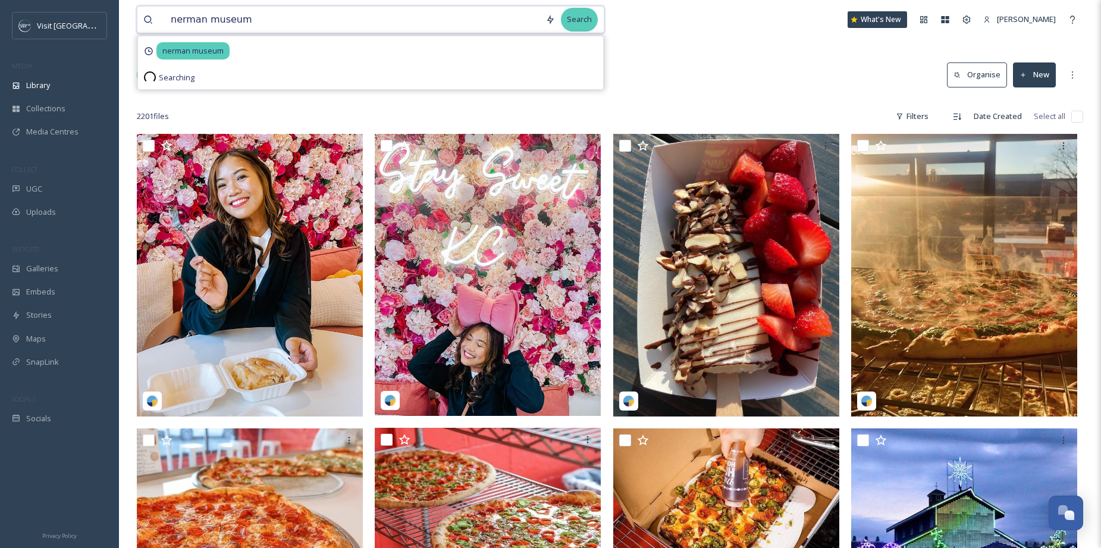
type input "nerman museum"
click at [585, 24] on div "Search" at bounding box center [579, 19] width 37 height 23
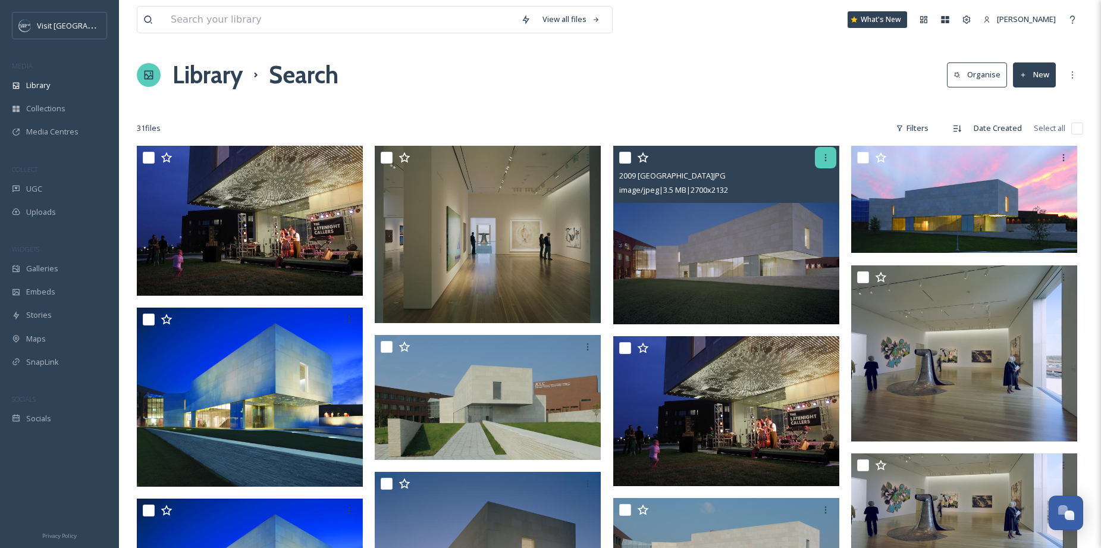
click at [825, 162] on div at bounding box center [825, 157] width 21 height 21
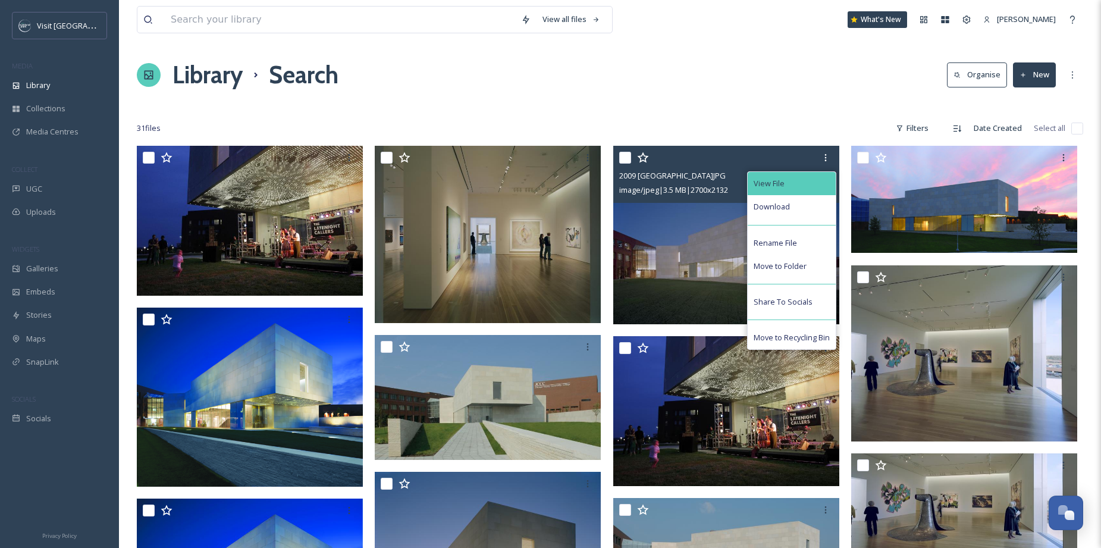
click at [821, 186] on div "View File" at bounding box center [791, 183] width 88 height 23
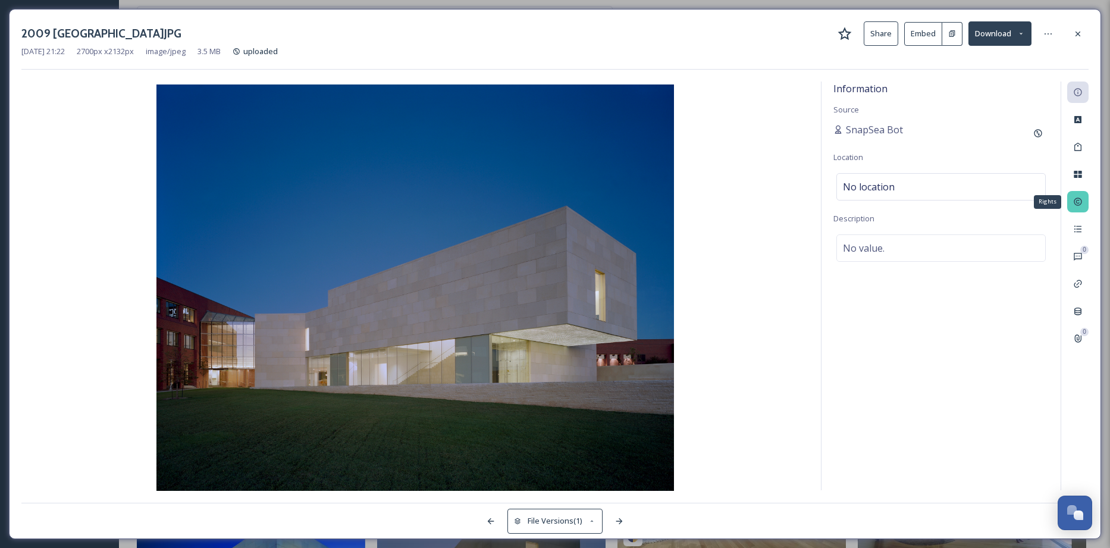
drag, startPoint x: 1076, startPoint y: 198, endPoint x: 1075, endPoint y: 211, distance: 12.6
click at [1076, 203] on icon at bounding box center [1078, 202] width 10 height 10
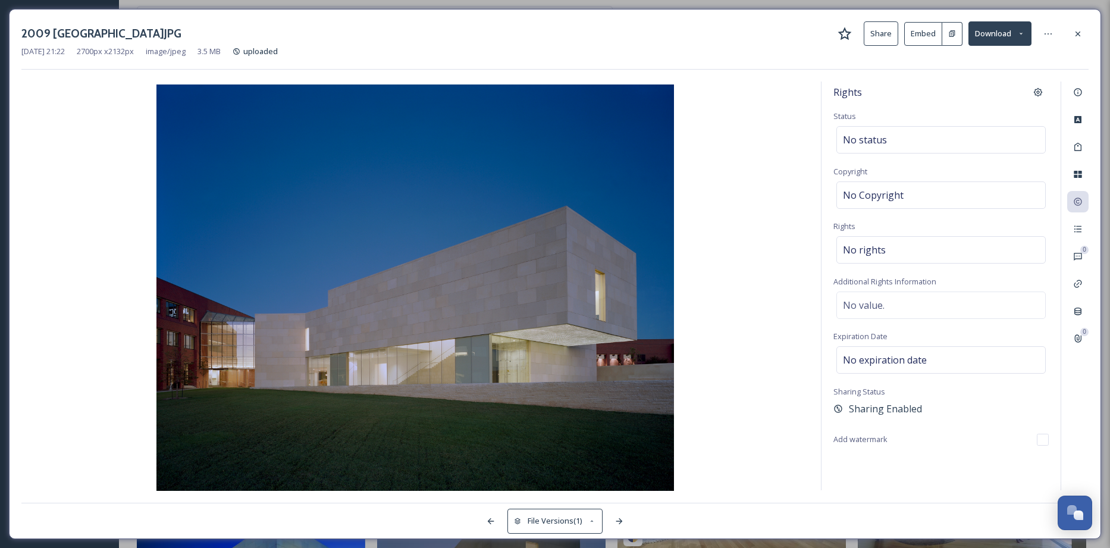
click at [948, 34] on icon at bounding box center [952, 34] width 8 height 8
